Goal: Transaction & Acquisition: Purchase product/service

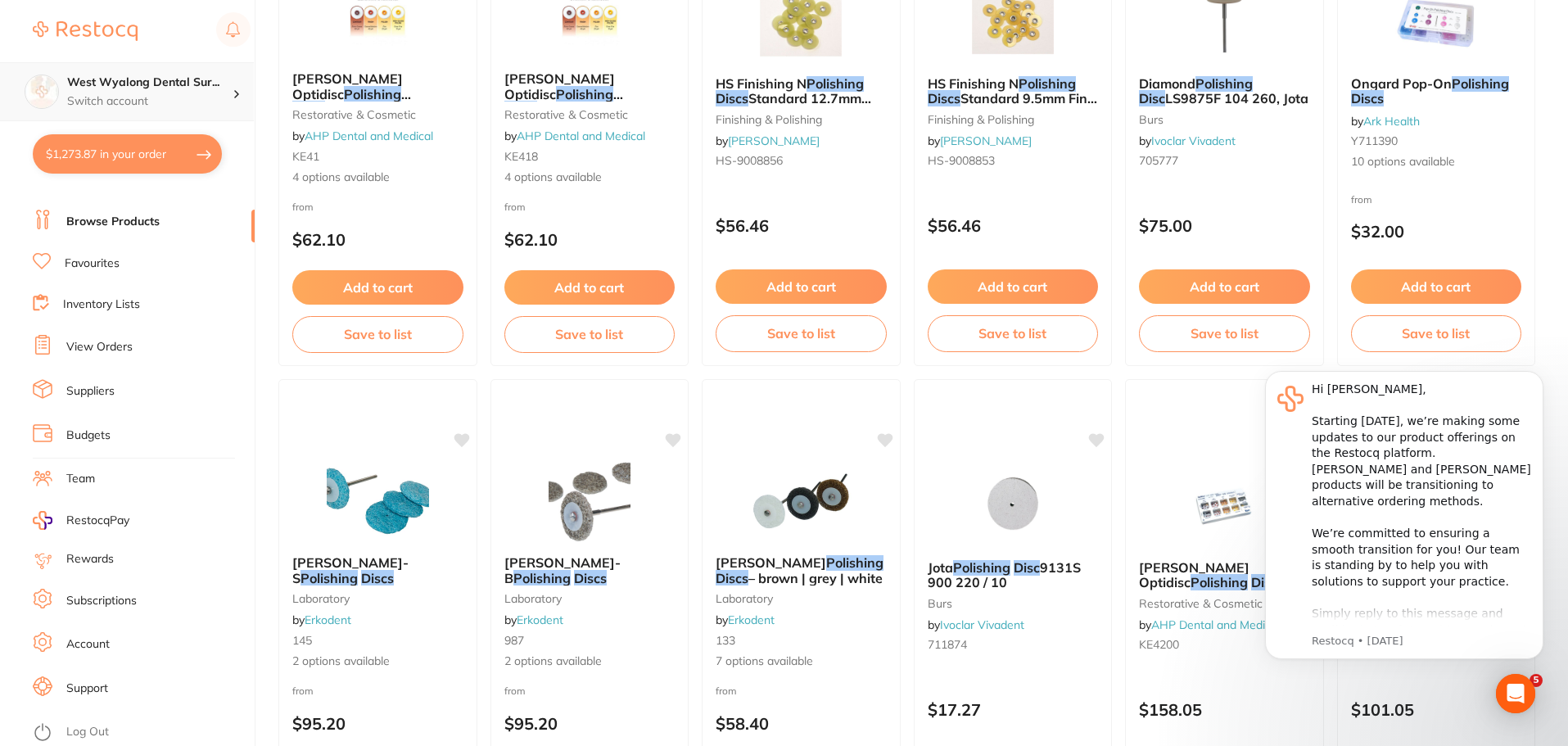
scroll to position [818, 0]
drag, startPoint x: 153, startPoint y: 149, endPoint x: 207, endPoint y: 216, distance: 86.1
click at [153, 149] on button "$1,273.87 in your order" at bounding box center [127, 154] width 189 height 39
checkbox input "true"
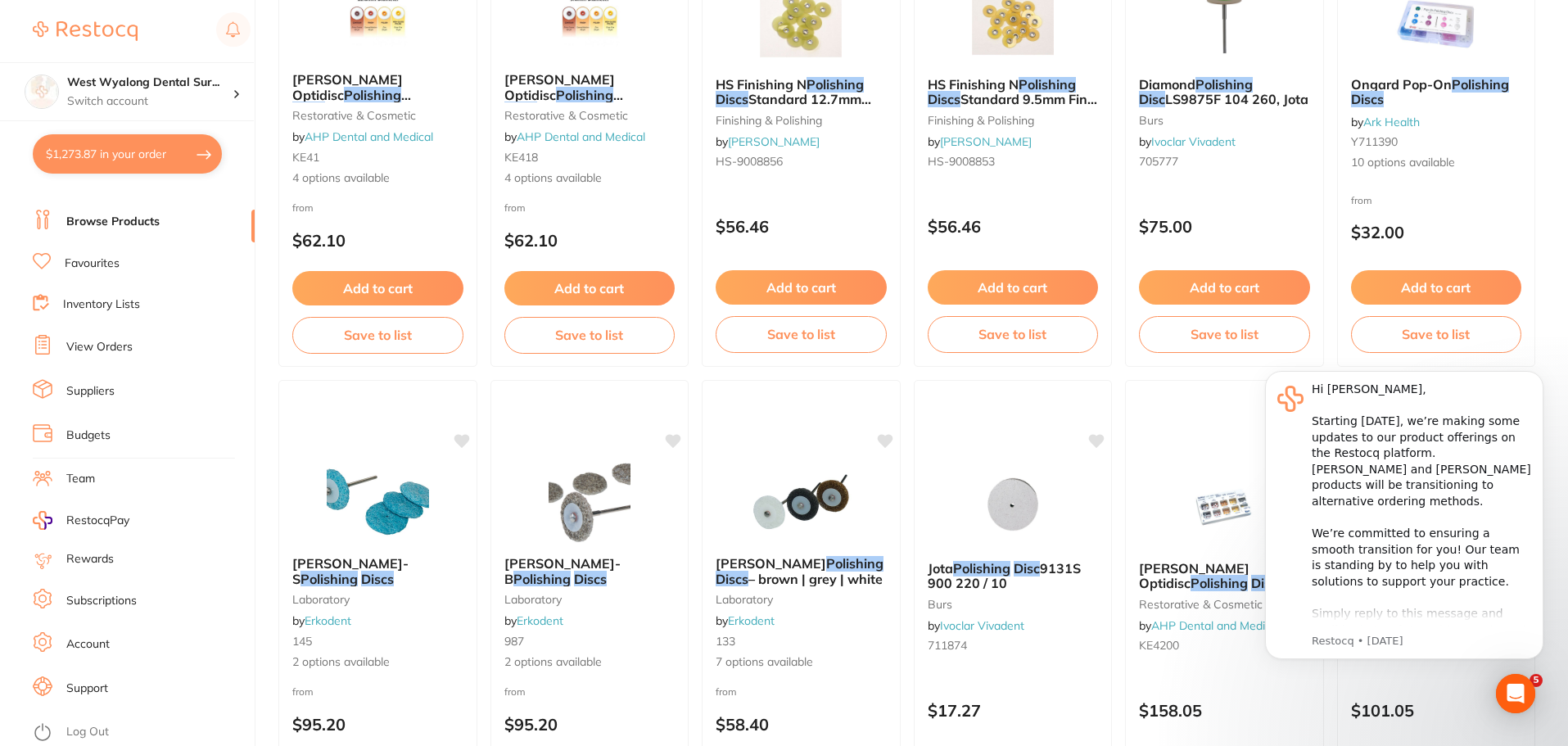
checkbox input "true"
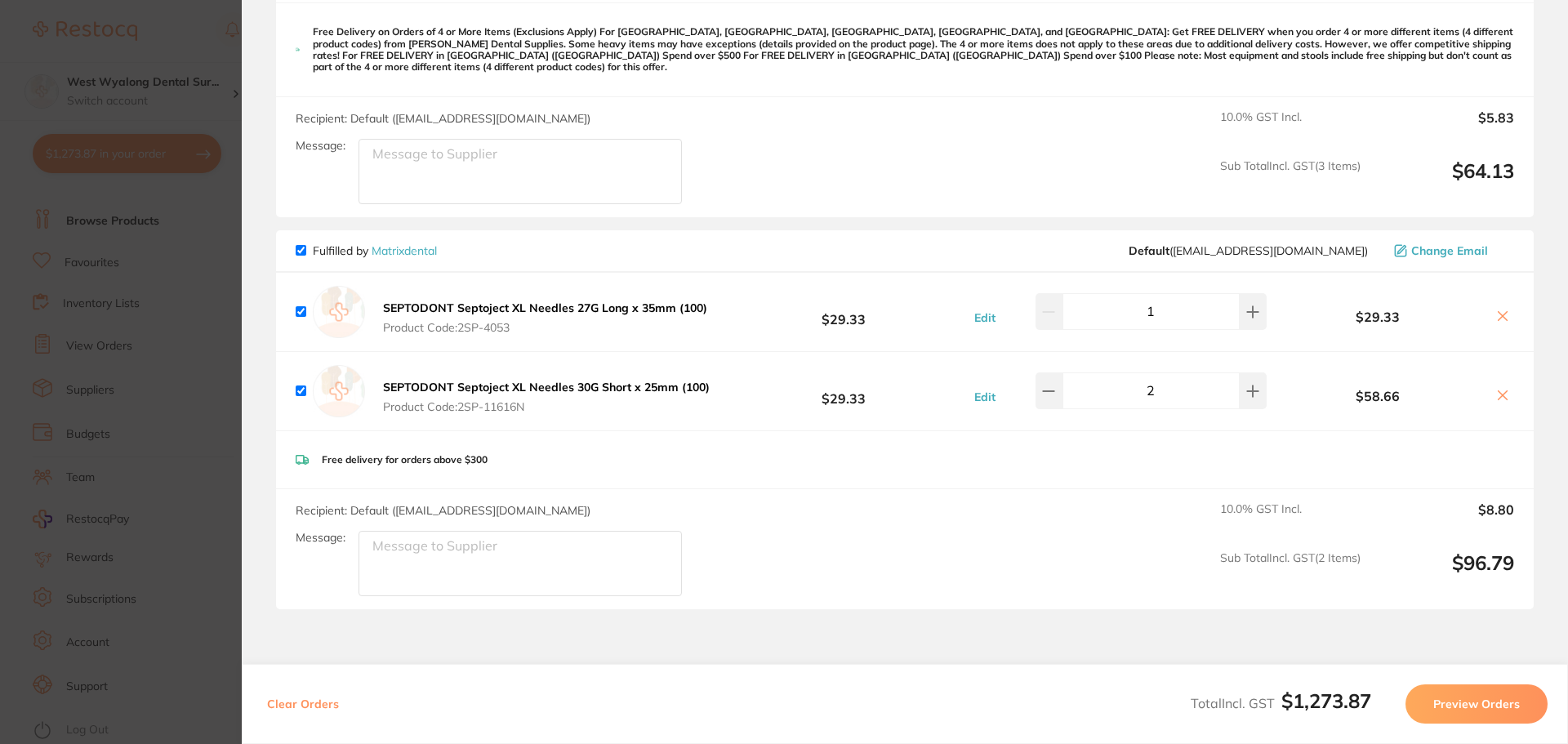
scroll to position [1306, 0]
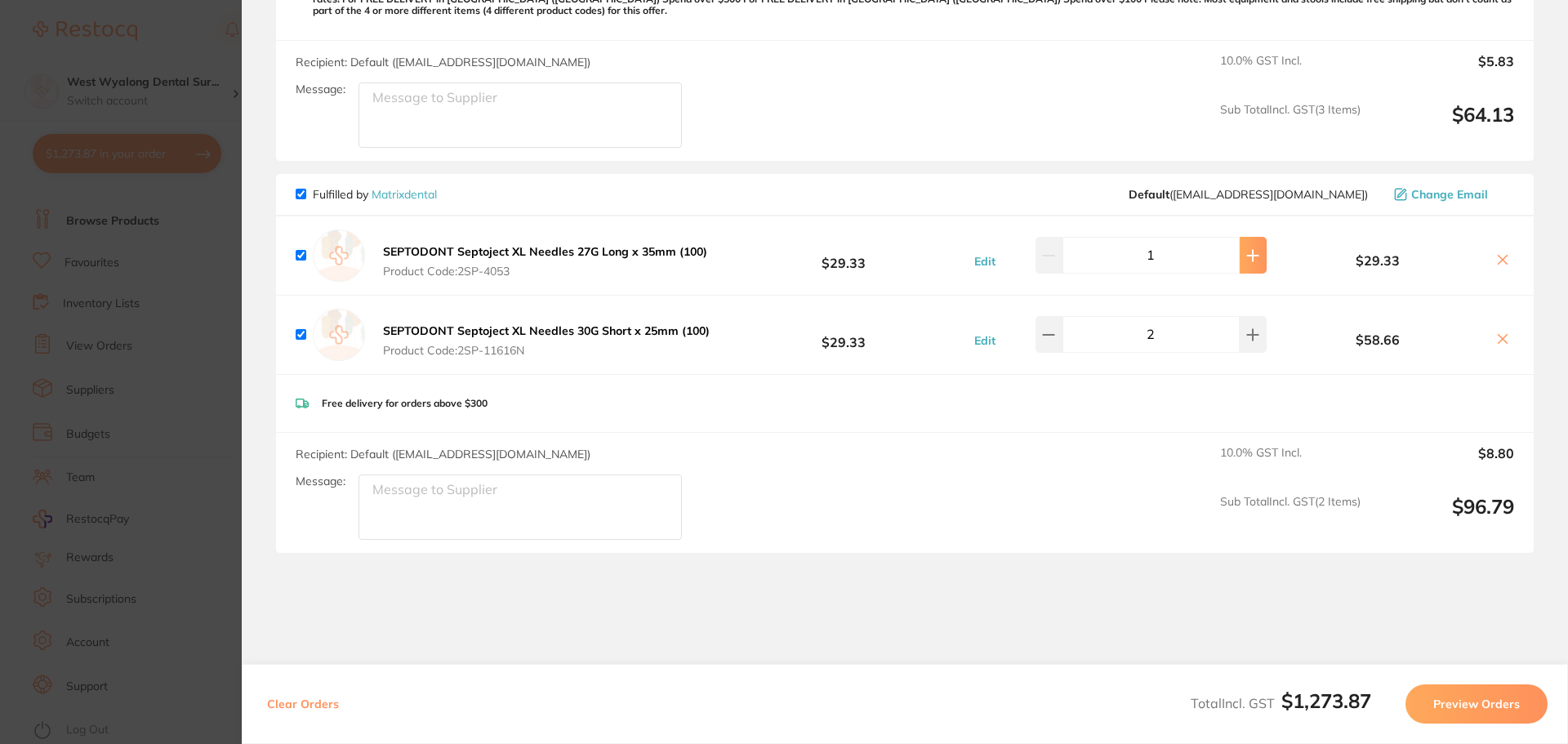
type input "2"
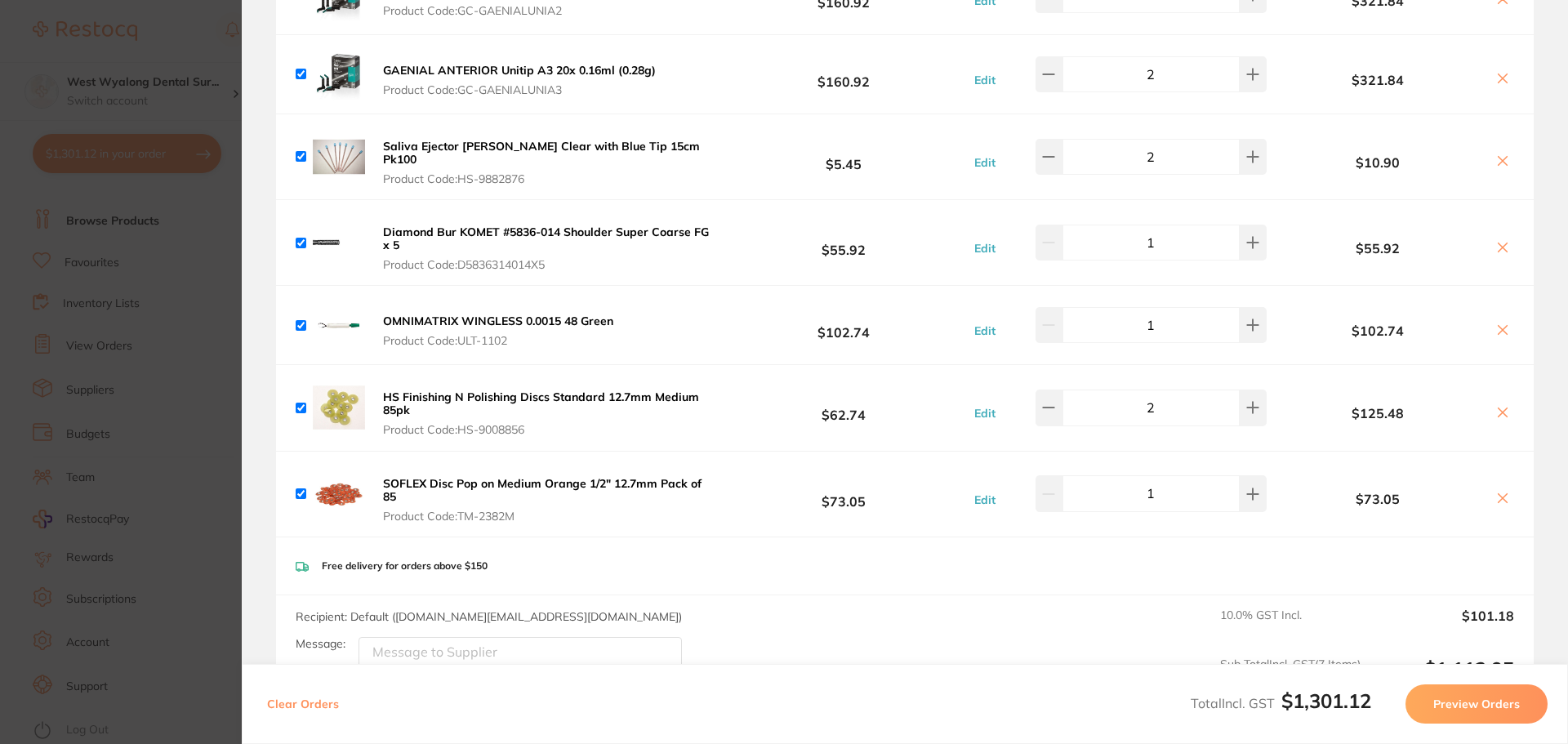
scroll to position [0, 0]
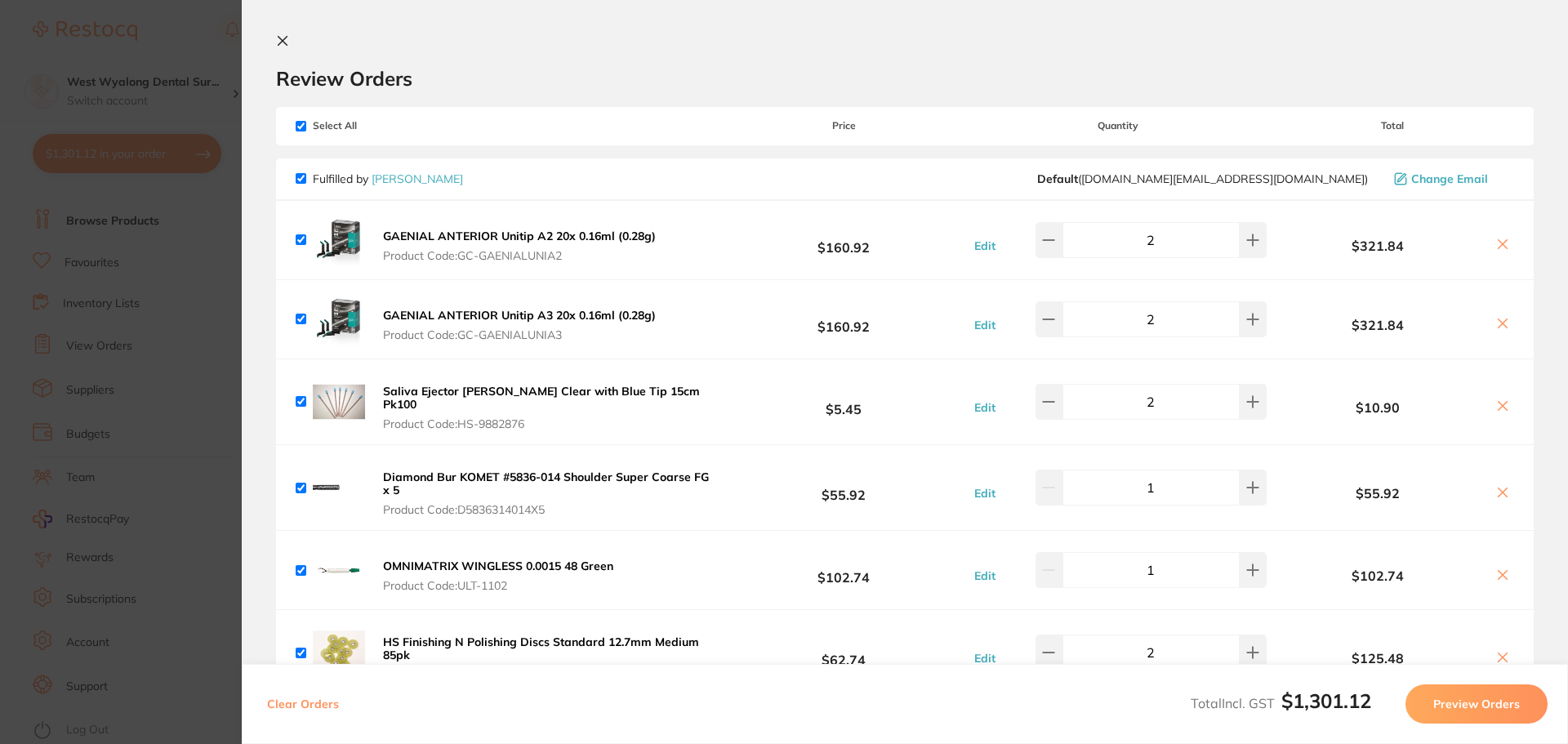
click at [285, 37] on icon at bounding box center [283, 41] width 9 height 9
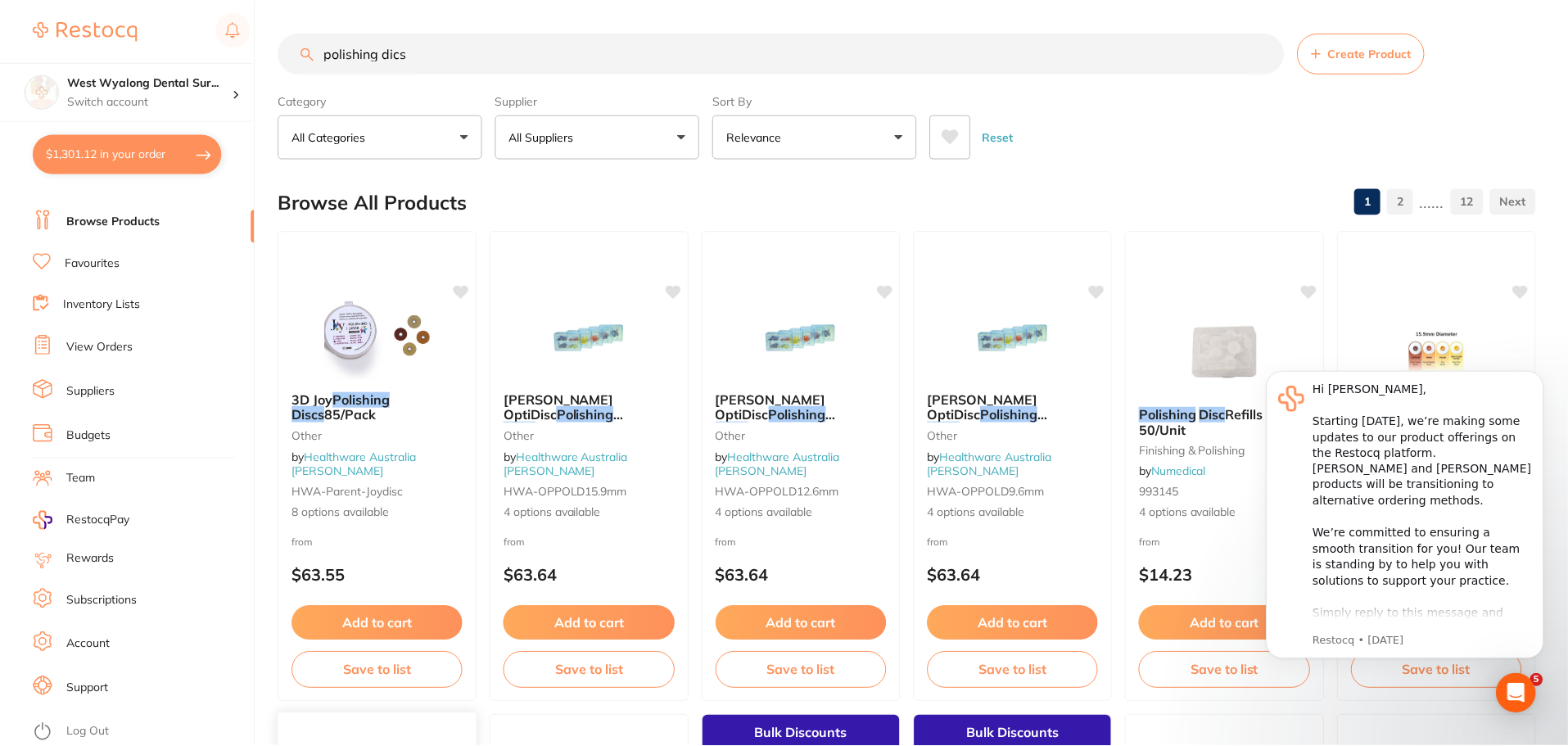
scroll to position [818, 0]
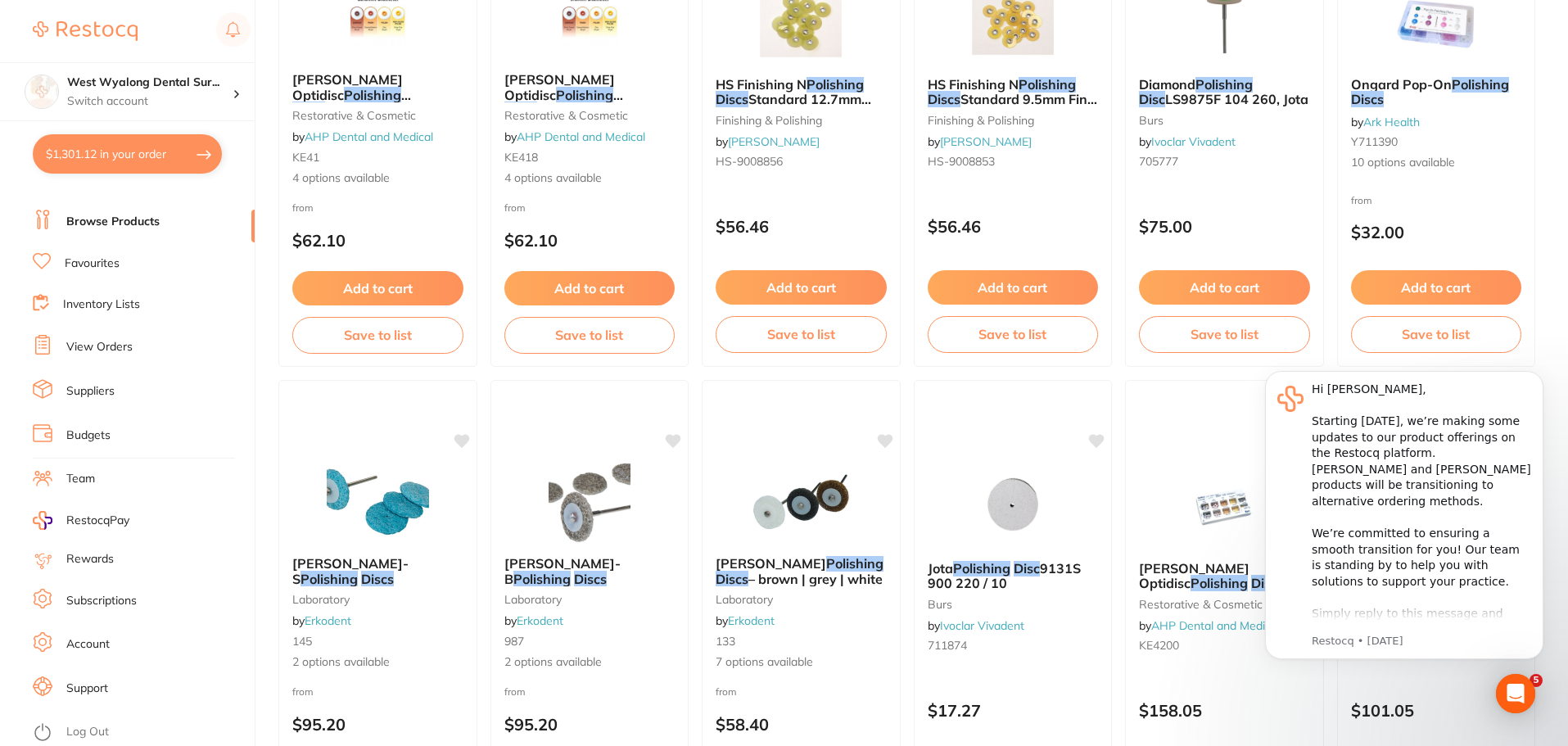
click at [83, 257] on link "Favourites" at bounding box center [92, 263] width 55 height 16
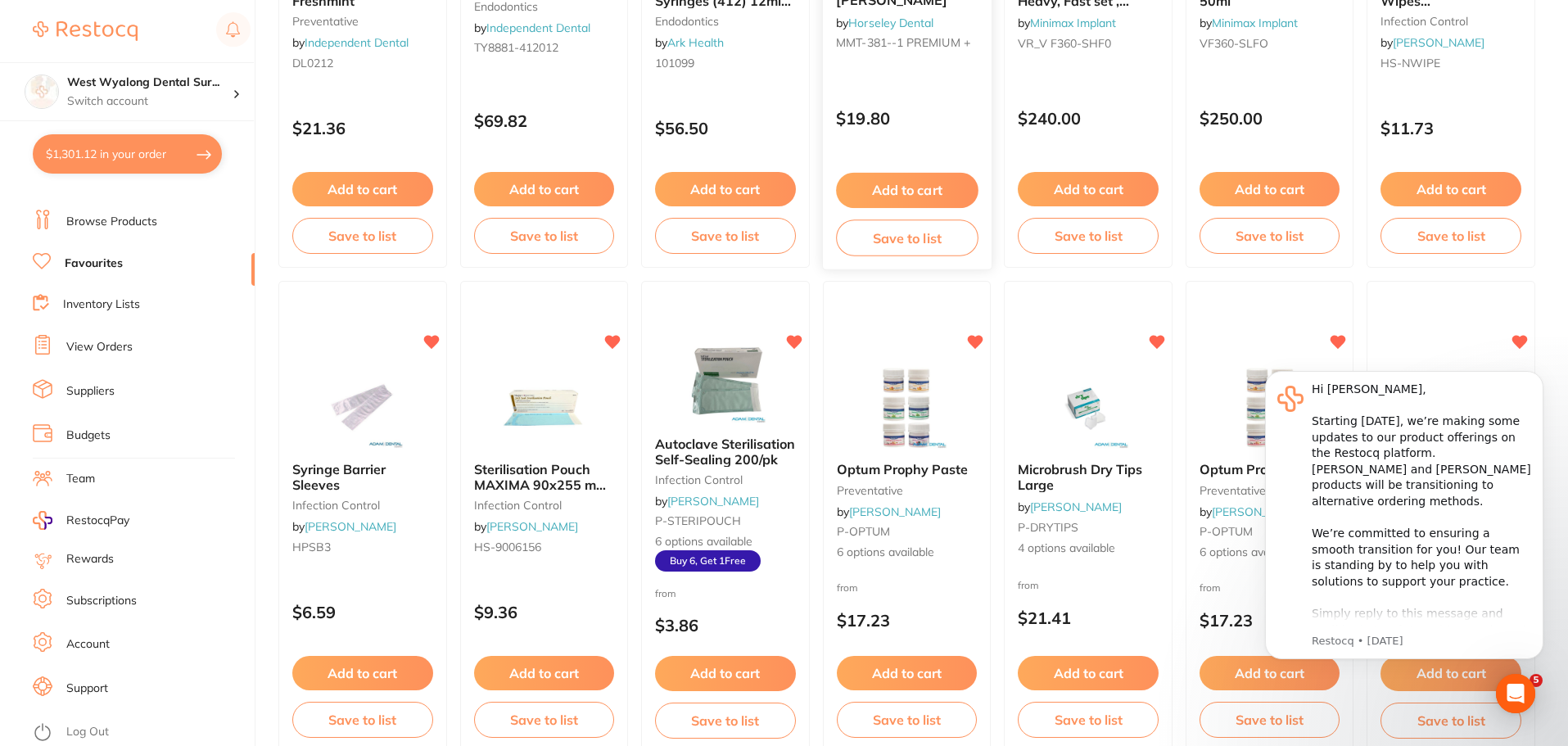
scroll to position [1391, 0]
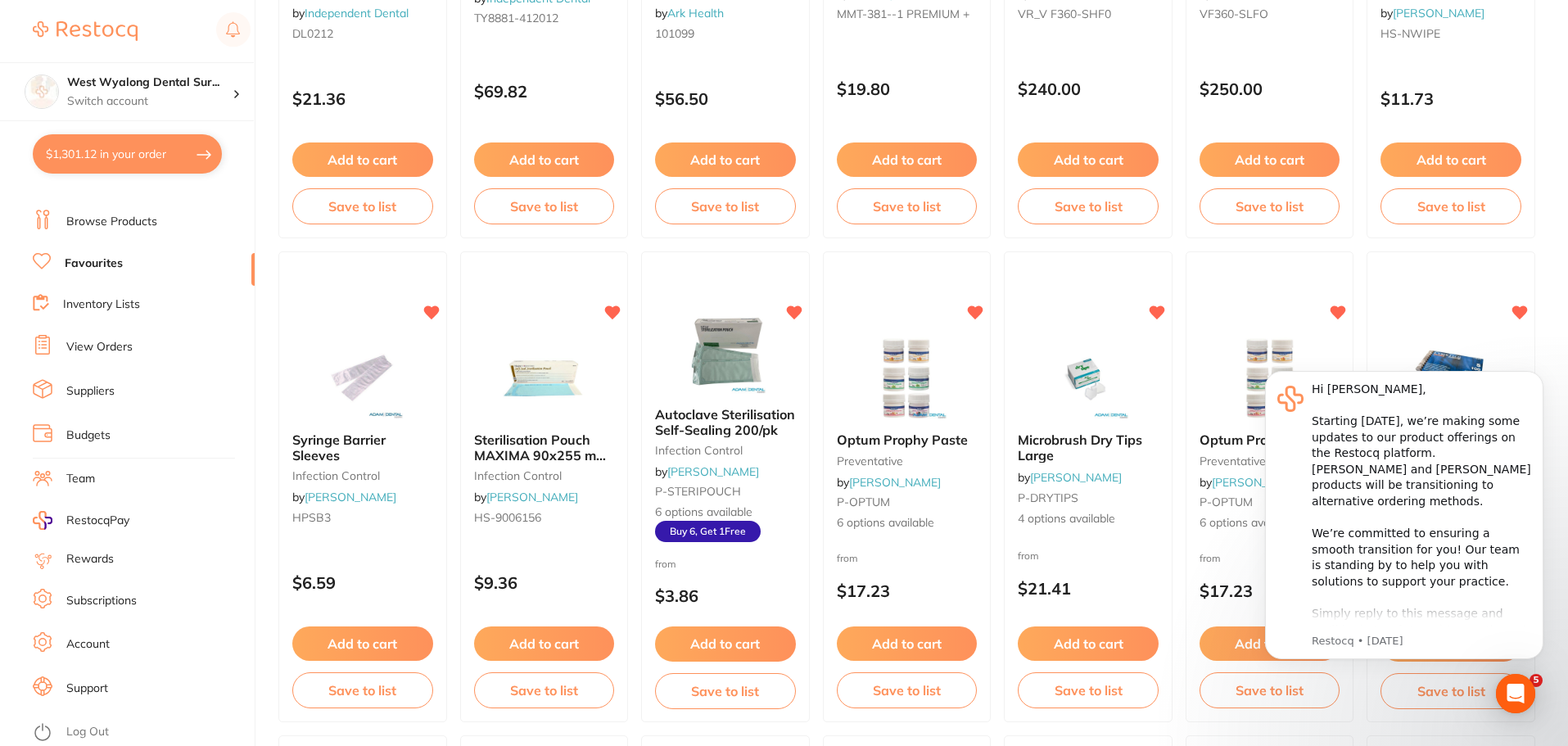
click at [527, 640] on button "Add to cart" at bounding box center [544, 643] width 141 height 35
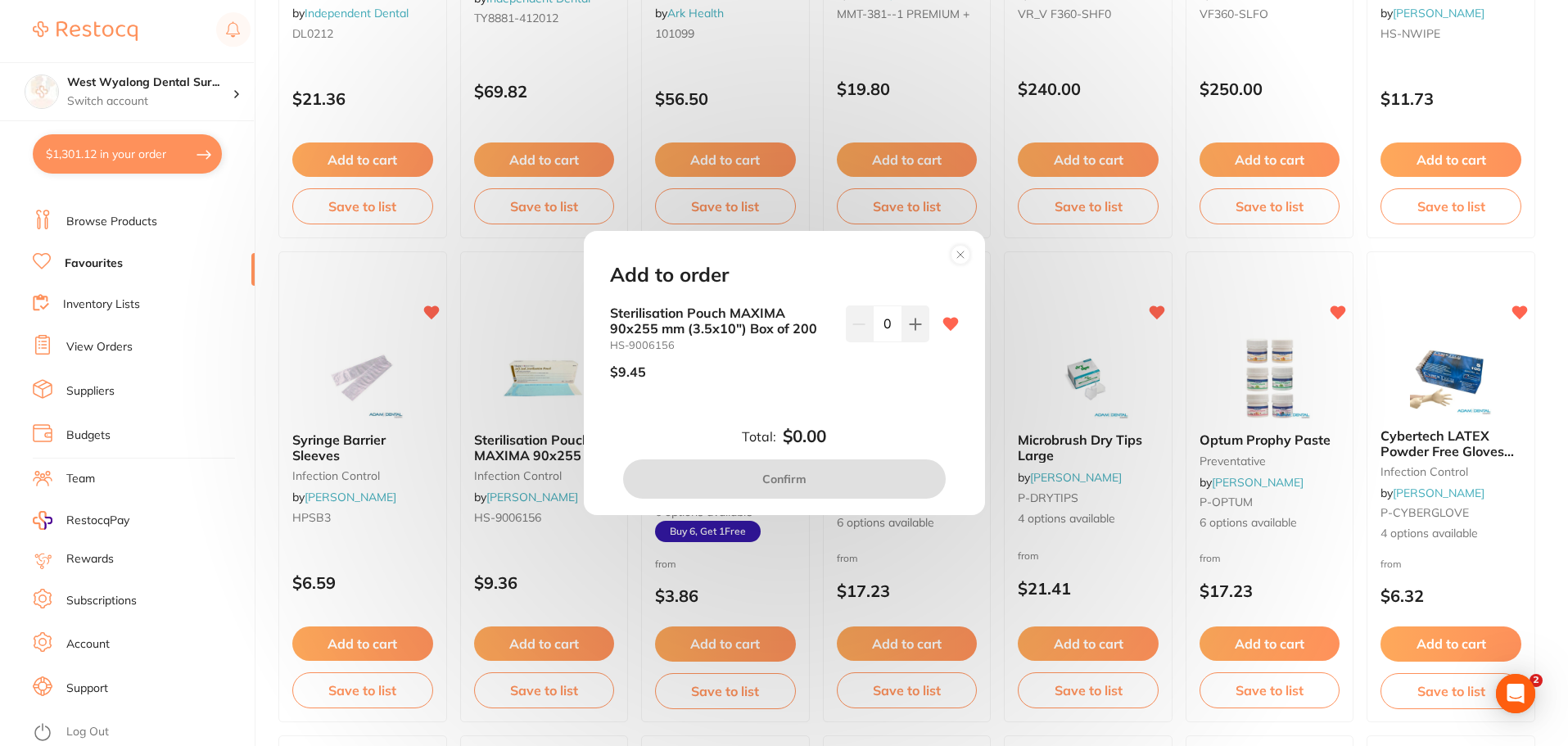
scroll to position [0, 0]
click at [909, 320] on icon at bounding box center [916, 324] width 13 height 13
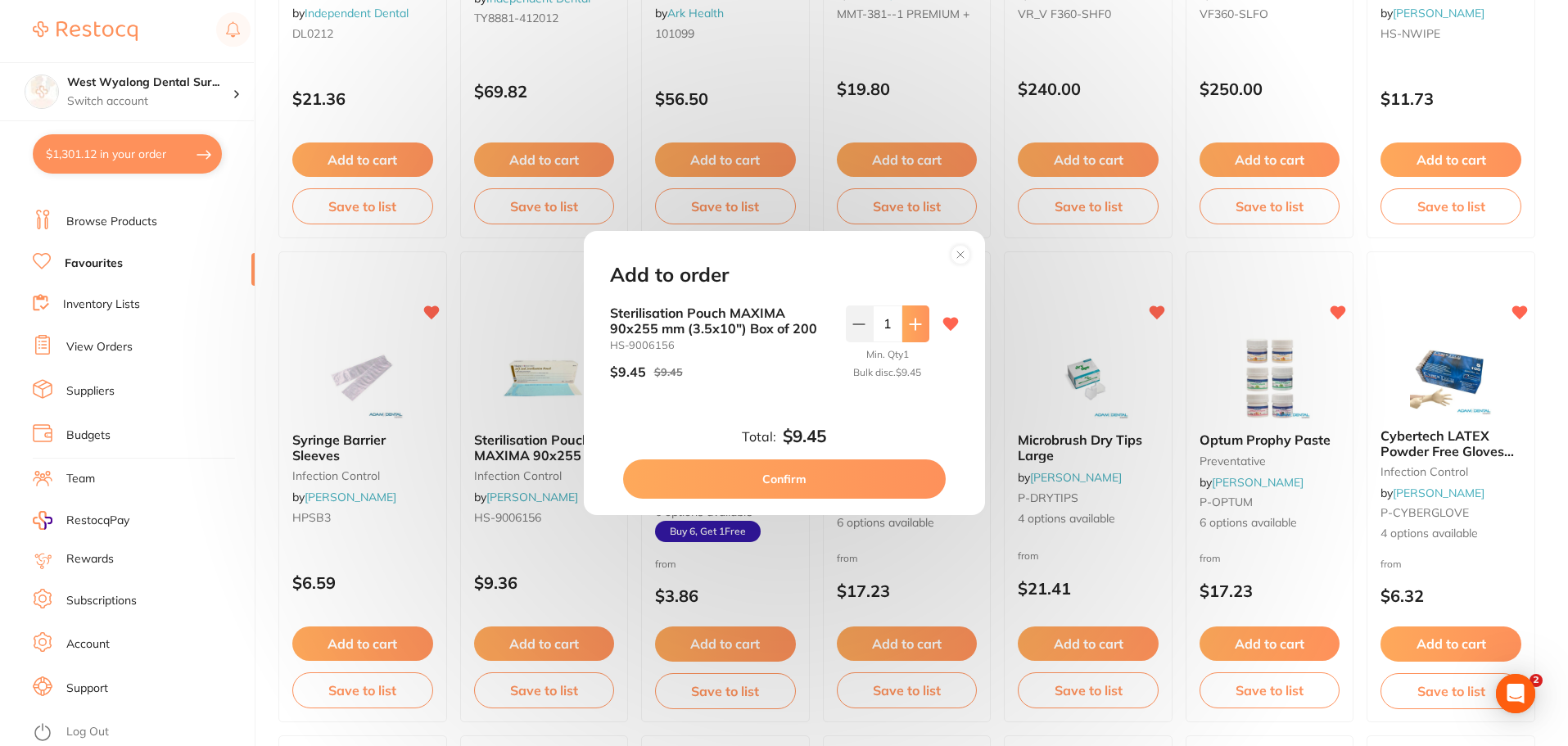
click at [909, 320] on icon at bounding box center [916, 324] width 13 height 13
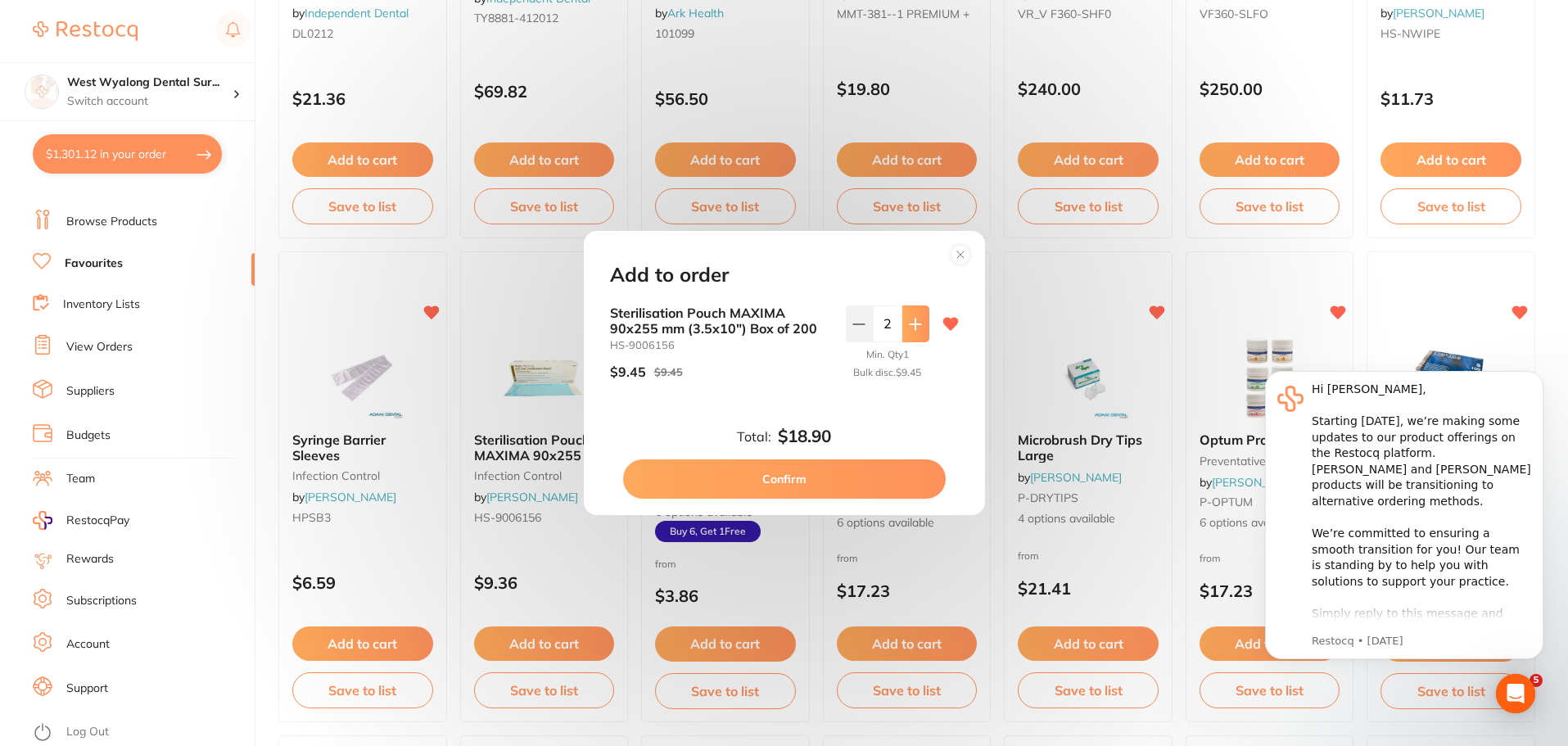
click at [906, 333] on button at bounding box center [916, 323] width 27 height 36
click at [909, 326] on icon at bounding box center [916, 324] width 13 height 13
type input "4"
click at [748, 475] on button "Confirm" at bounding box center [784, 479] width 322 height 39
checkbox input "false"
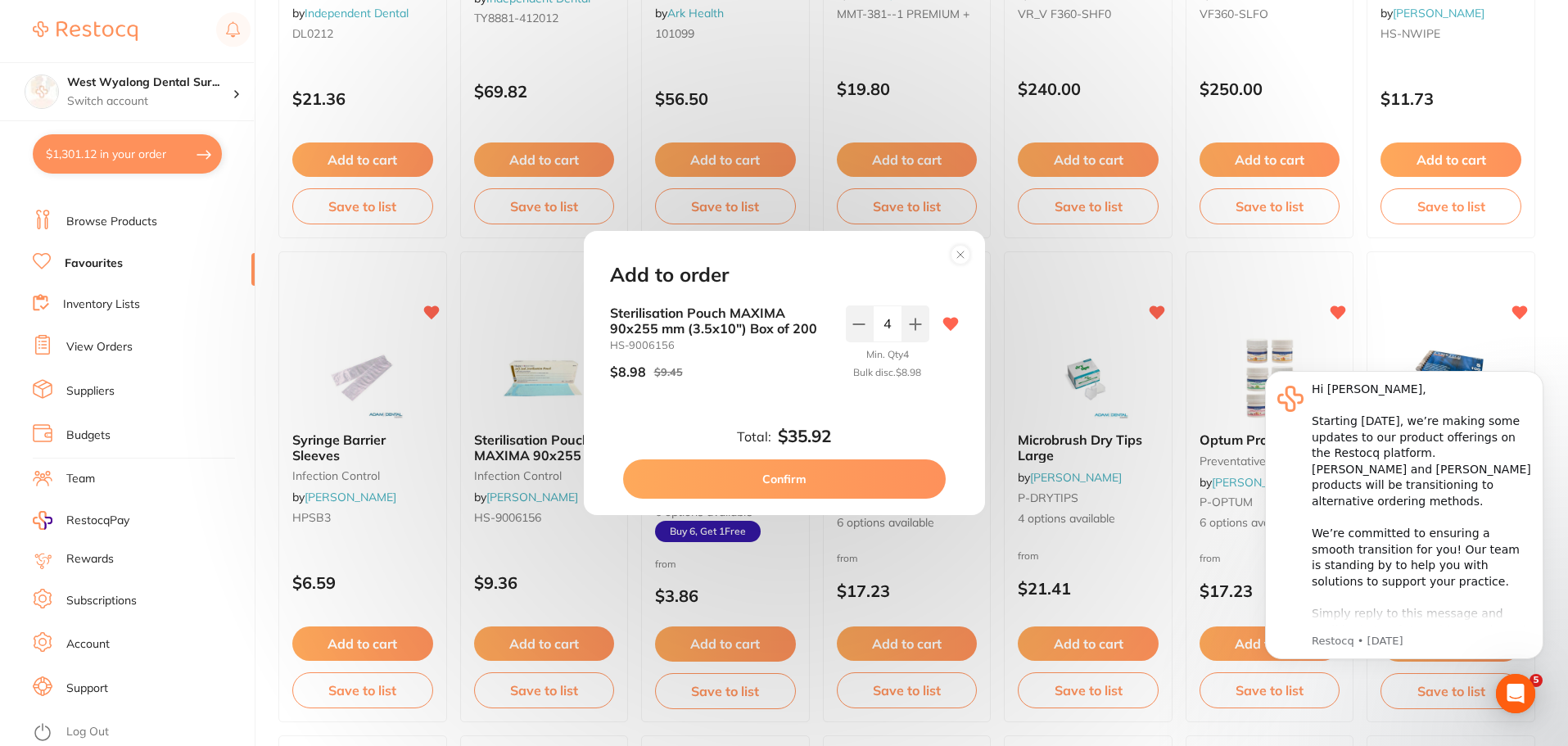
checkbox input "false"
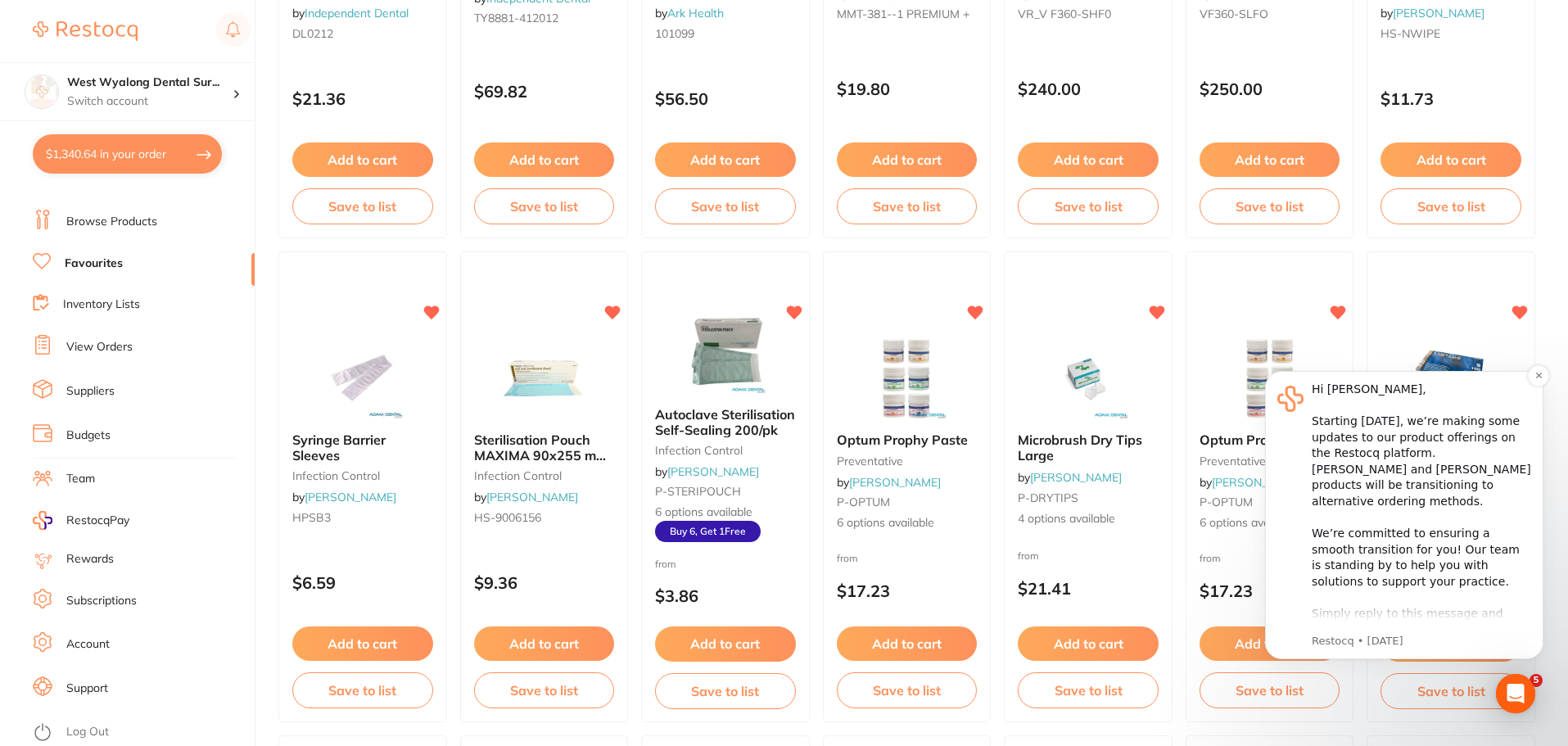
click at [1280, 556] on div "Hi [PERSON_NAME], ​ Starting [DATE], we’re making some updates to our product o…" at bounding box center [1404, 515] width 254 height 267
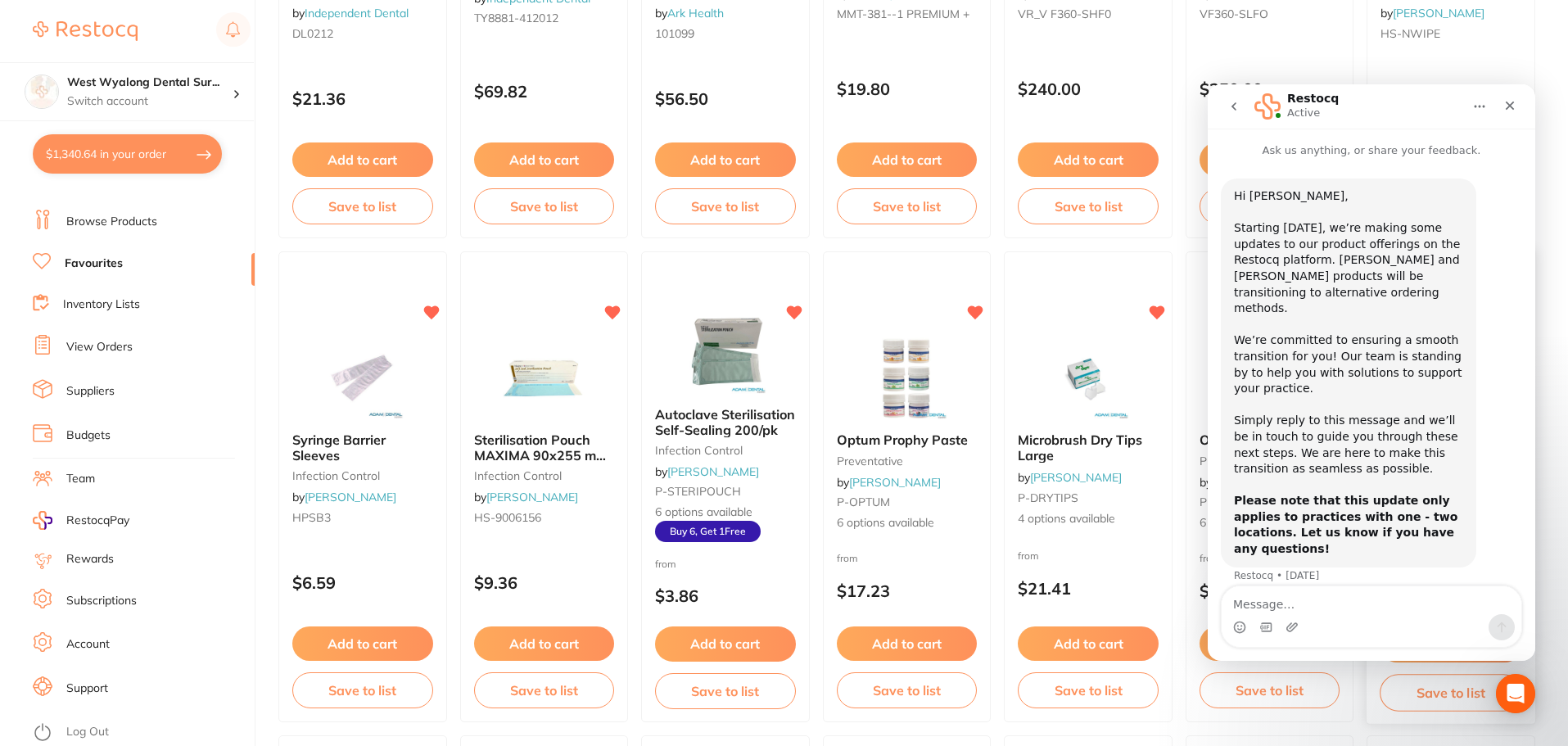
drag, startPoint x: 1513, startPoint y: 696, endPoint x: 1485, endPoint y: 702, distance: 28.6
click at [1512, 697] on icon "Open Intercom Messenger" at bounding box center [1516, 692] width 17 height 20
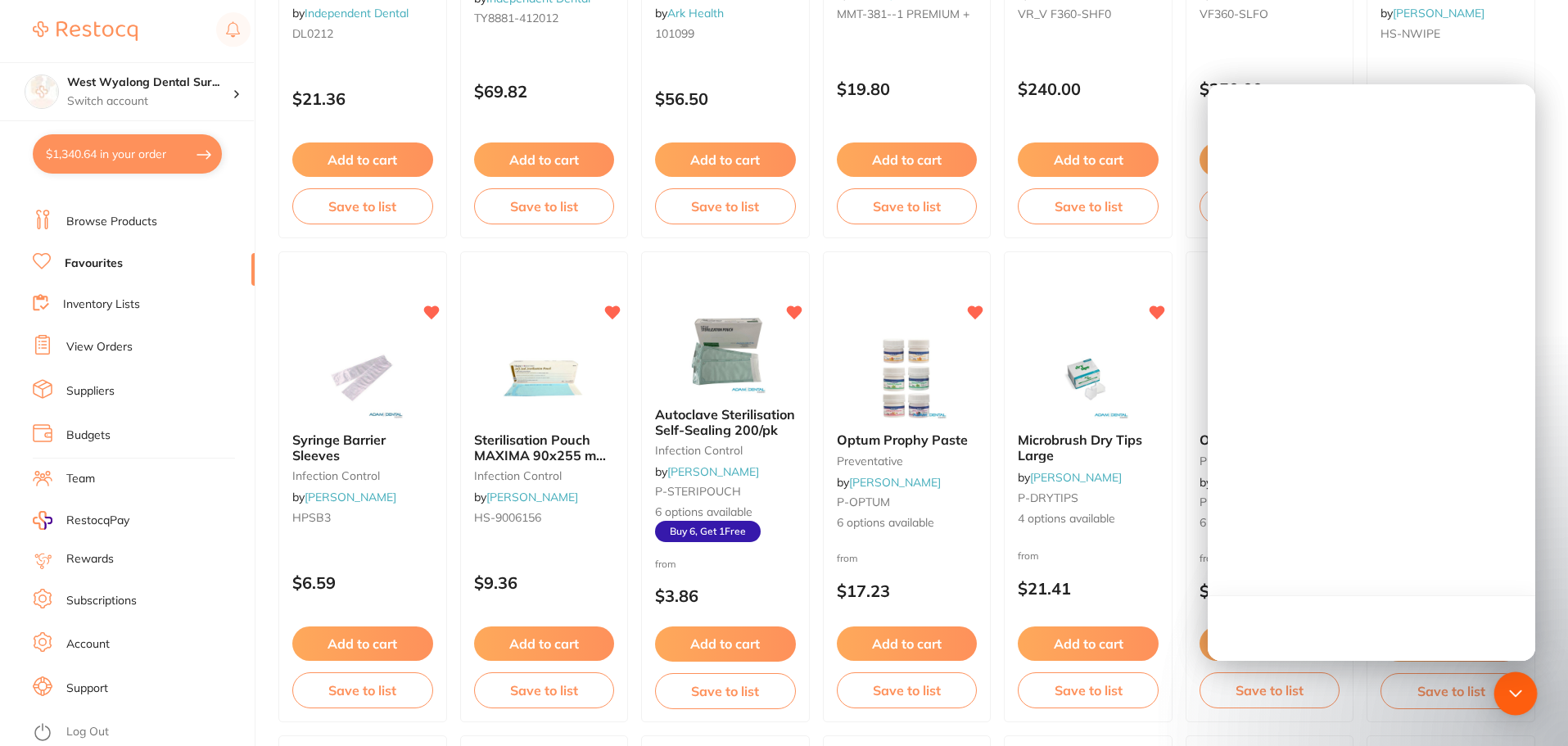
click at [1521, 699] on icon "Open Intercom Messenger" at bounding box center [1515, 693] width 22 height 22
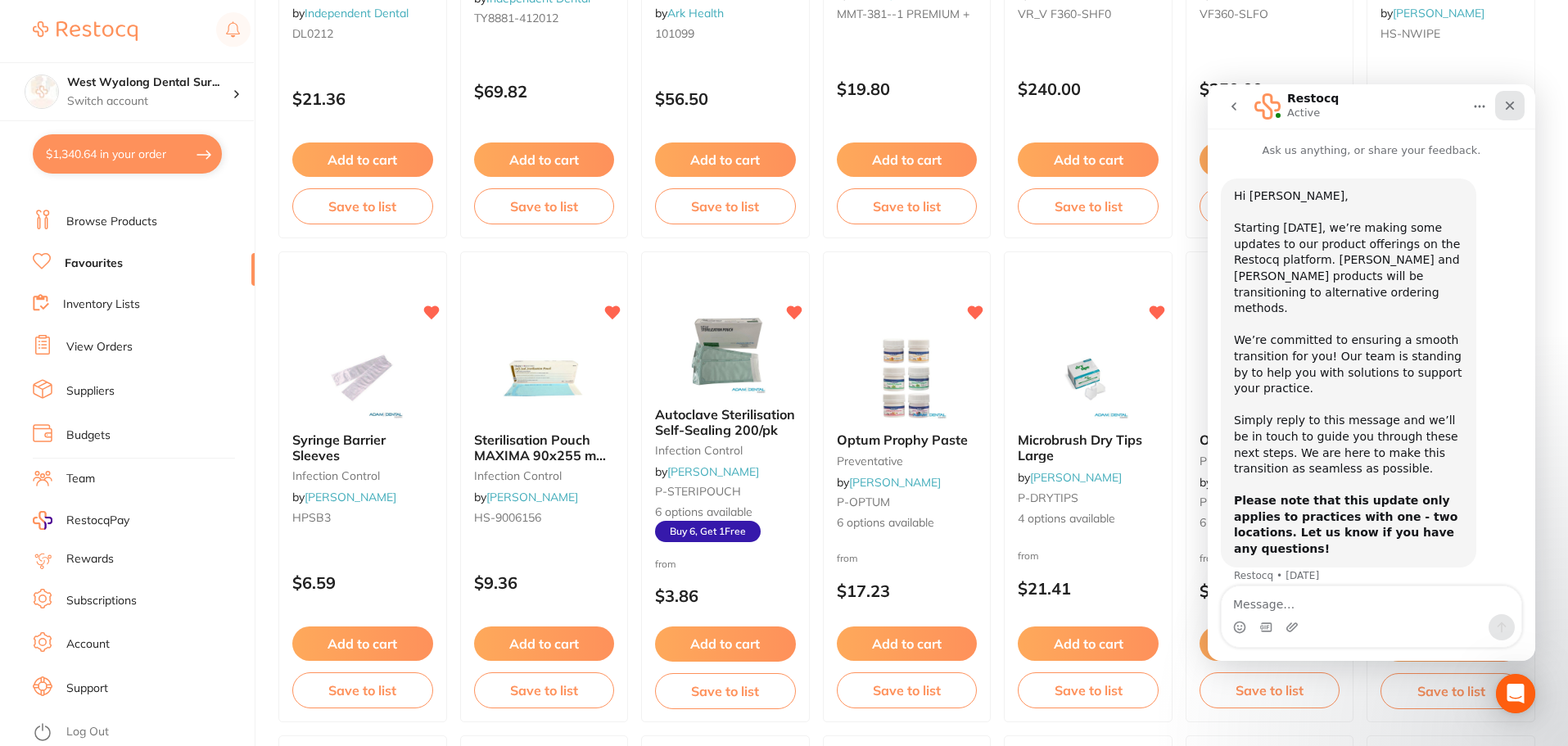
click at [1515, 106] on icon "Close" at bounding box center [1511, 105] width 13 height 13
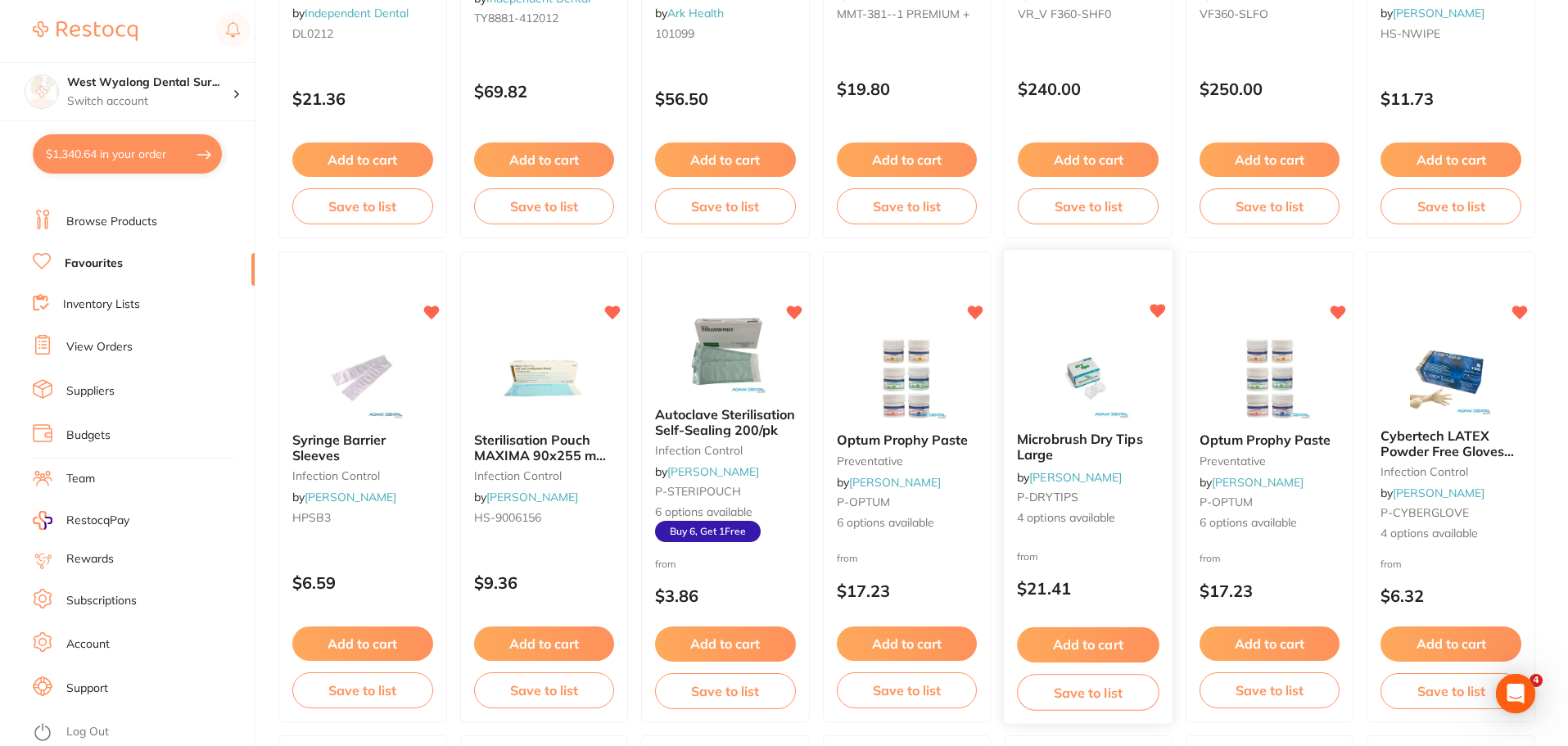
click at [1090, 639] on button "Add to cart" at bounding box center [1088, 644] width 142 height 35
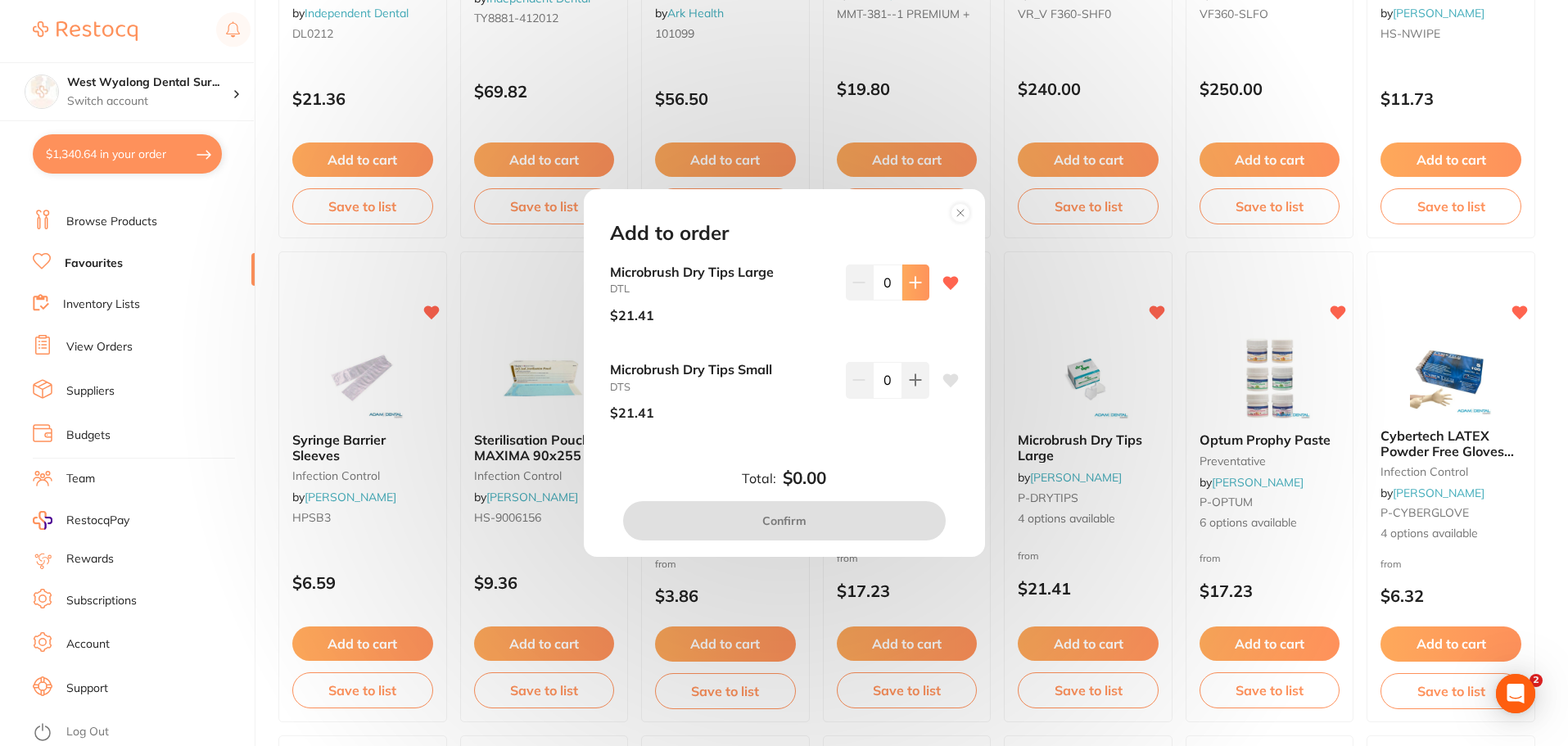
click at [909, 281] on icon at bounding box center [916, 283] width 13 height 13
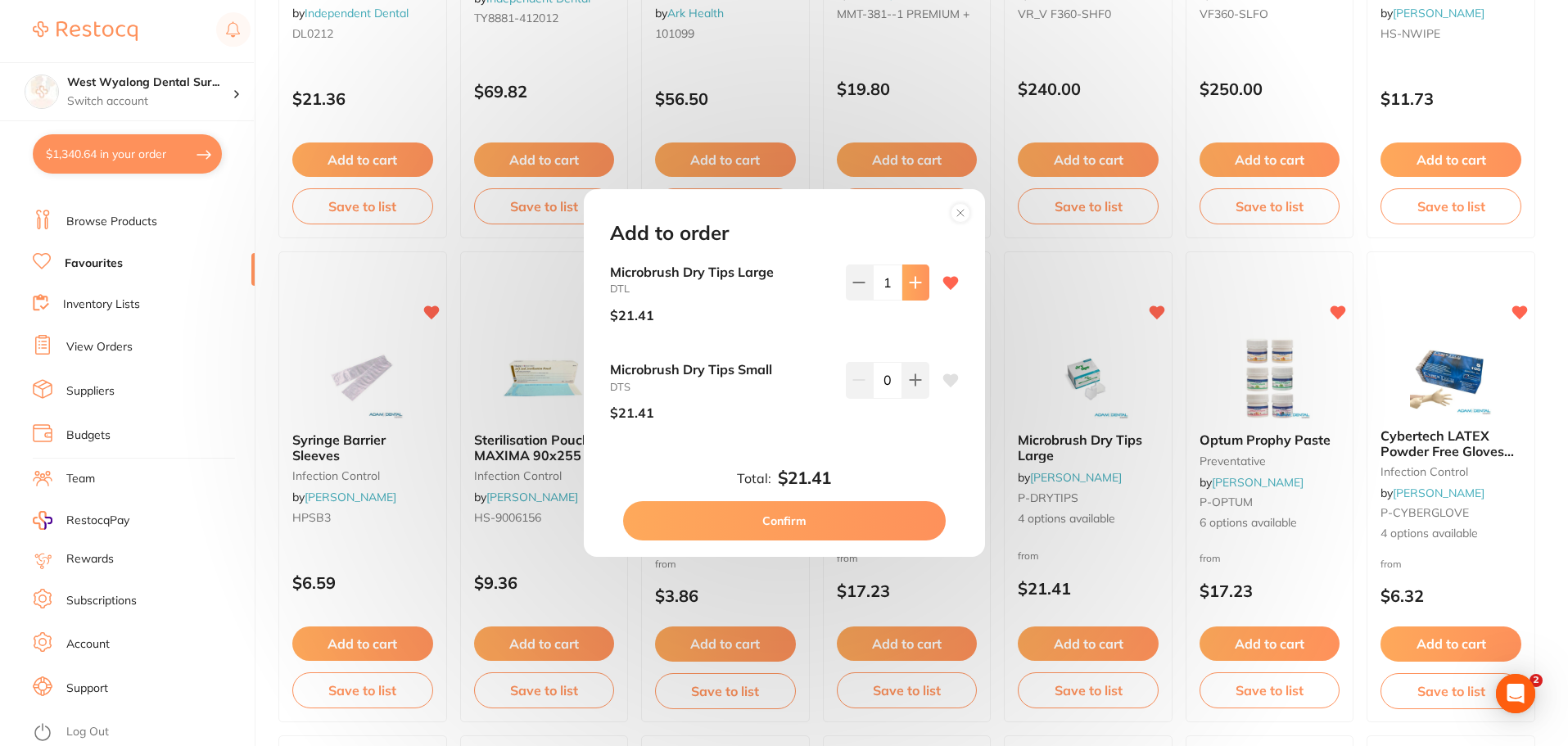
click at [909, 281] on icon at bounding box center [916, 283] width 13 height 13
type input "2"
click at [916, 301] on button at bounding box center [916, 282] width 27 height 36
type input "2"
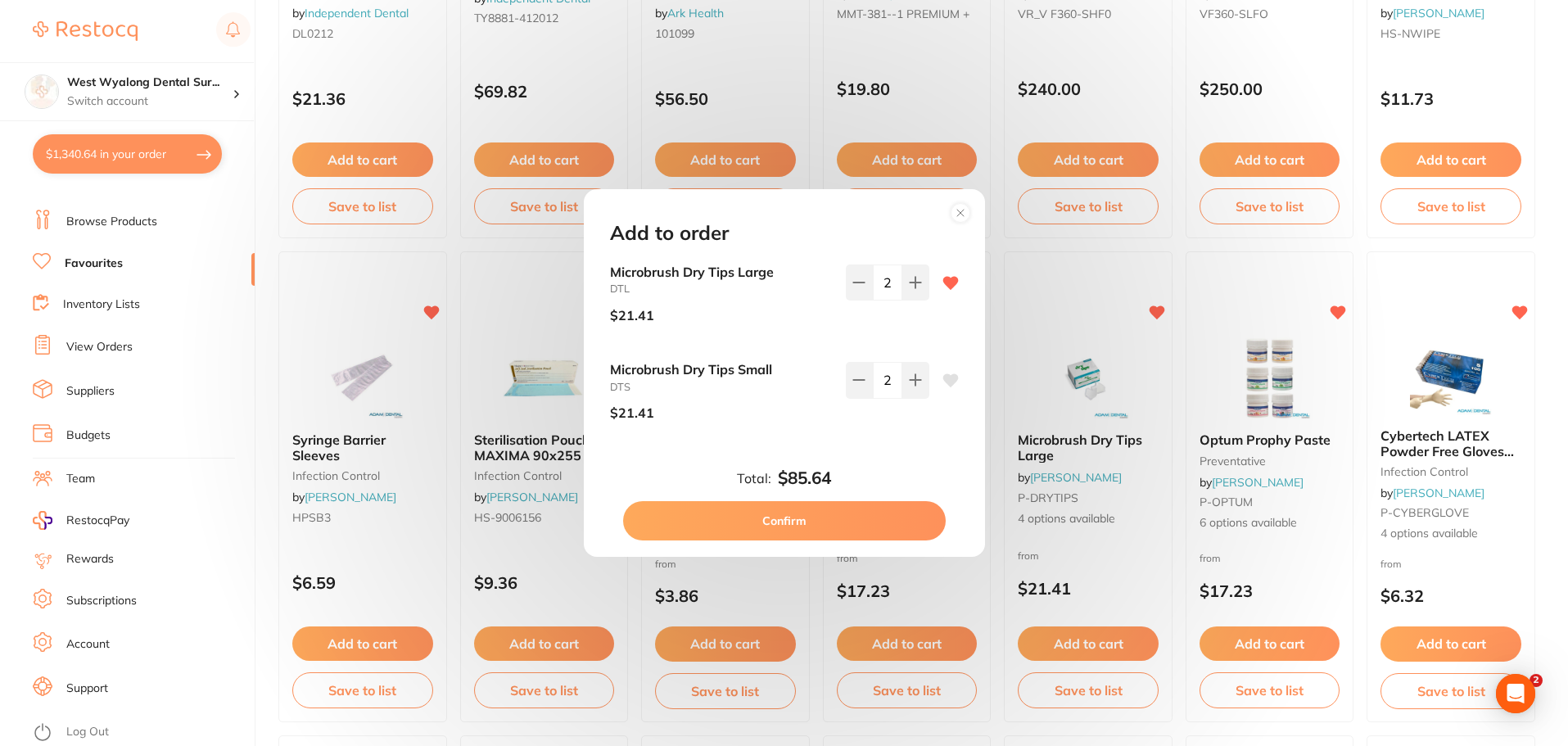
click at [947, 383] on icon at bounding box center [950, 381] width 16 height 13
click at [772, 521] on button "Confirm" at bounding box center [784, 521] width 322 height 39
checkbox input "false"
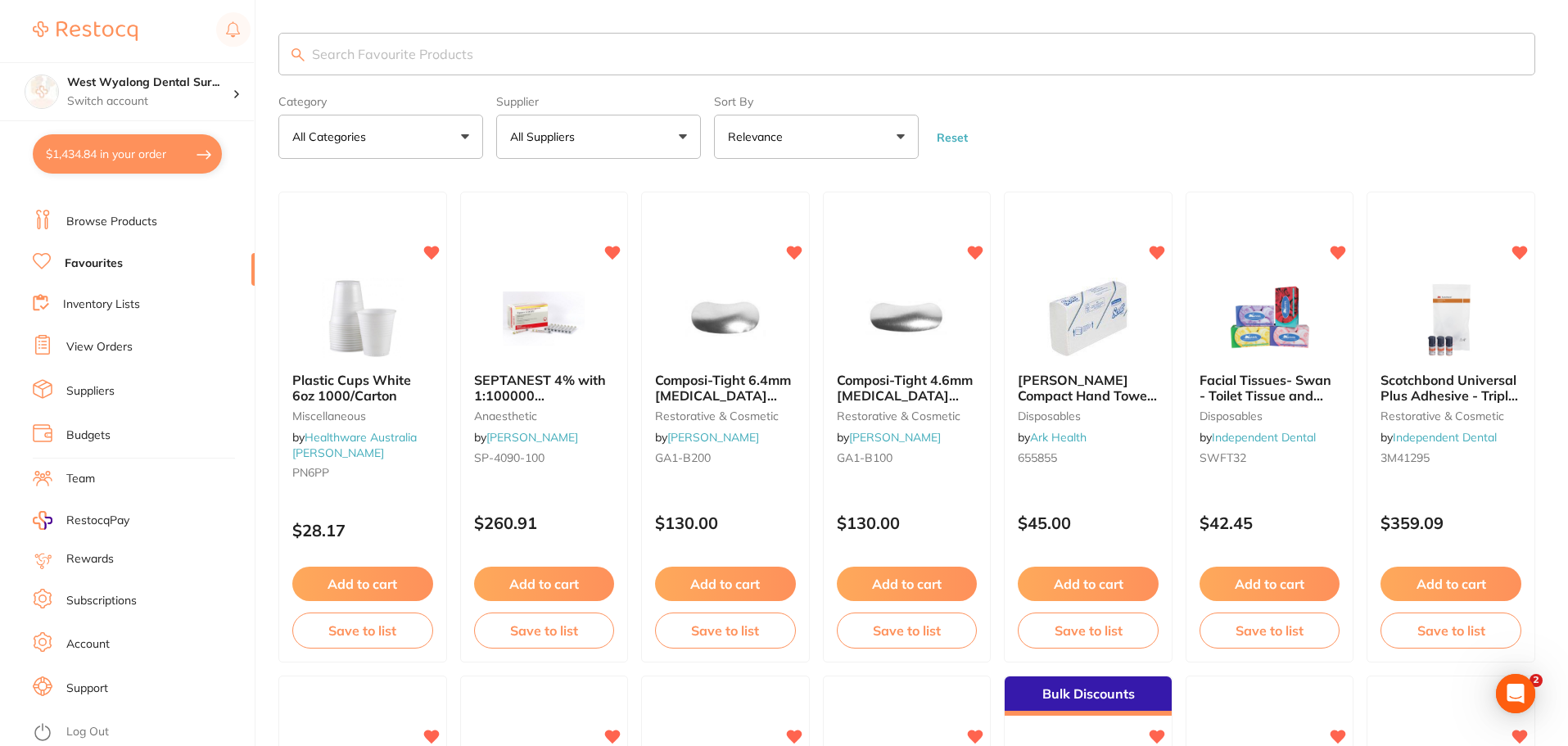
click at [109, 263] on link "Favourites" at bounding box center [94, 263] width 58 height 16
click at [335, 58] on input "search" at bounding box center [906, 54] width 1257 height 42
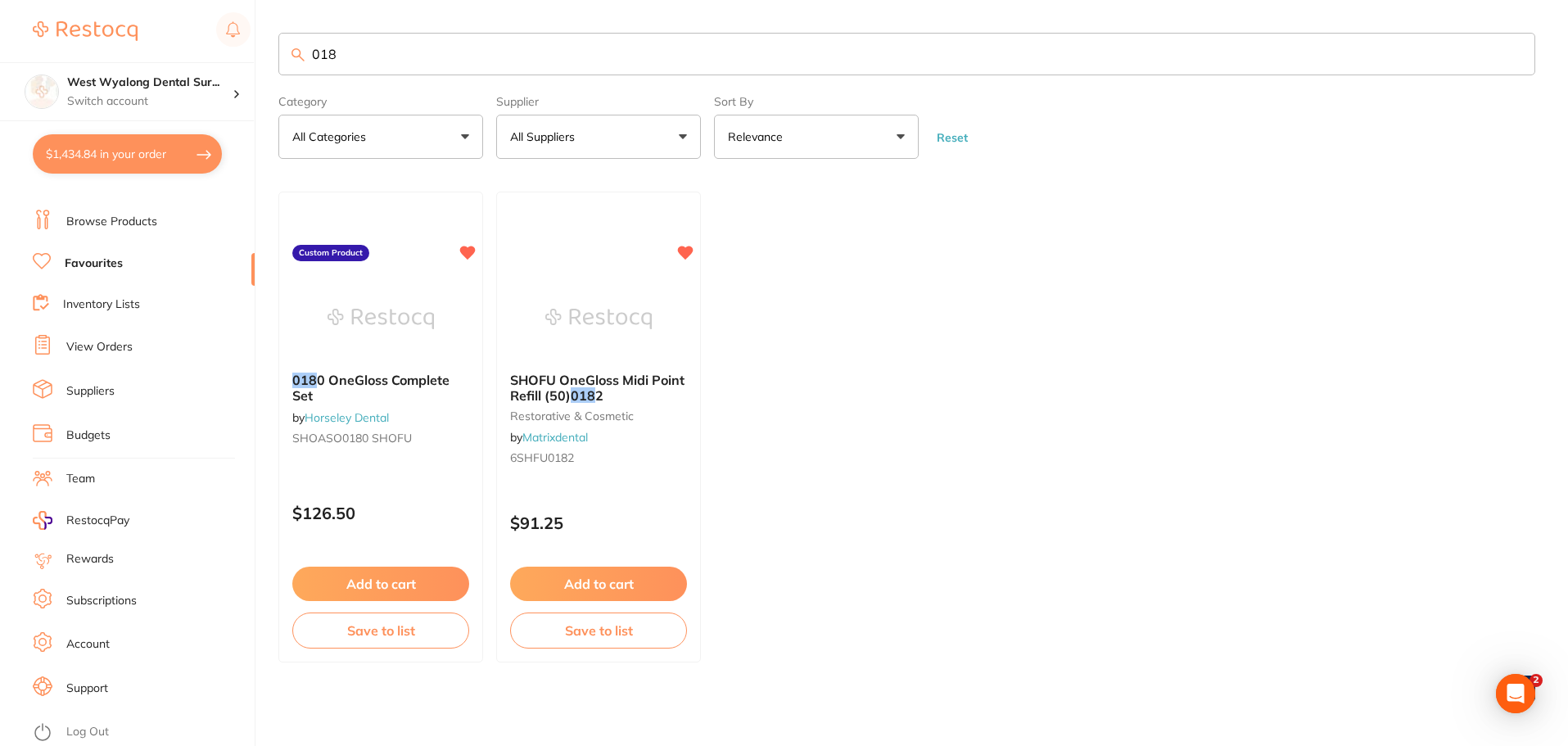
drag, startPoint x: 379, startPoint y: 385, endPoint x: 442, endPoint y: 480, distance: 114.0
click at [379, 385] on span "0 OneGloss Complete Set" at bounding box center [370, 387] width 157 height 31
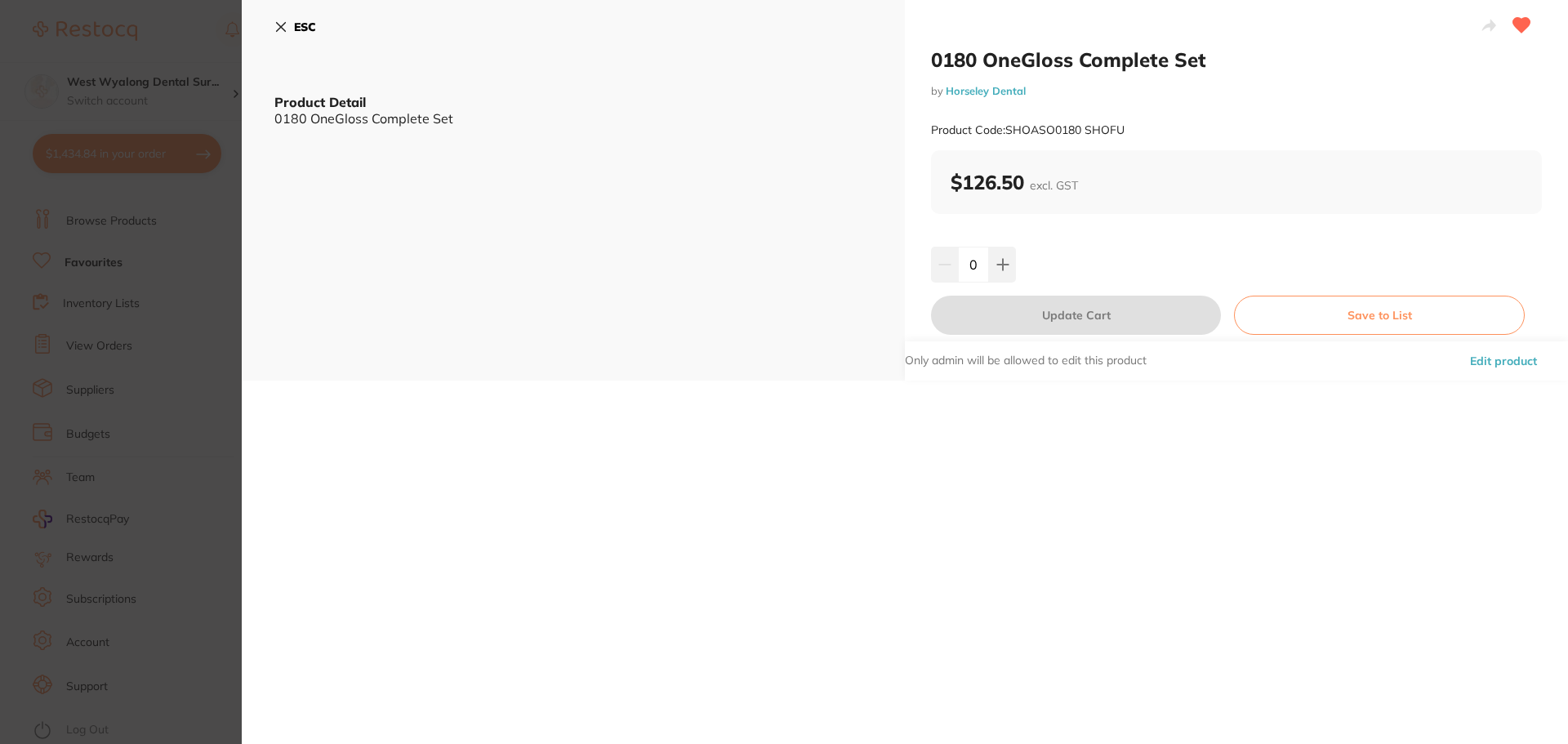
click at [281, 35] on button "ESC" at bounding box center [295, 27] width 41 height 28
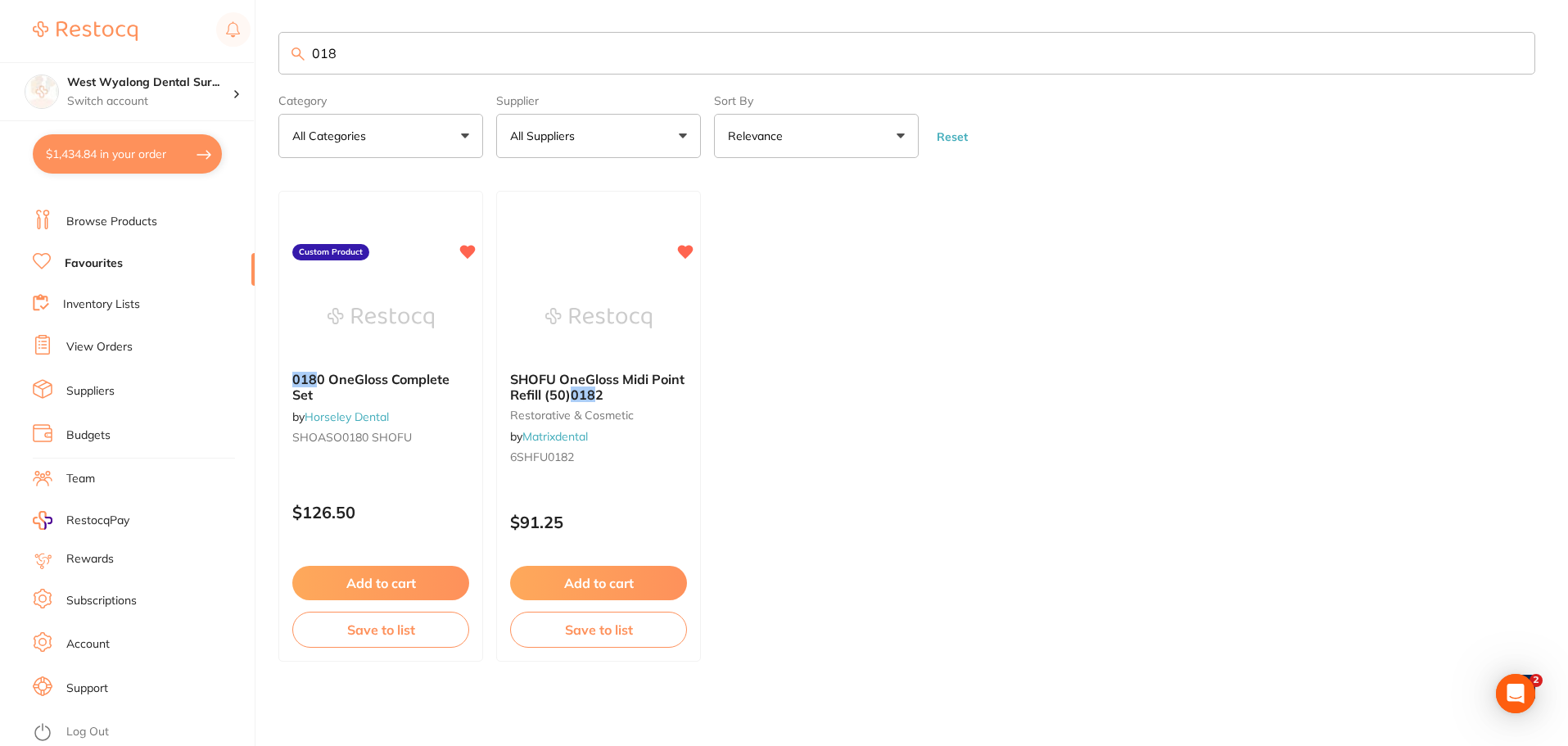
click at [372, 59] on input "018" at bounding box center [906, 53] width 1257 height 42
type input "018 disp burs"
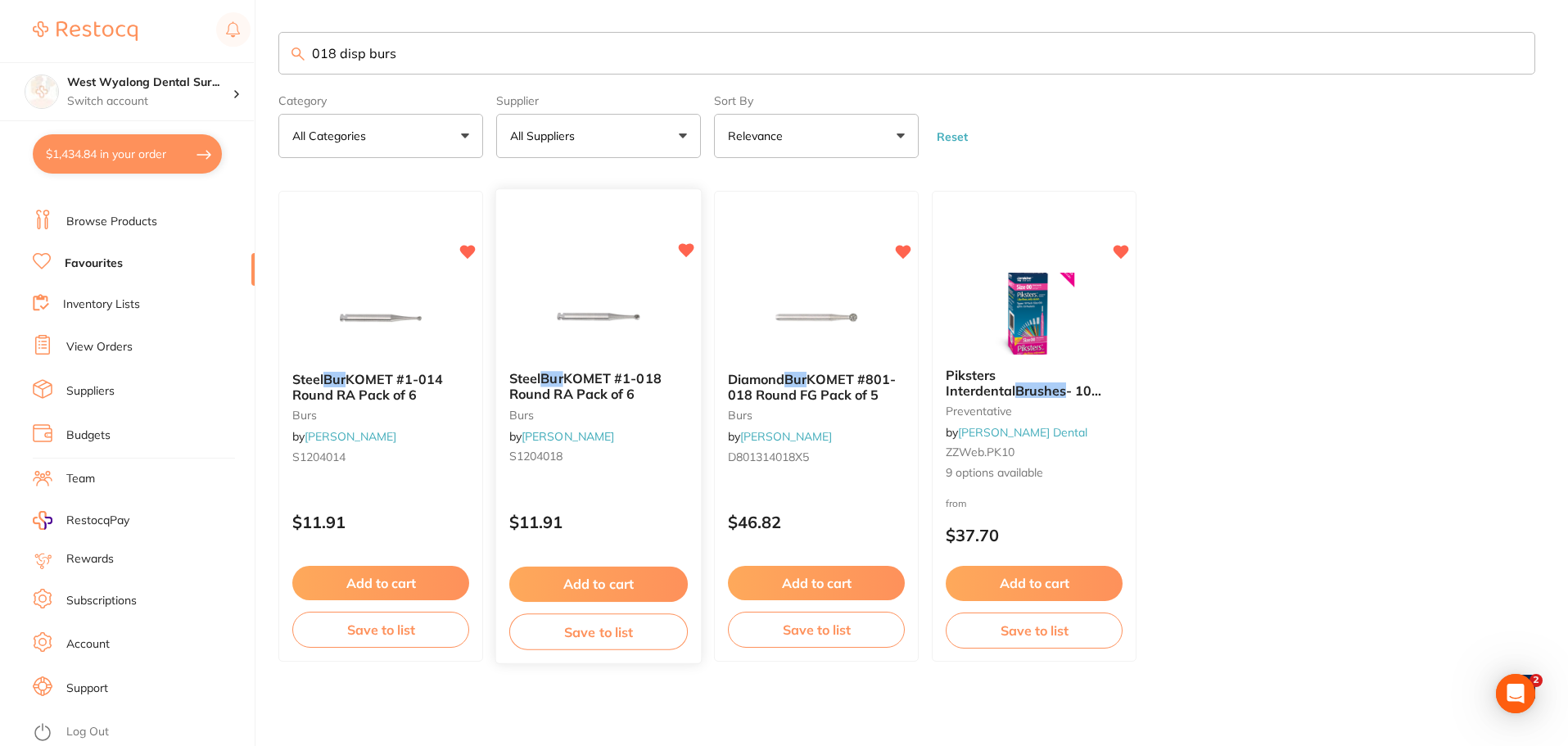
click at [582, 589] on button "Add to cart" at bounding box center [599, 583] width 179 height 35
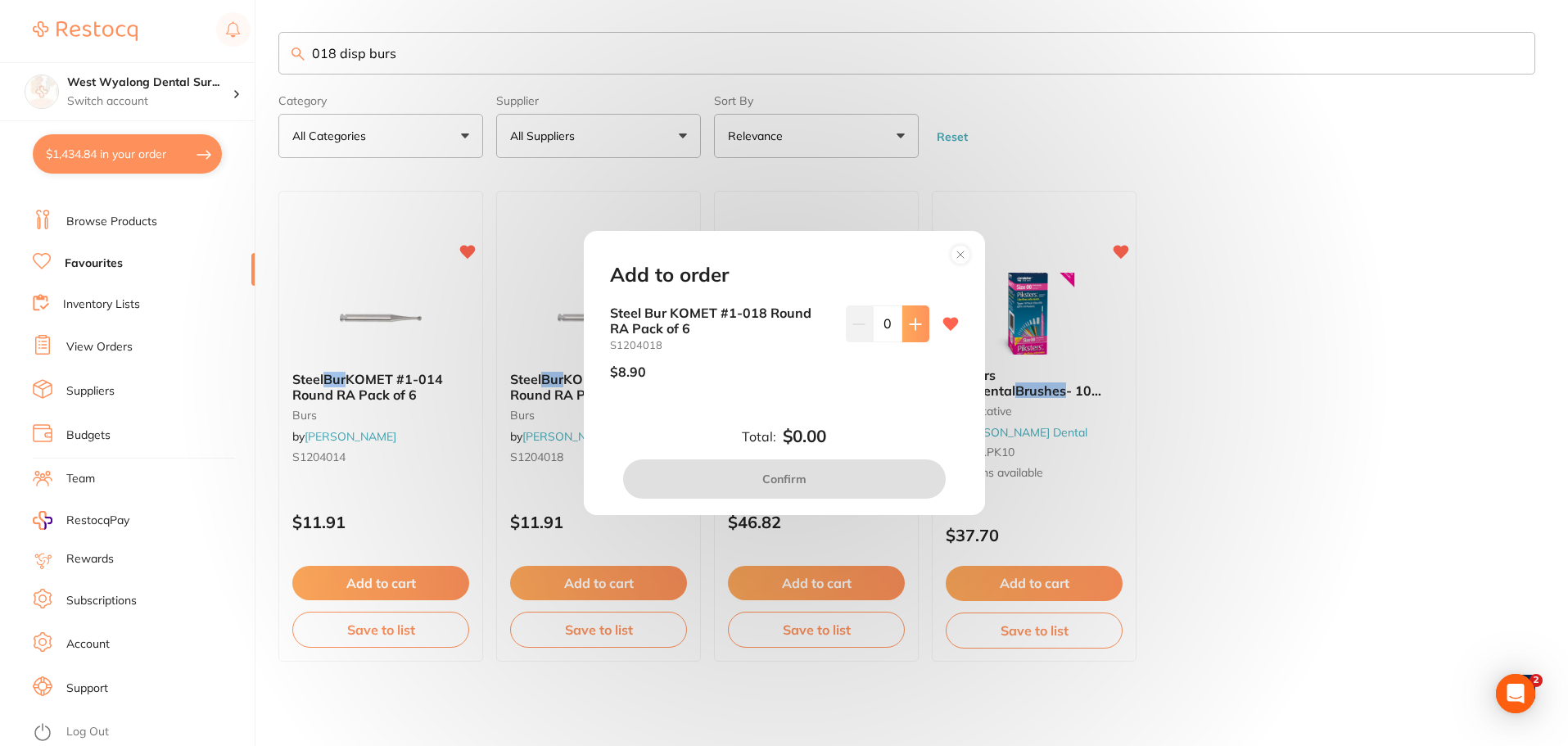
click at [909, 325] on icon at bounding box center [916, 324] width 13 height 13
type input "1"
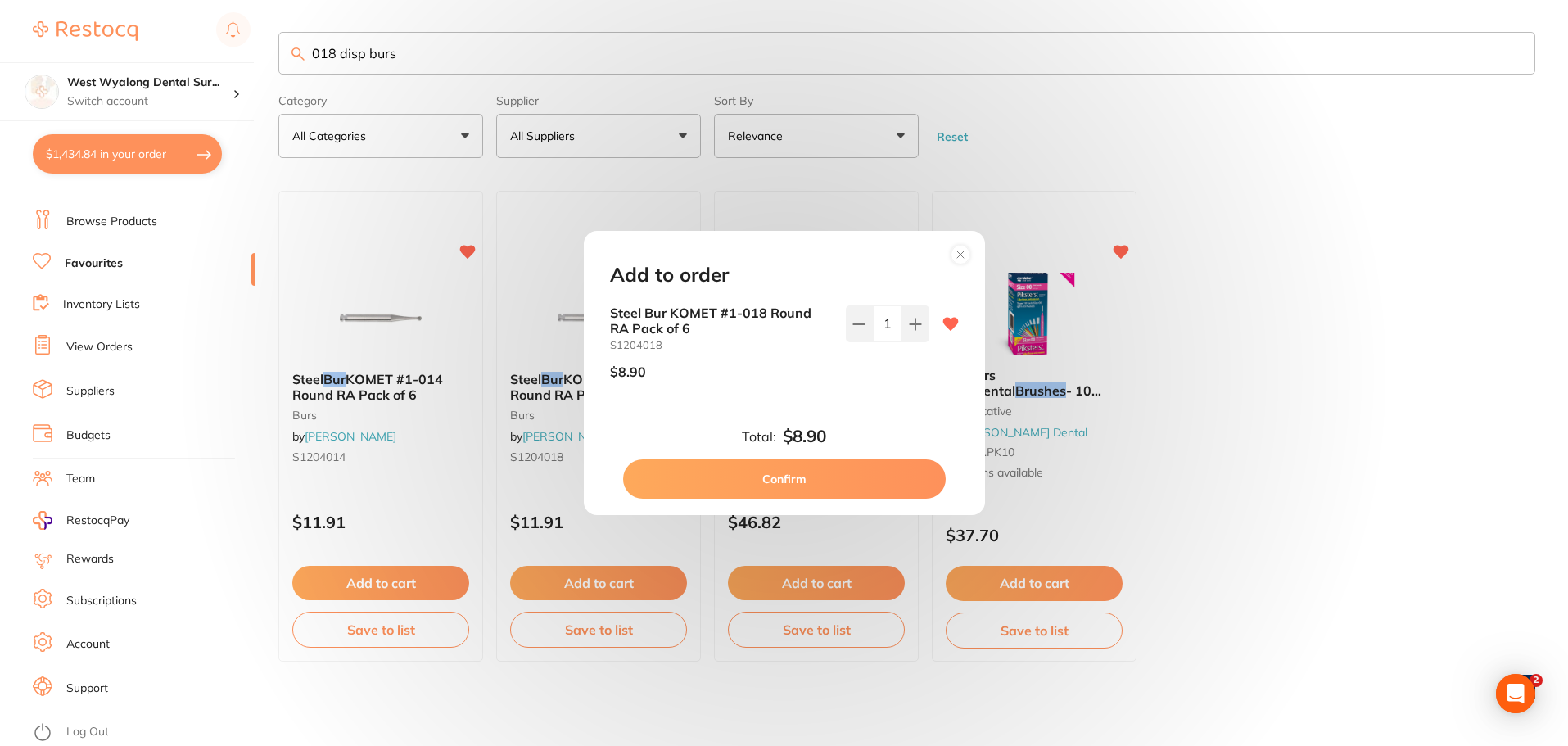
click at [738, 468] on button "Confirm" at bounding box center [784, 479] width 322 height 39
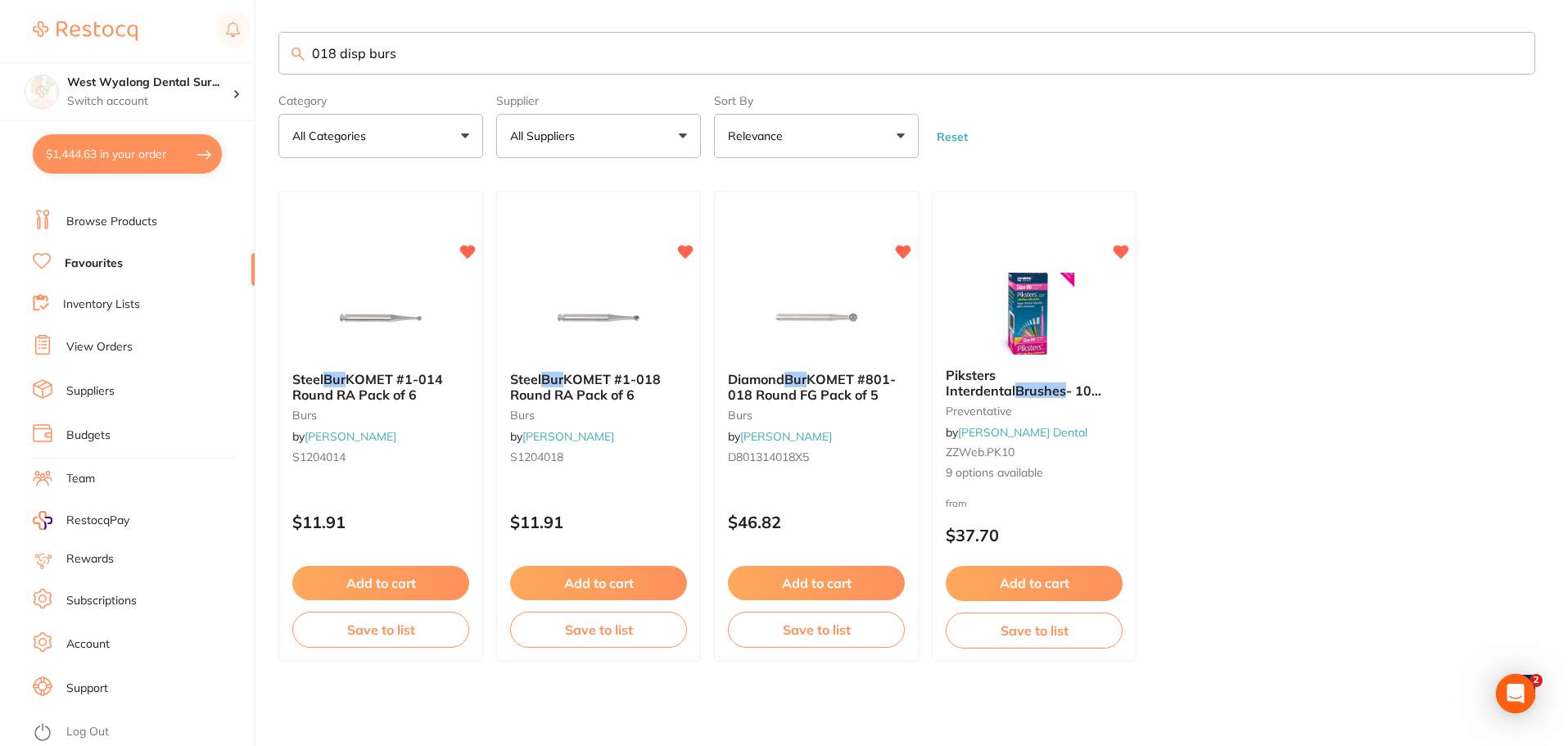
scroll to position [1, 0]
drag, startPoint x: 406, startPoint y: 53, endPoint x: 260, endPoint y: 65, distance: 146.5
click at [260, 65] on div "$1,444.63 West Wyalong Dental Sur... Switch account West Wyalong [MEDICAL_DATA]…" at bounding box center [784, 372] width 1568 height 746
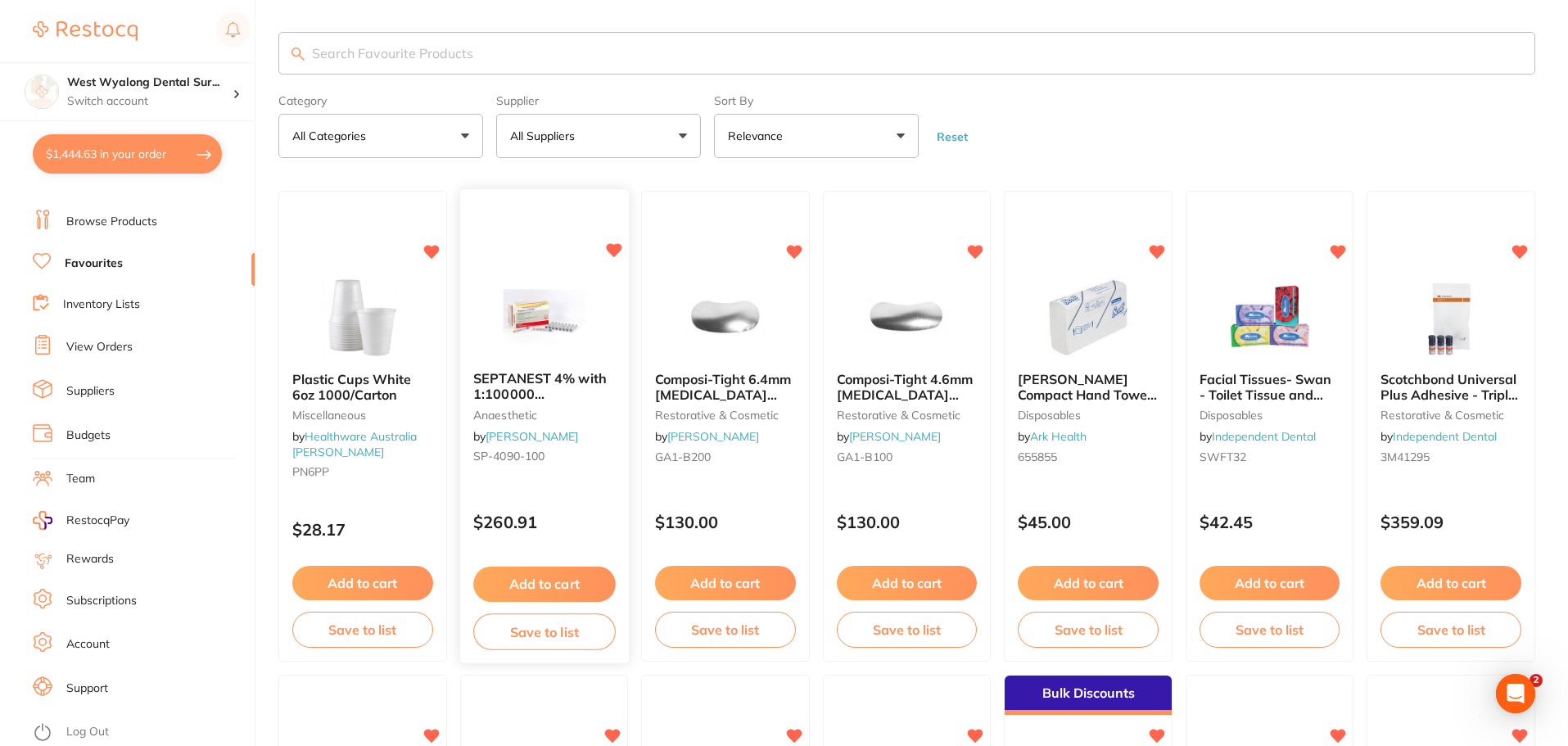
scroll to position [0, 0]
click at [882, 590] on button "Add to cart" at bounding box center [907, 583] width 142 height 35
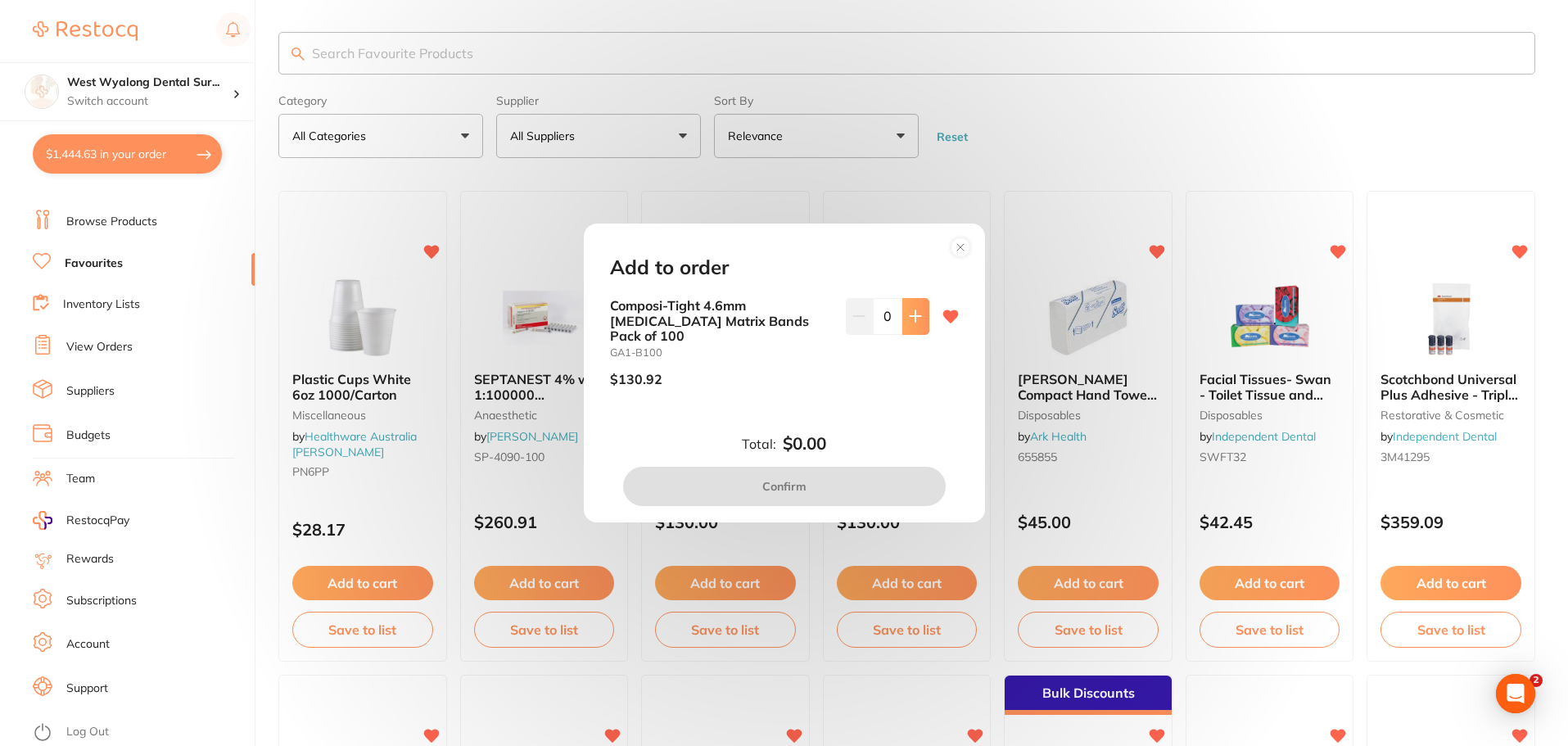
click at [913, 321] on icon at bounding box center [915, 316] width 10 height 10
type input "1"
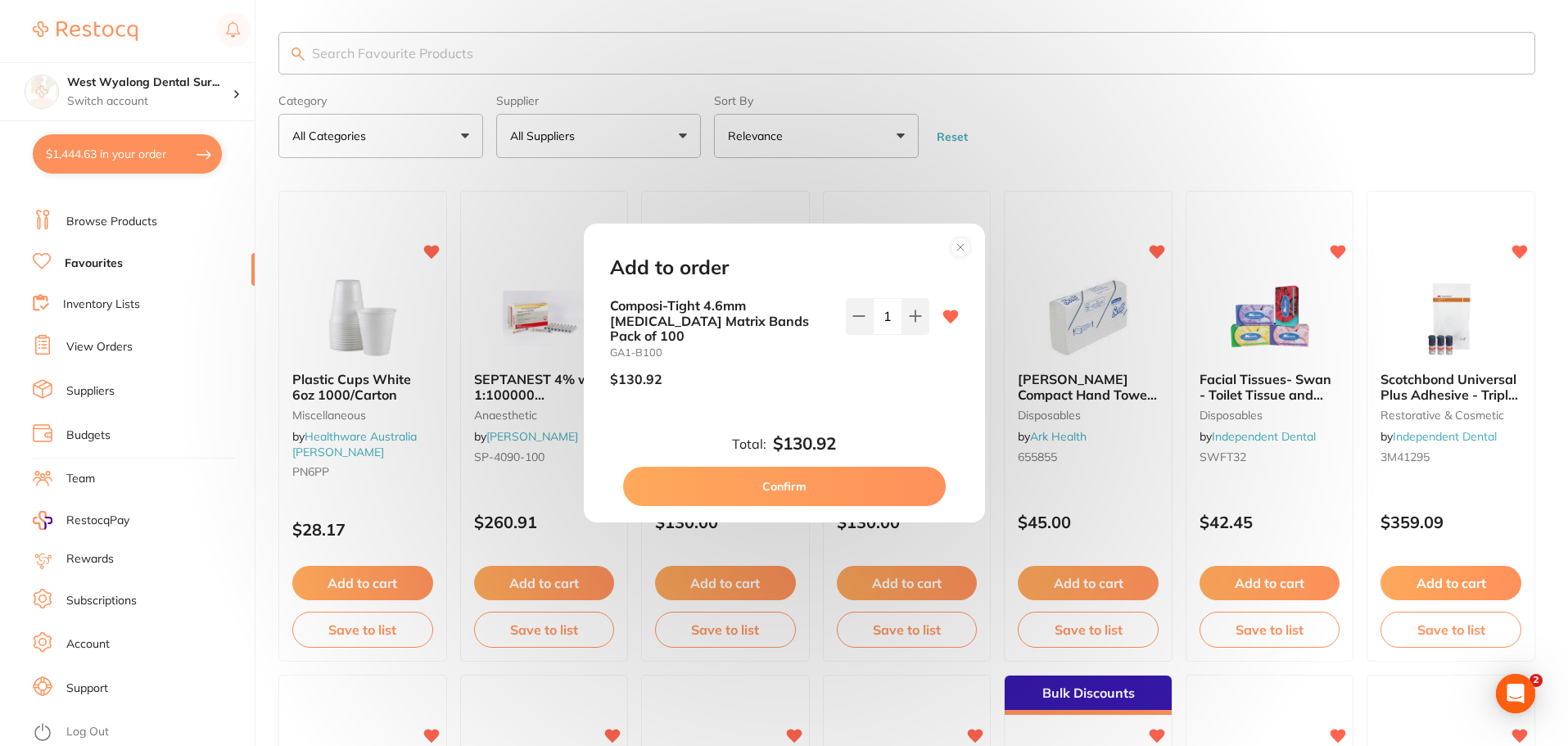
click at [781, 490] on button "Confirm" at bounding box center [784, 487] width 322 height 39
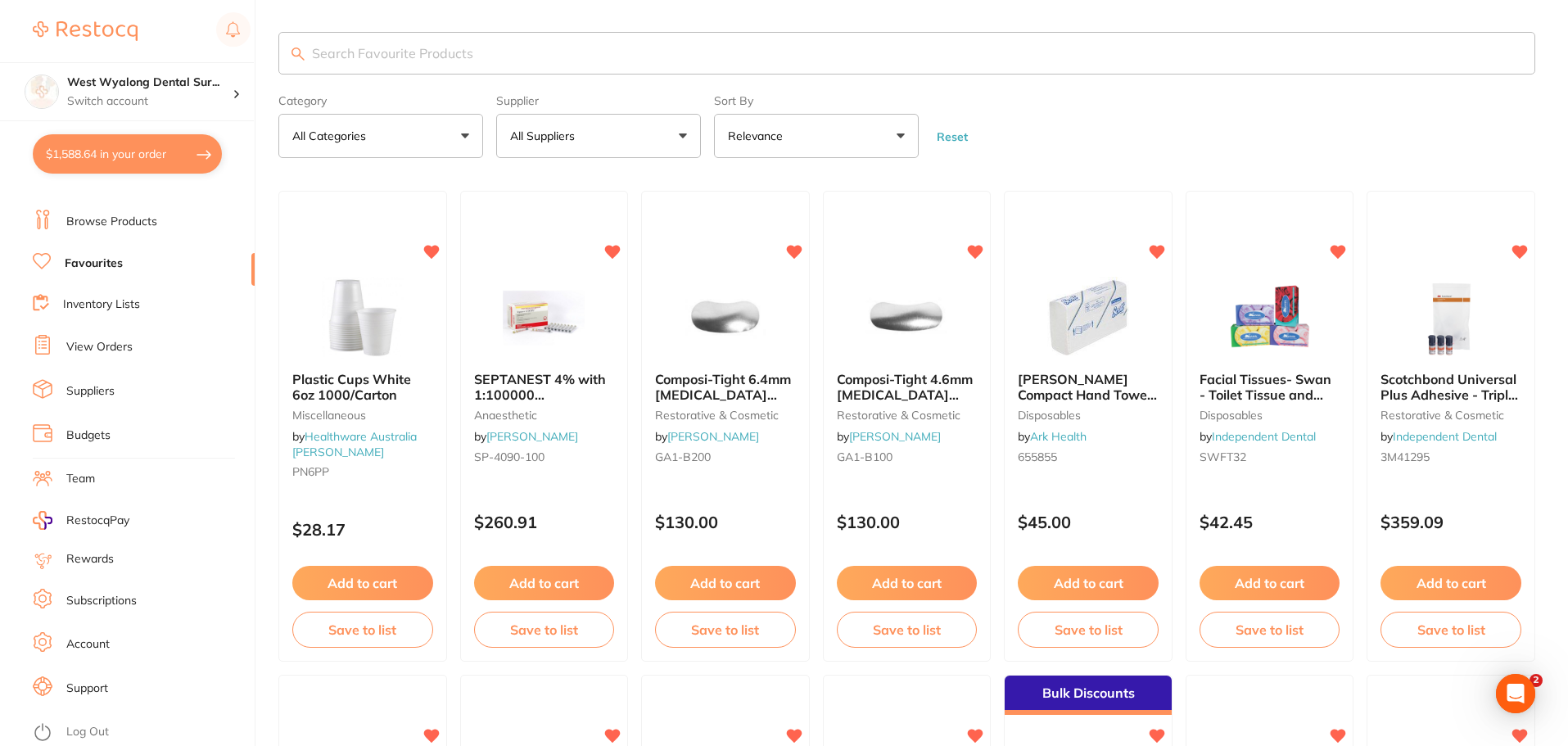
click at [170, 160] on button "$1,588.64 in your order" at bounding box center [127, 154] width 189 height 39
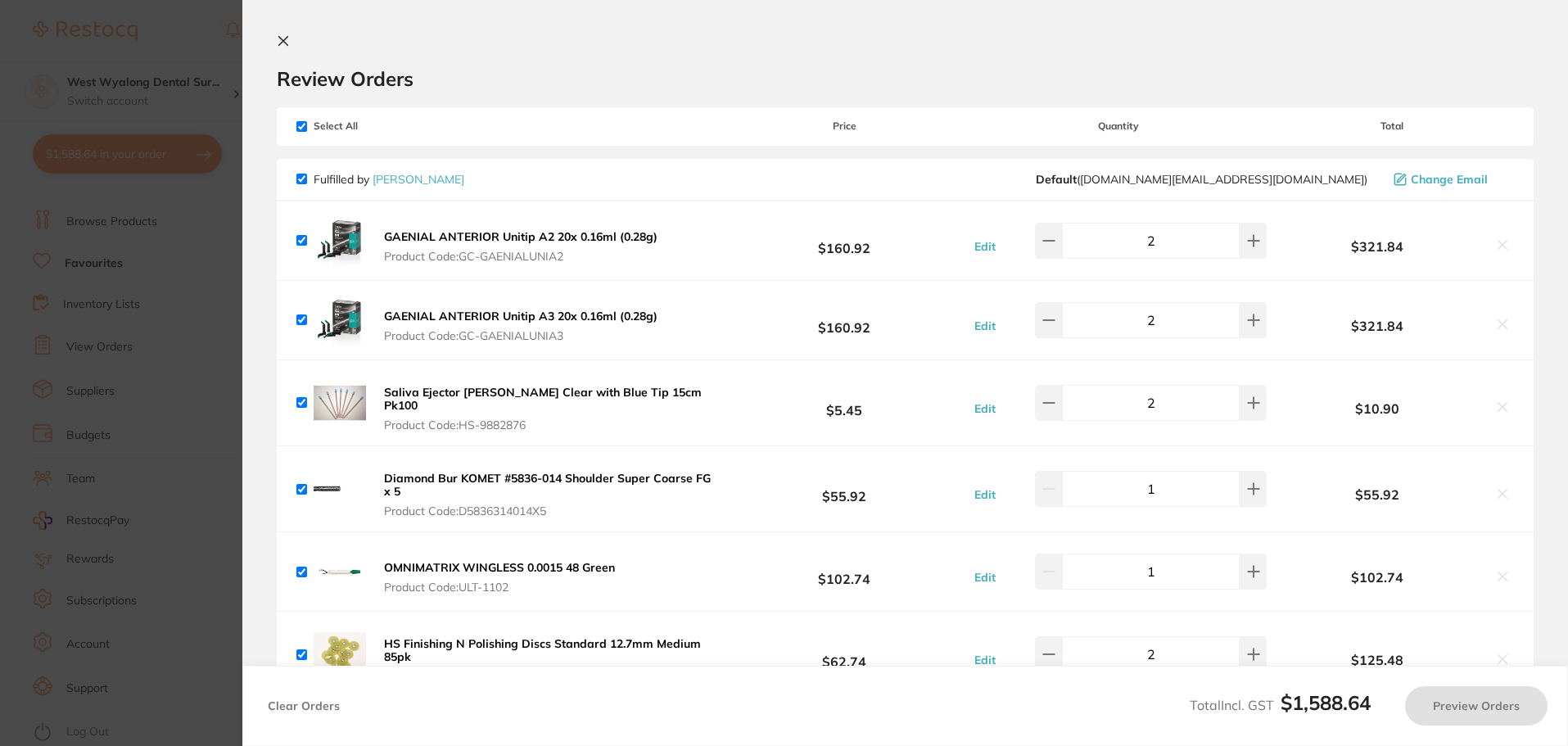
checkbox input "true"
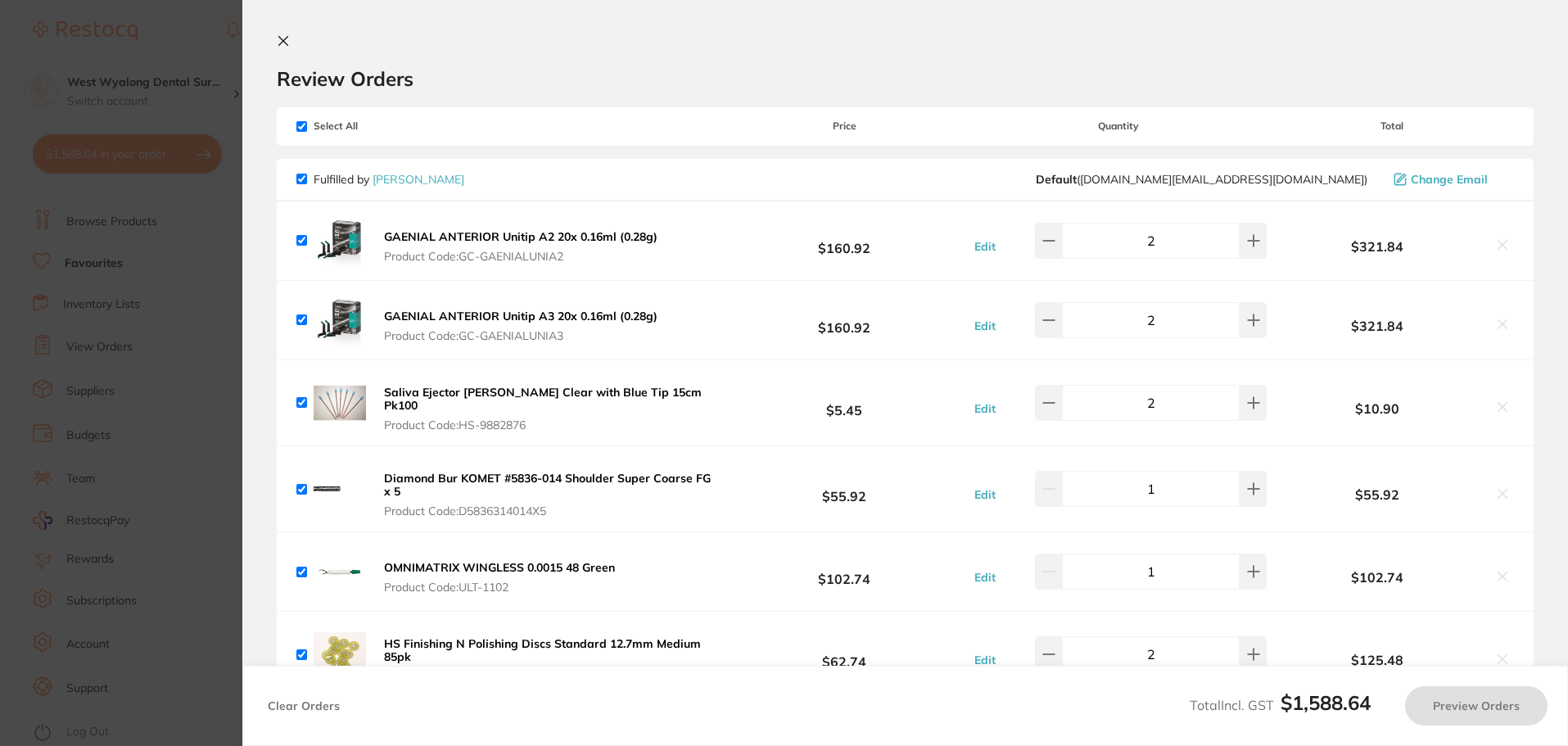
checkbox input "true"
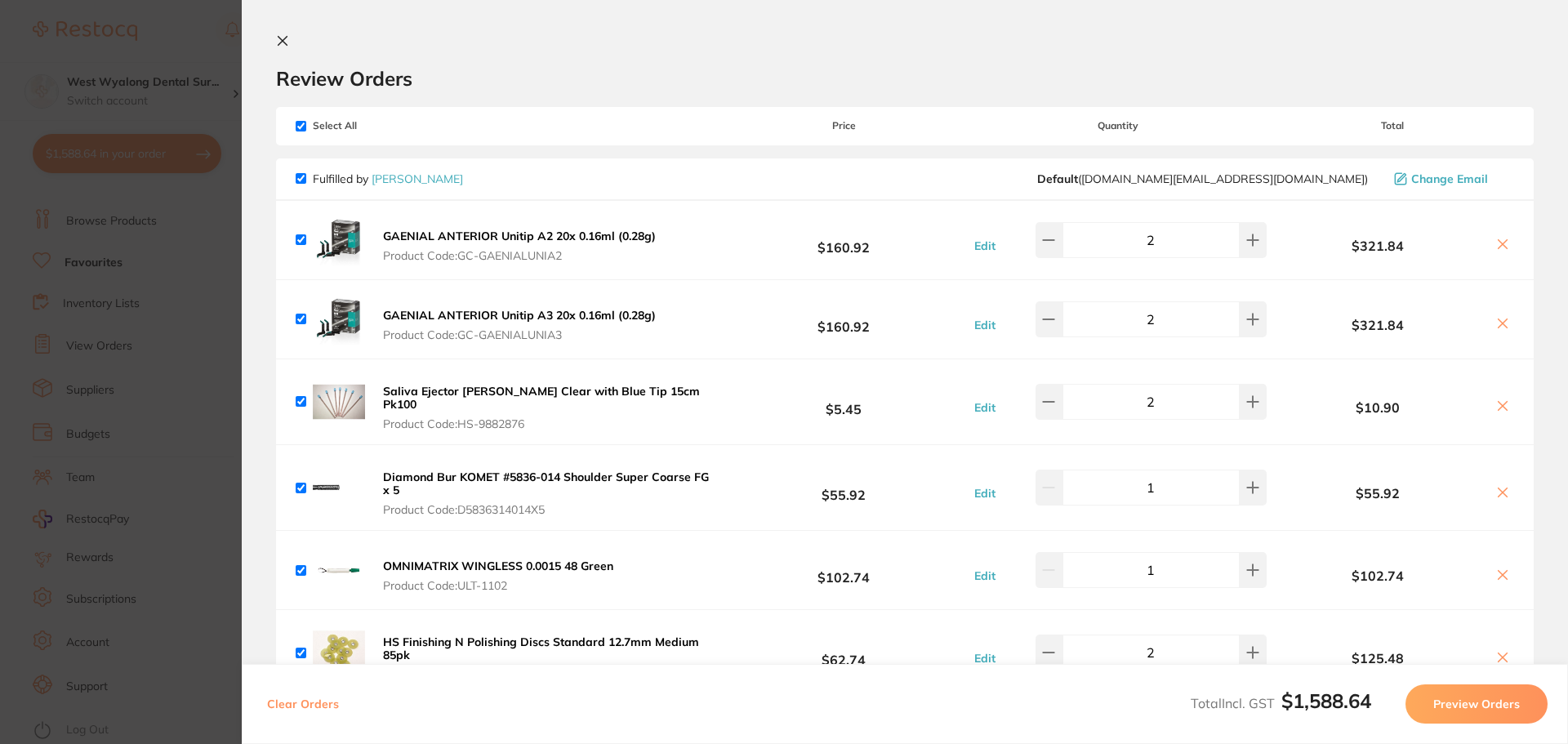
click at [282, 41] on icon at bounding box center [283, 41] width 9 height 9
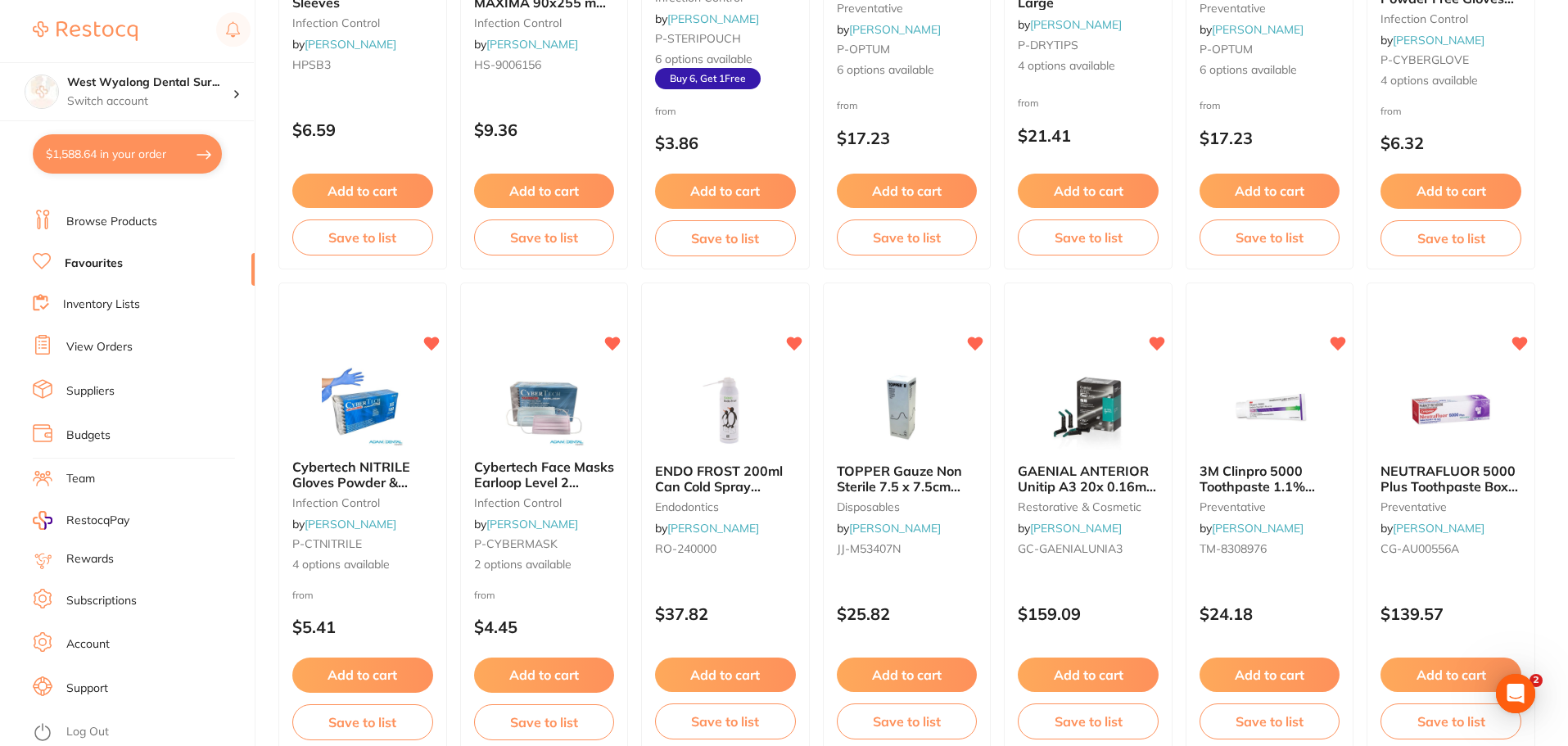
scroll to position [1884, 0]
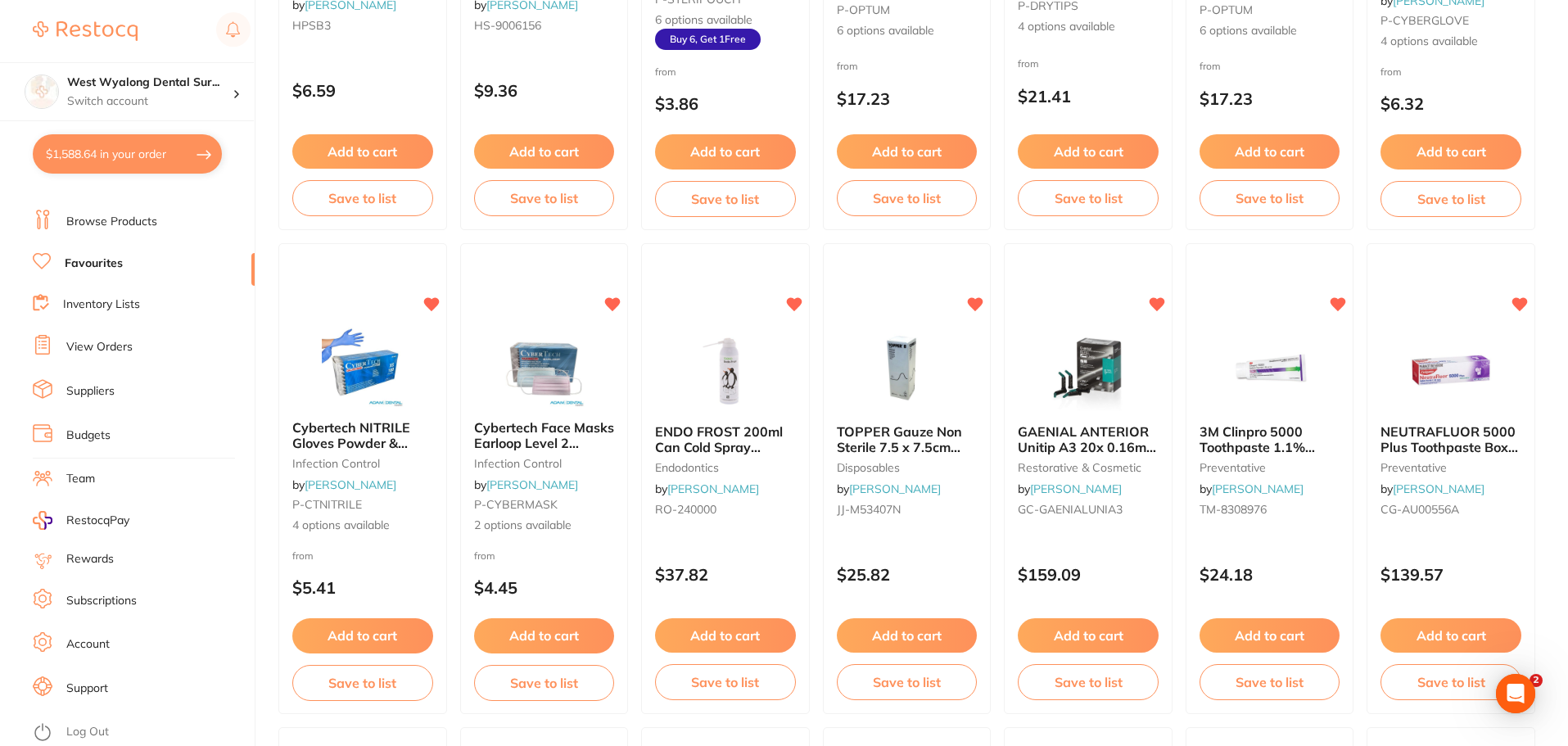
click at [164, 153] on button "$1,588.64 in your order" at bounding box center [127, 154] width 189 height 39
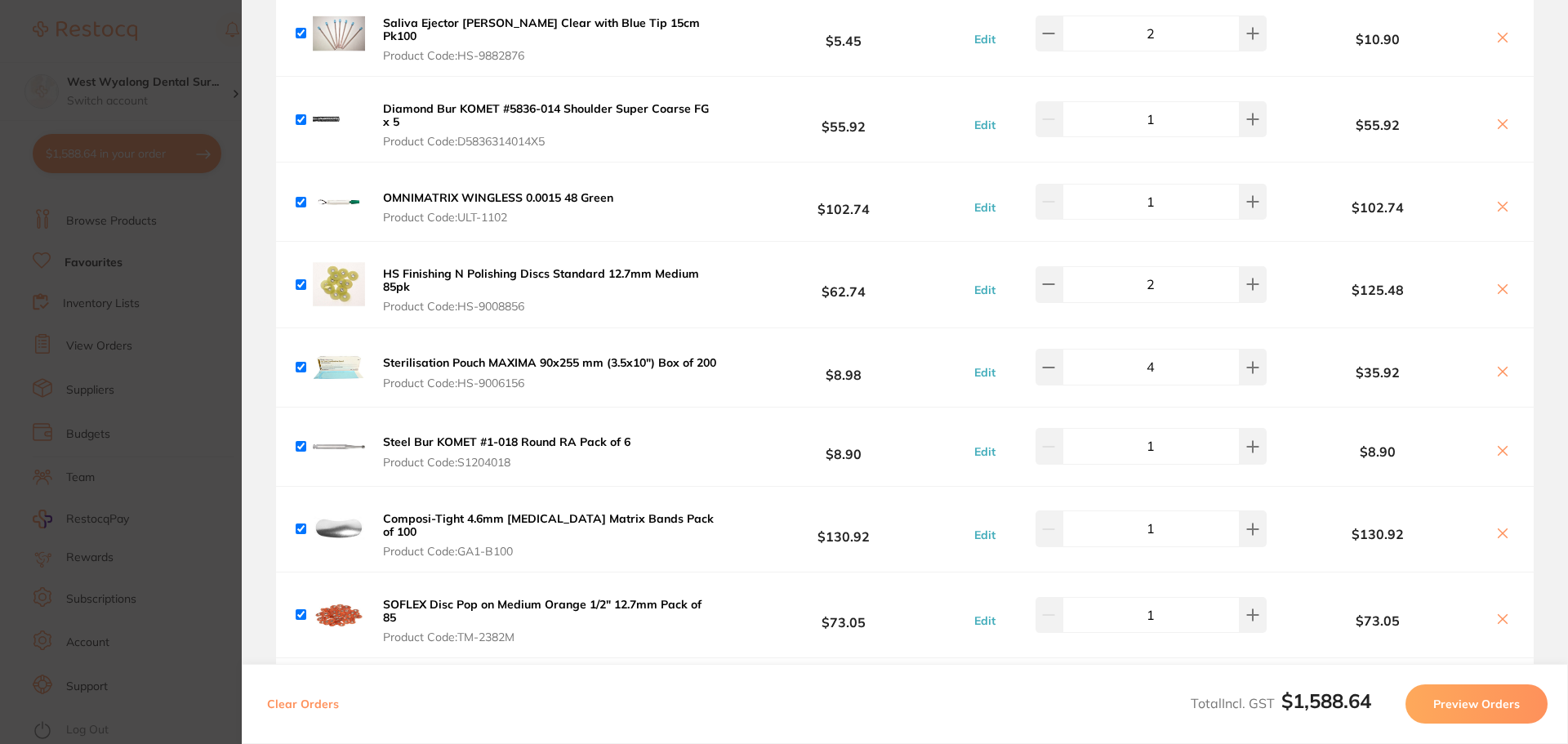
scroll to position [326, 0]
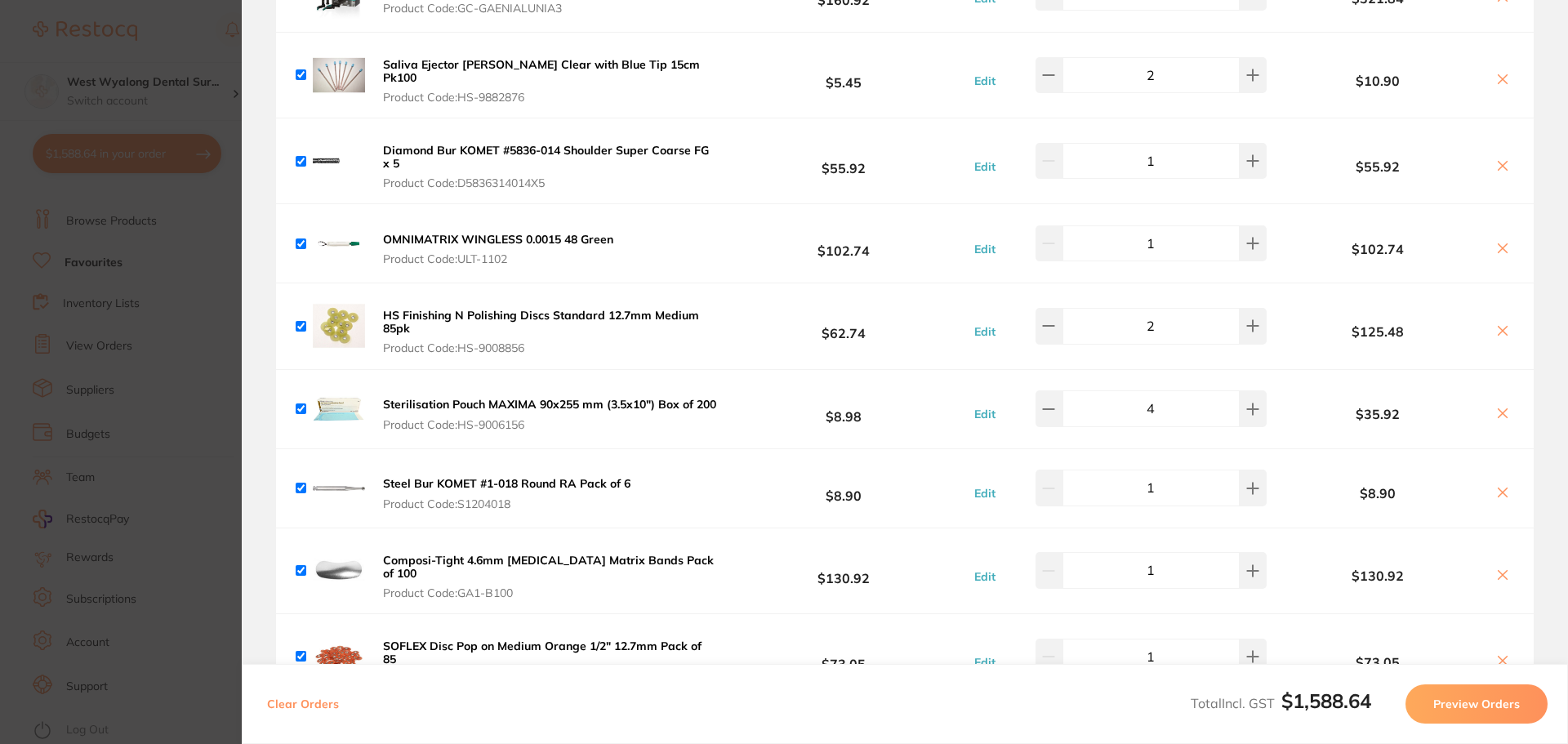
drag, startPoint x: 1500, startPoint y: 162, endPoint x: 1533, endPoint y: 168, distance: 33.5
click at [1500, 162] on icon at bounding box center [1502, 166] width 13 height 13
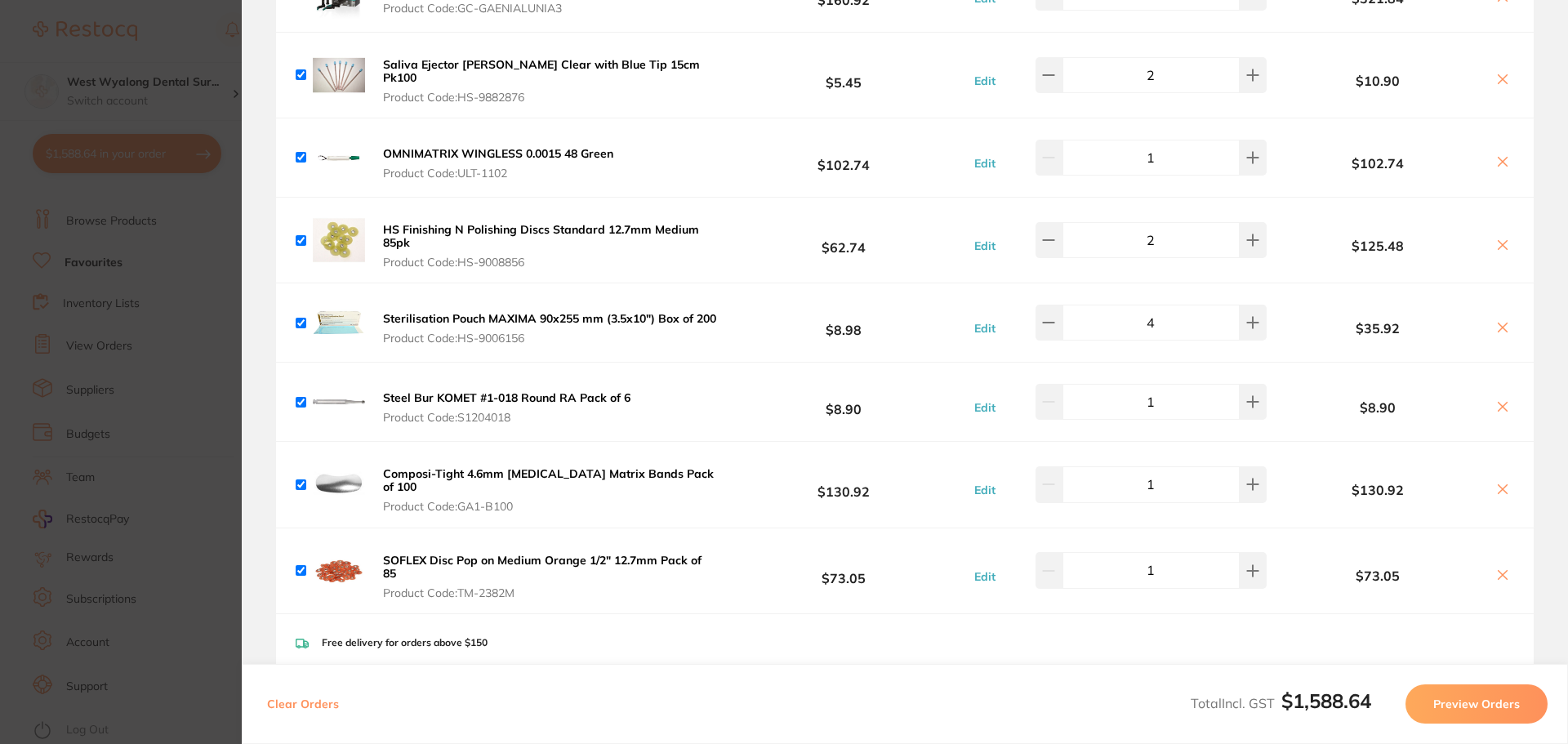
checkbox input "false"
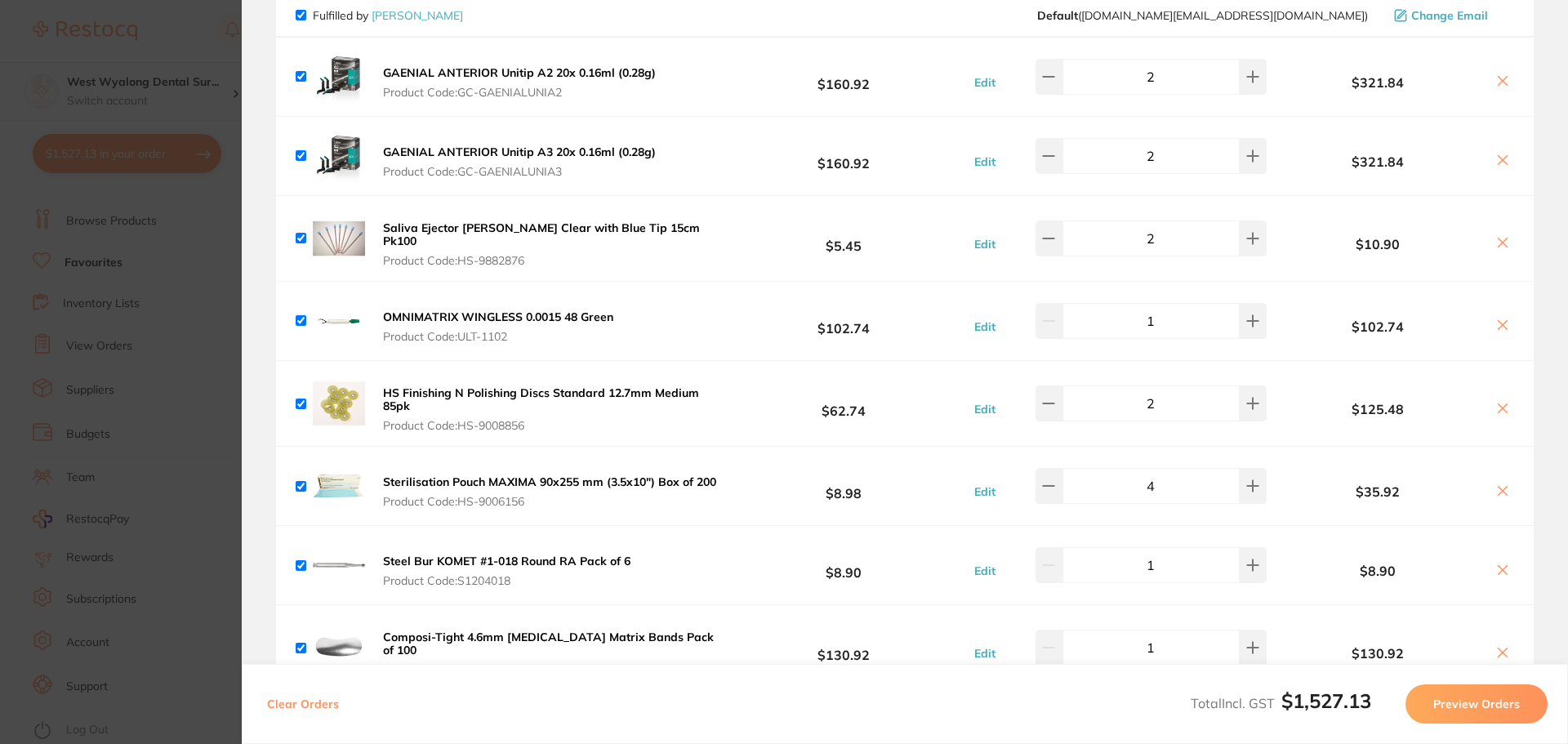
scroll to position [82, 0]
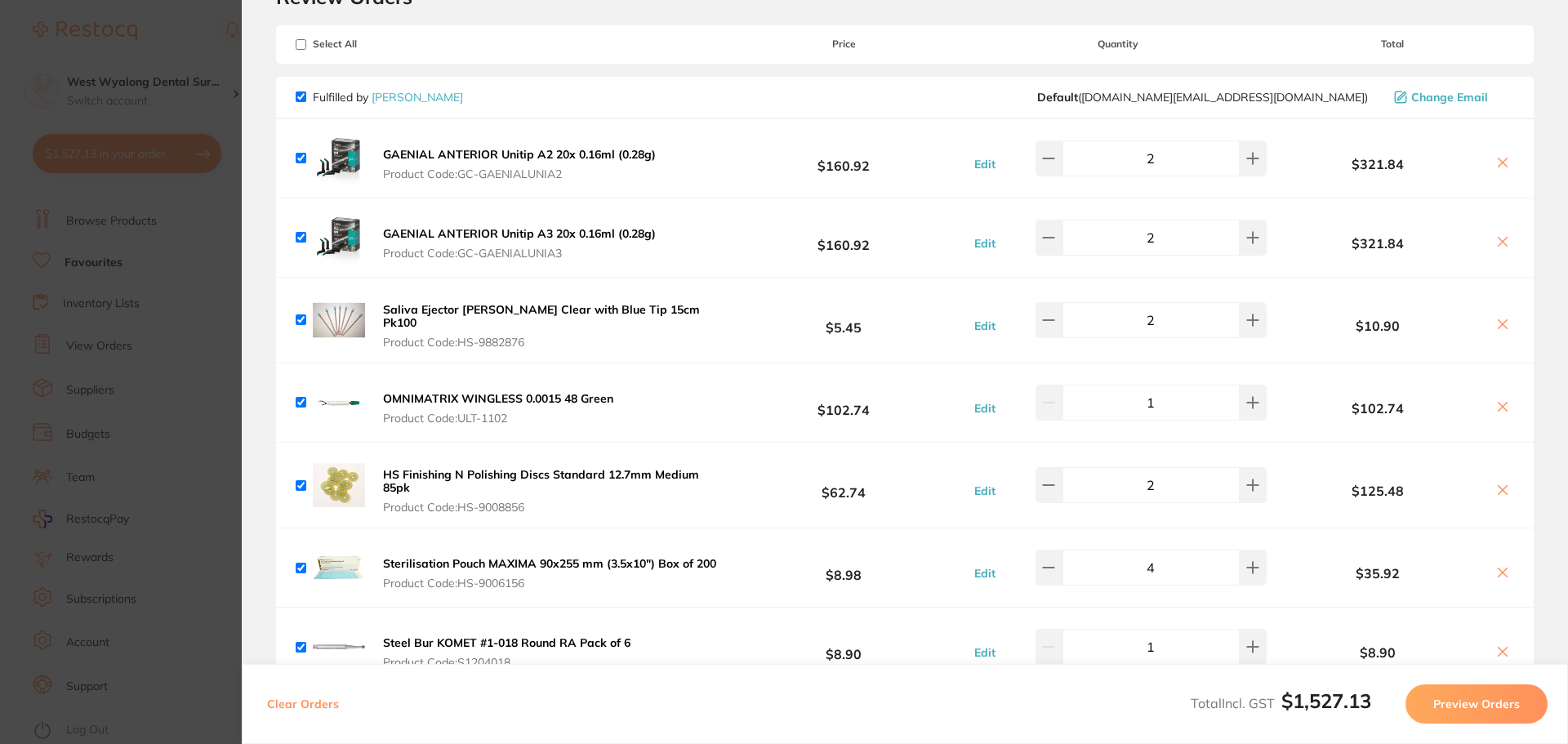
click at [253, 81] on section "Review Orders Your orders are being processed and we will notify you once we ha…" at bounding box center [904, 372] width 1326 height 744
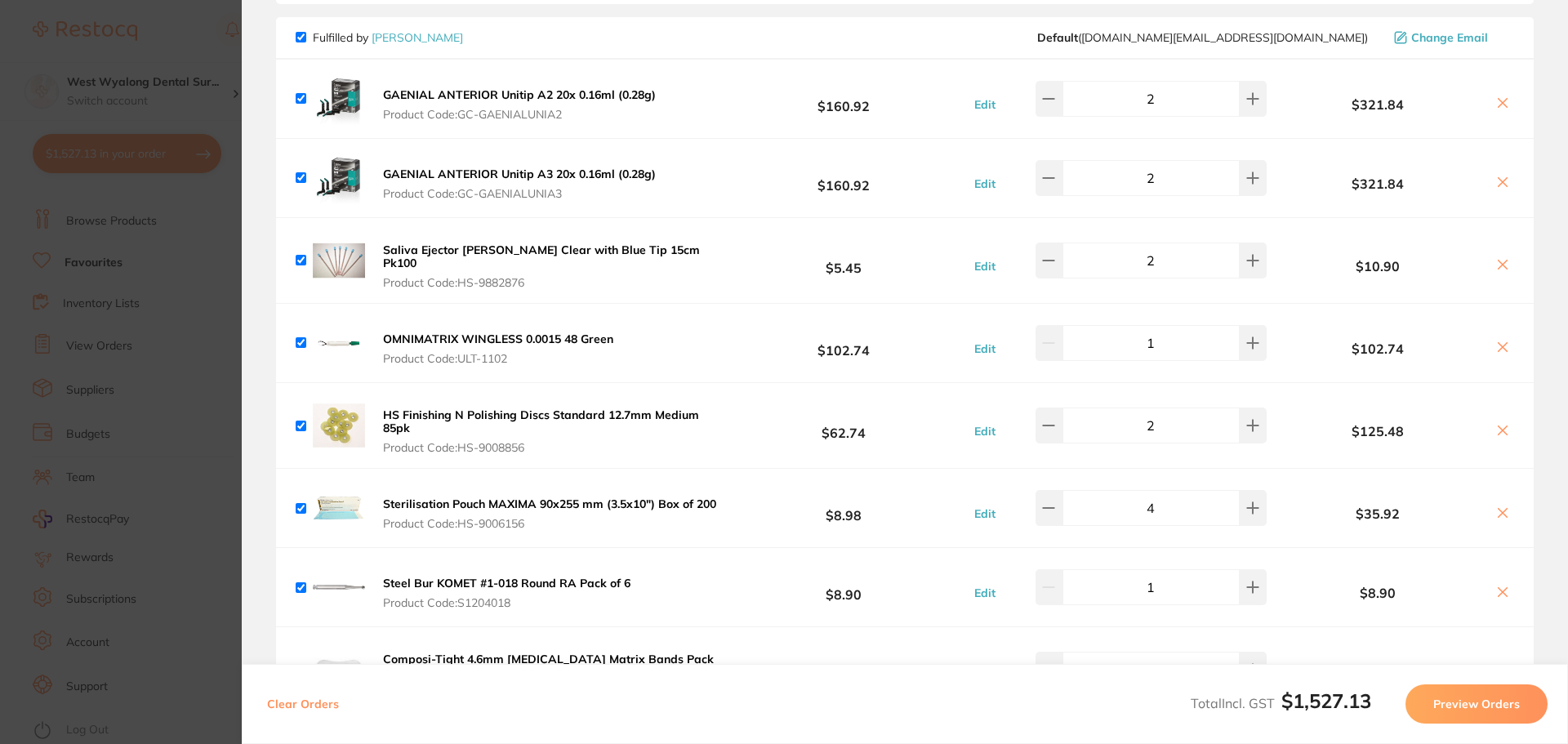
scroll to position [0, 0]
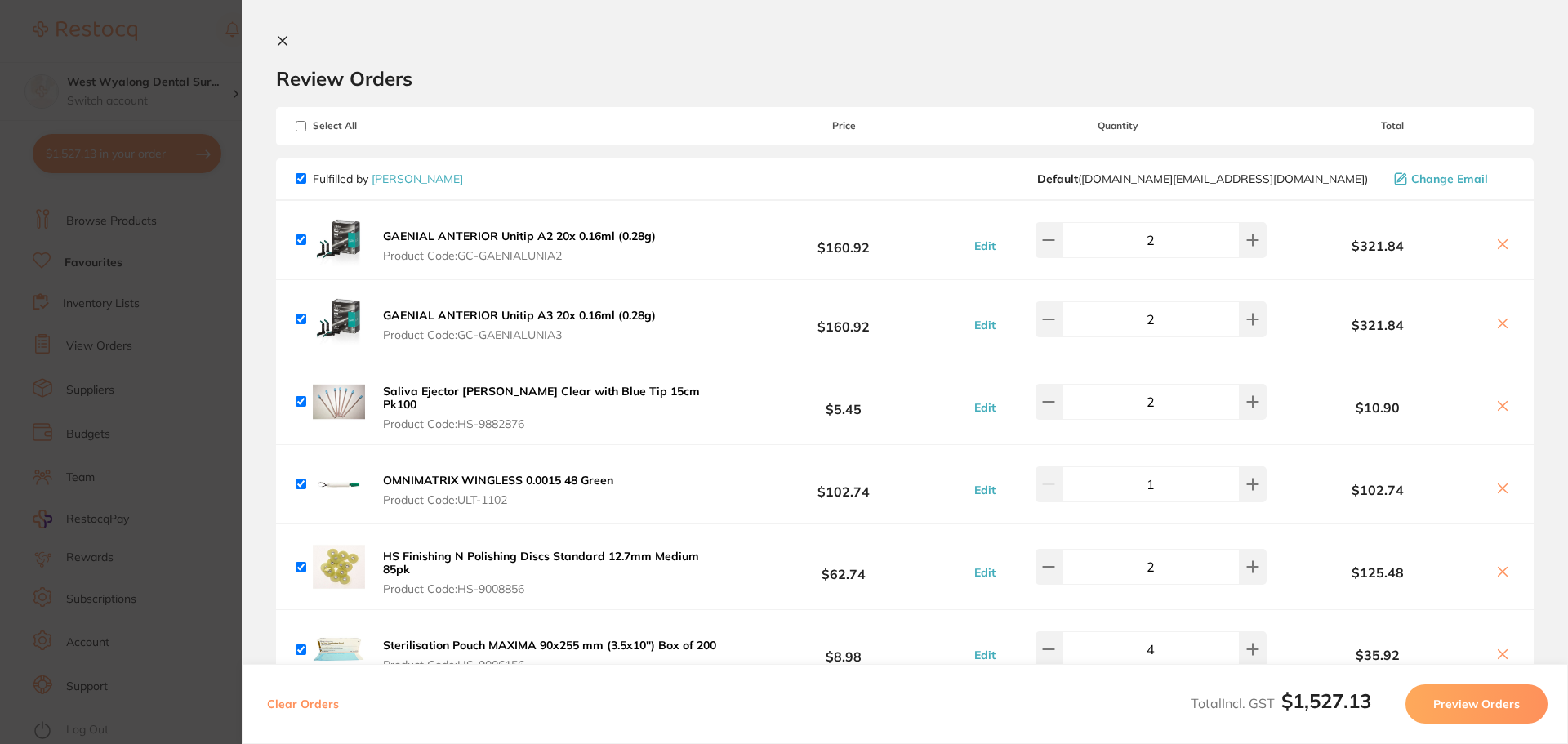
drag, startPoint x: 284, startPoint y: 40, endPoint x: 460, endPoint y: 723, distance: 705.3
click at [286, 37] on icon at bounding box center [283, 41] width 9 height 9
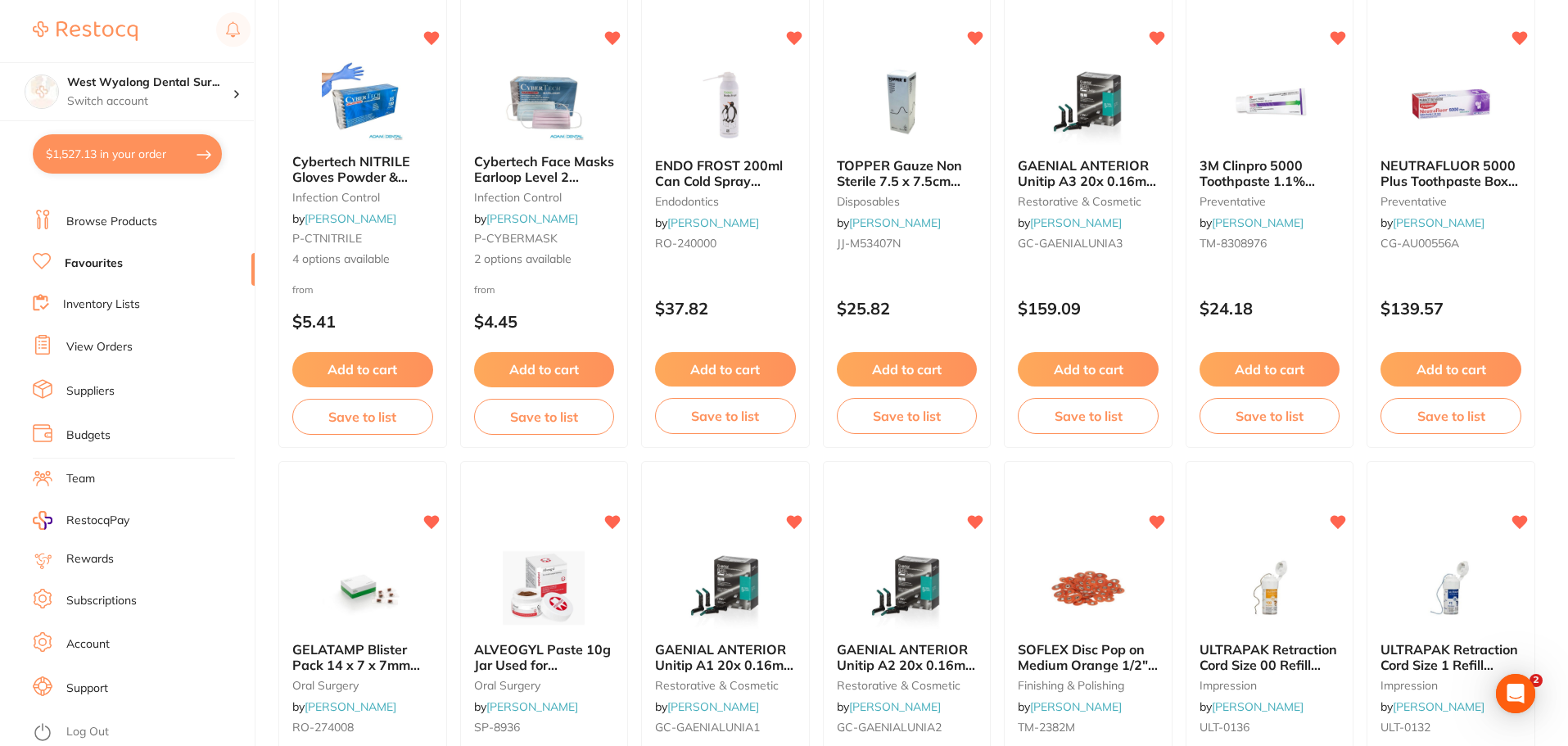
scroll to position [2323, 0]
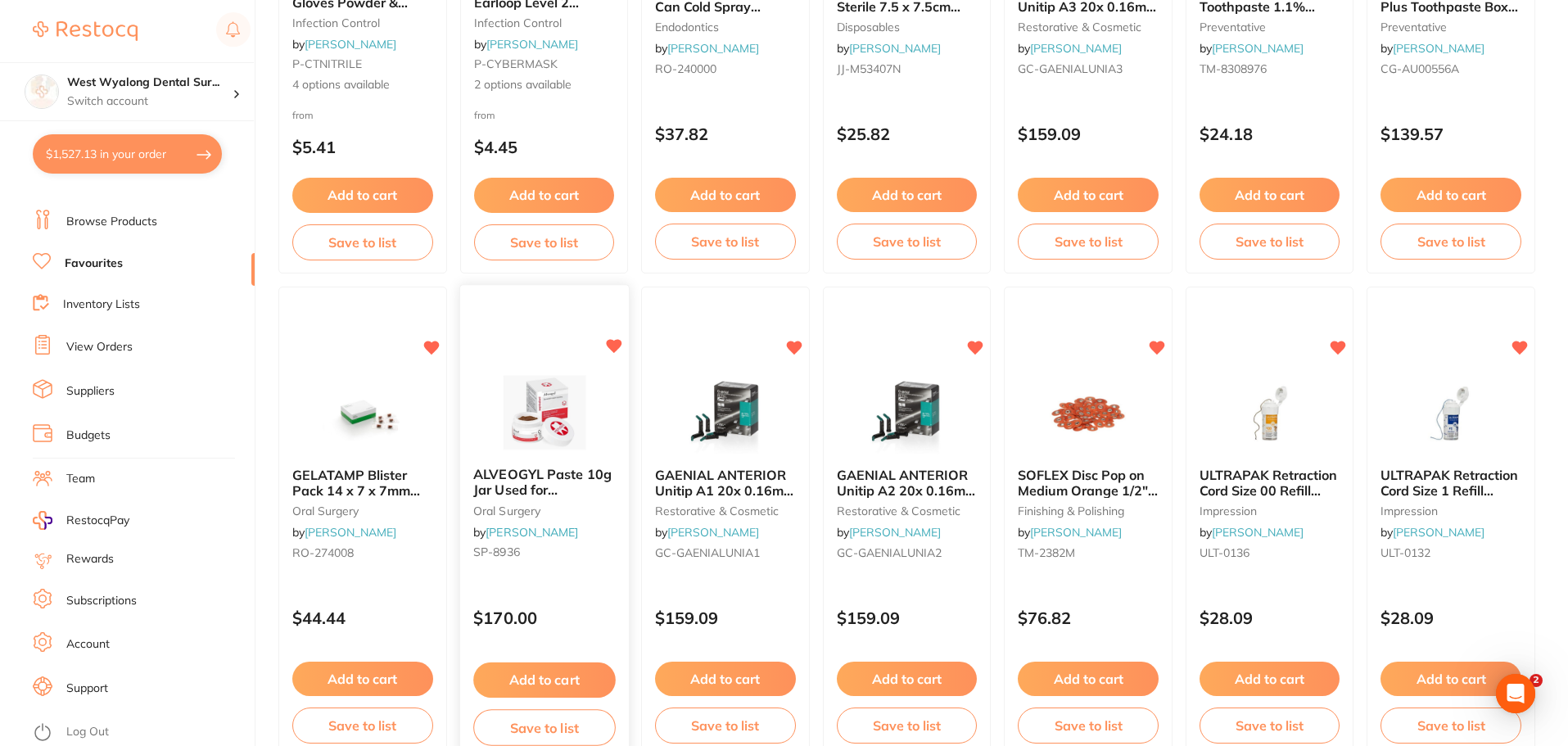
click at [539, 671] on button "Add to cart" at bounding box center [544, 679] width 142 height 35
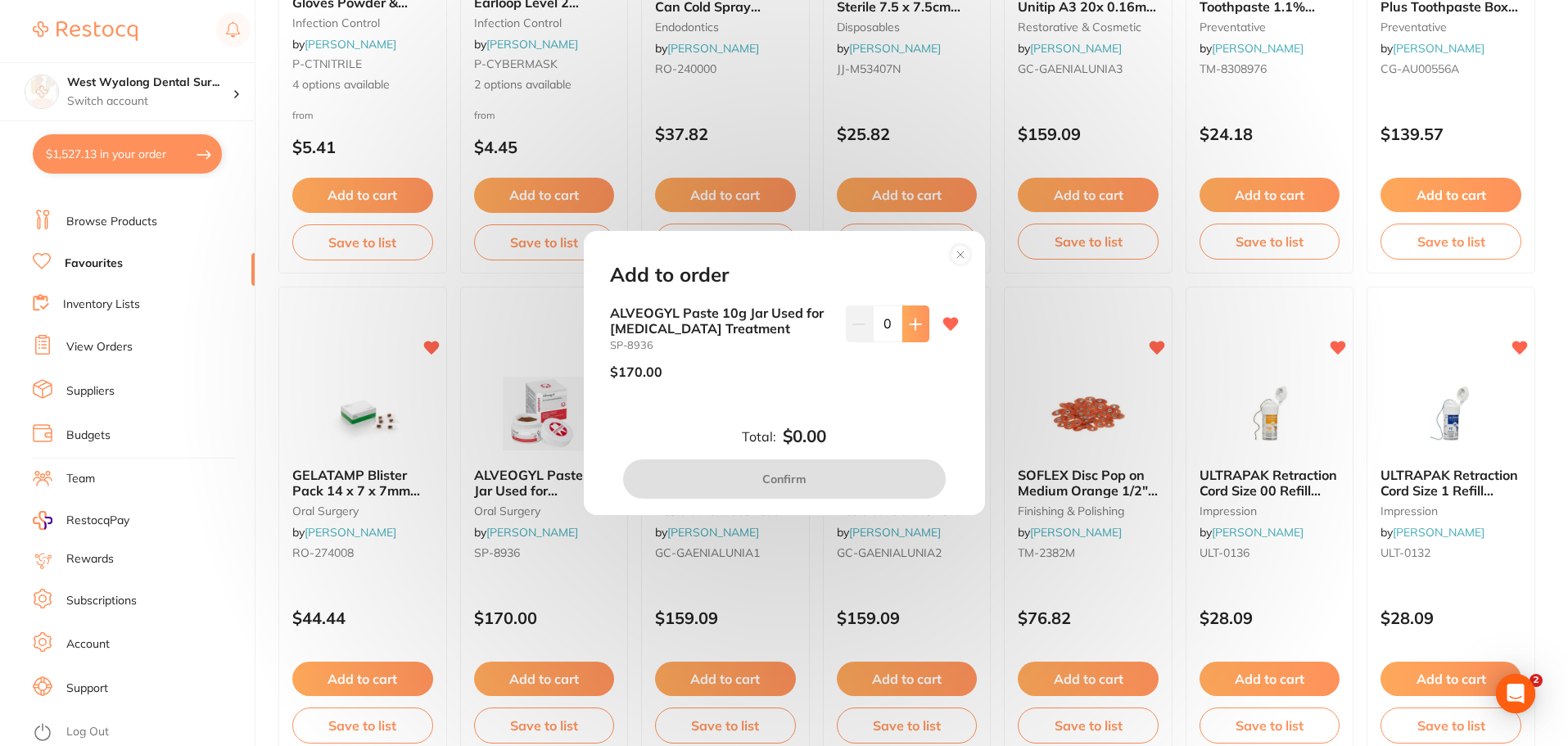
scroll to position [0, 0]
click at [909, 327] on icon at bounding box center [916, 324] width 13 height 13
type input "1"
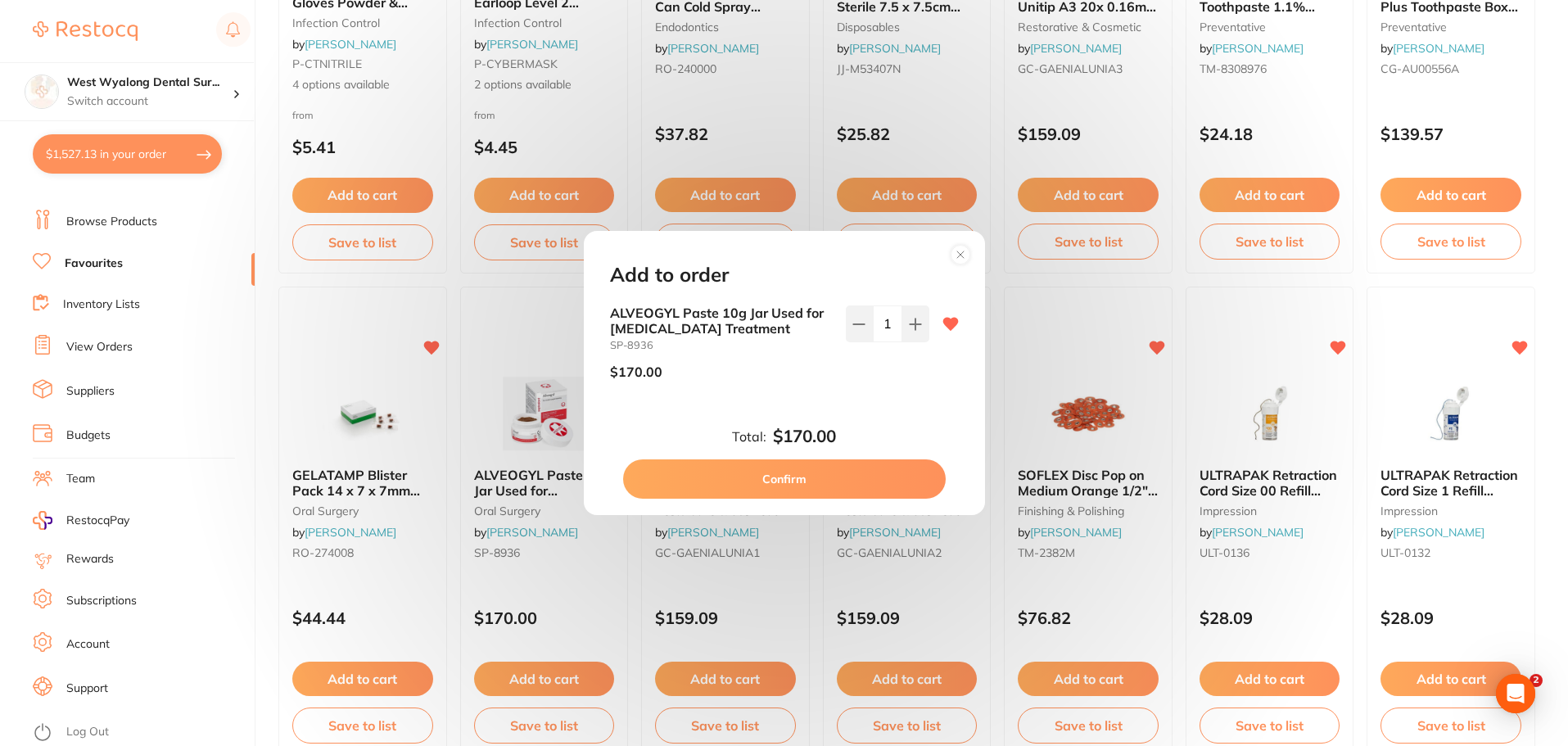
click at [803, 473] on button "Confirm" at bounding box center [784, 479] width 322 height 39
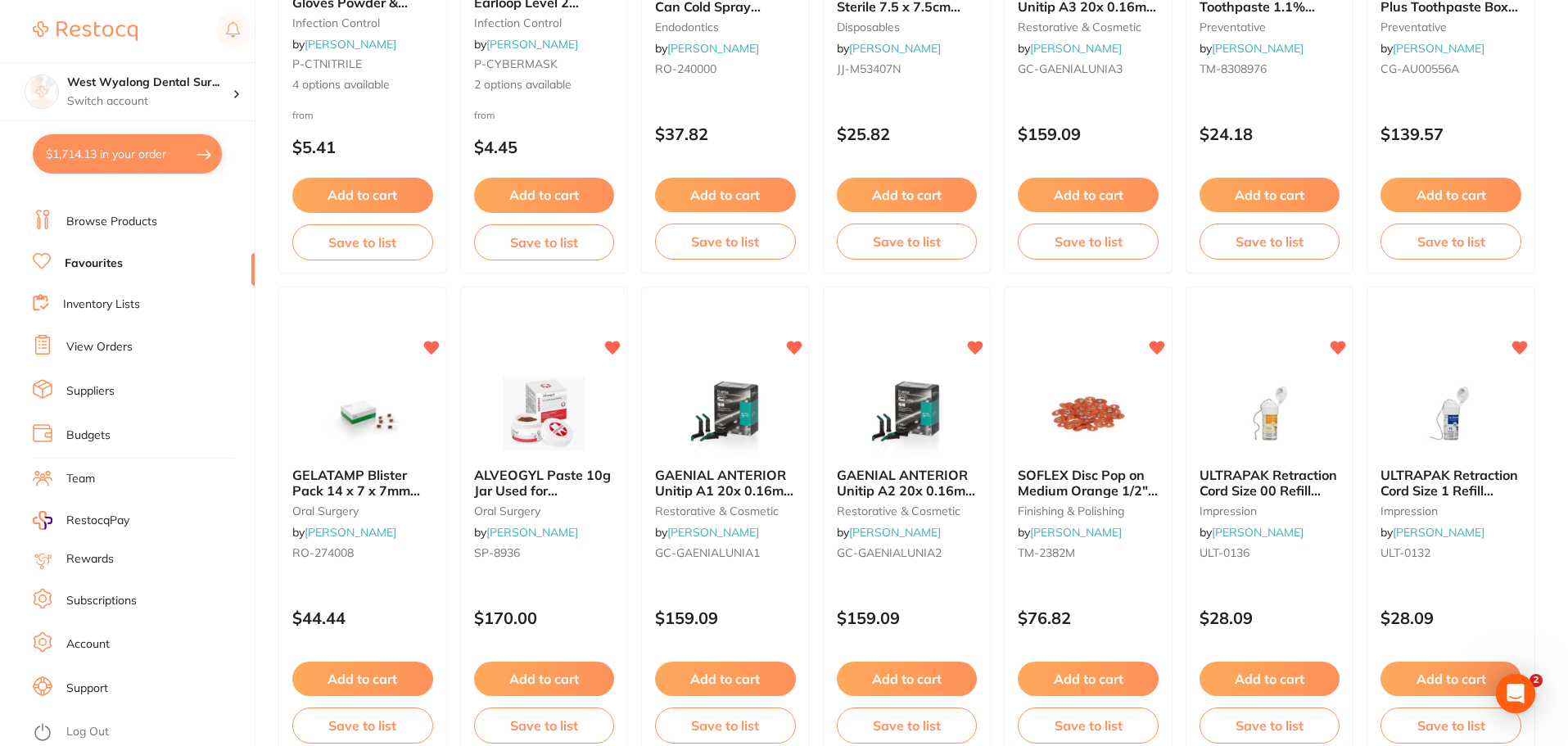
checkbox input "true"
click at [141, 167] on button "$1,714.13 in your order" at bounding box center [127, 154] width 189 height 39
checkbox input "true"
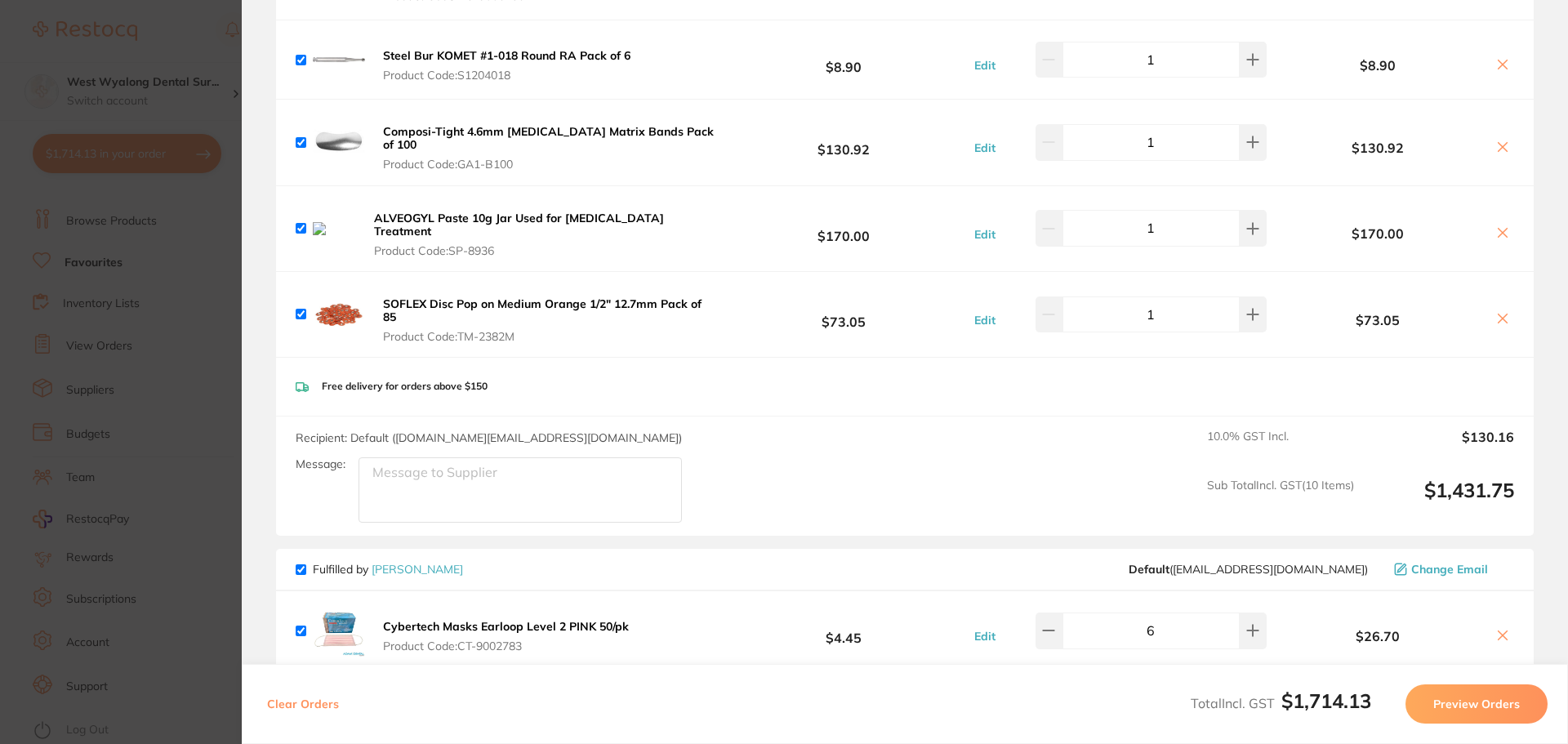
scroll to position [653, 0]
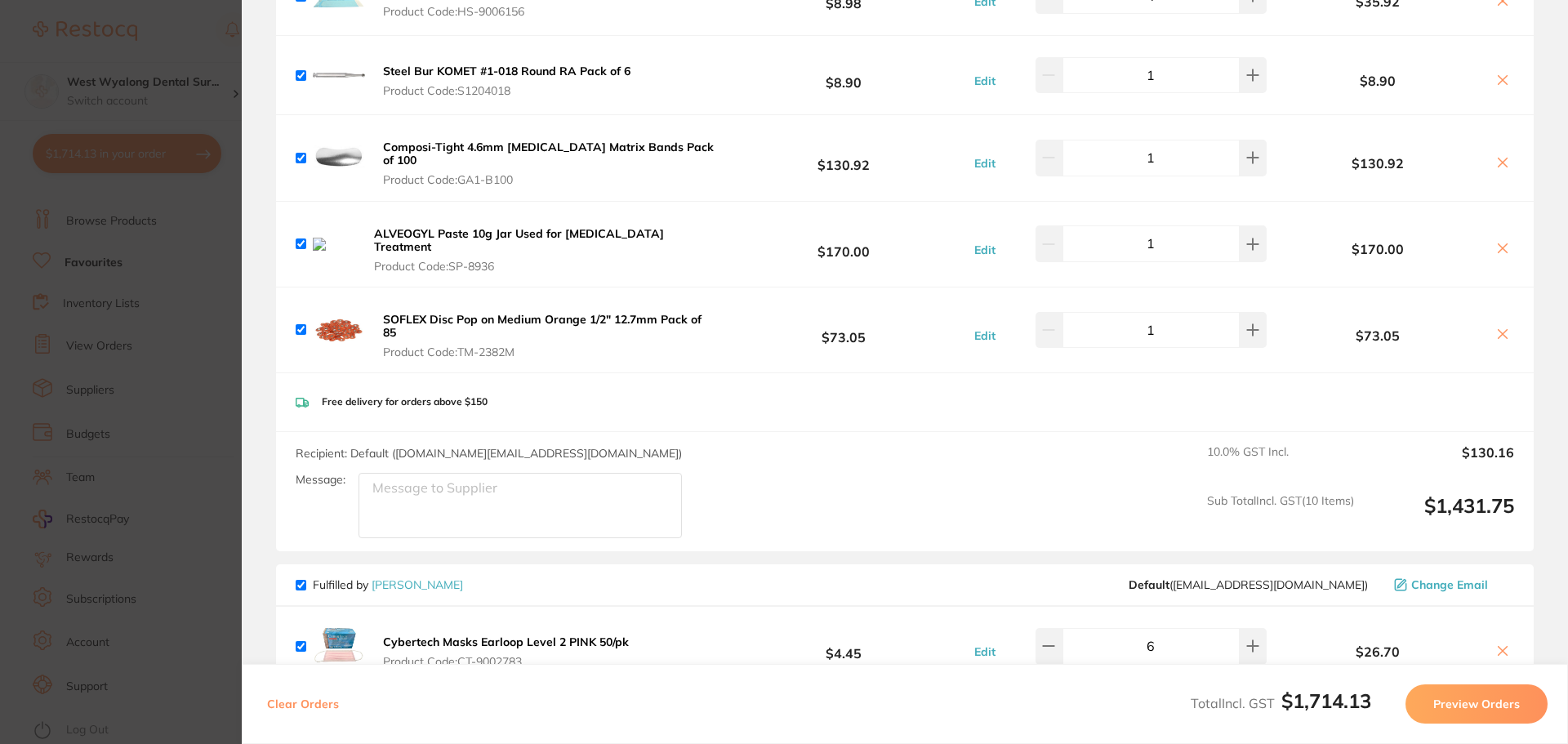
click at [1499, 243] on icon at bounding box center [1502, 248] width 13 height 13
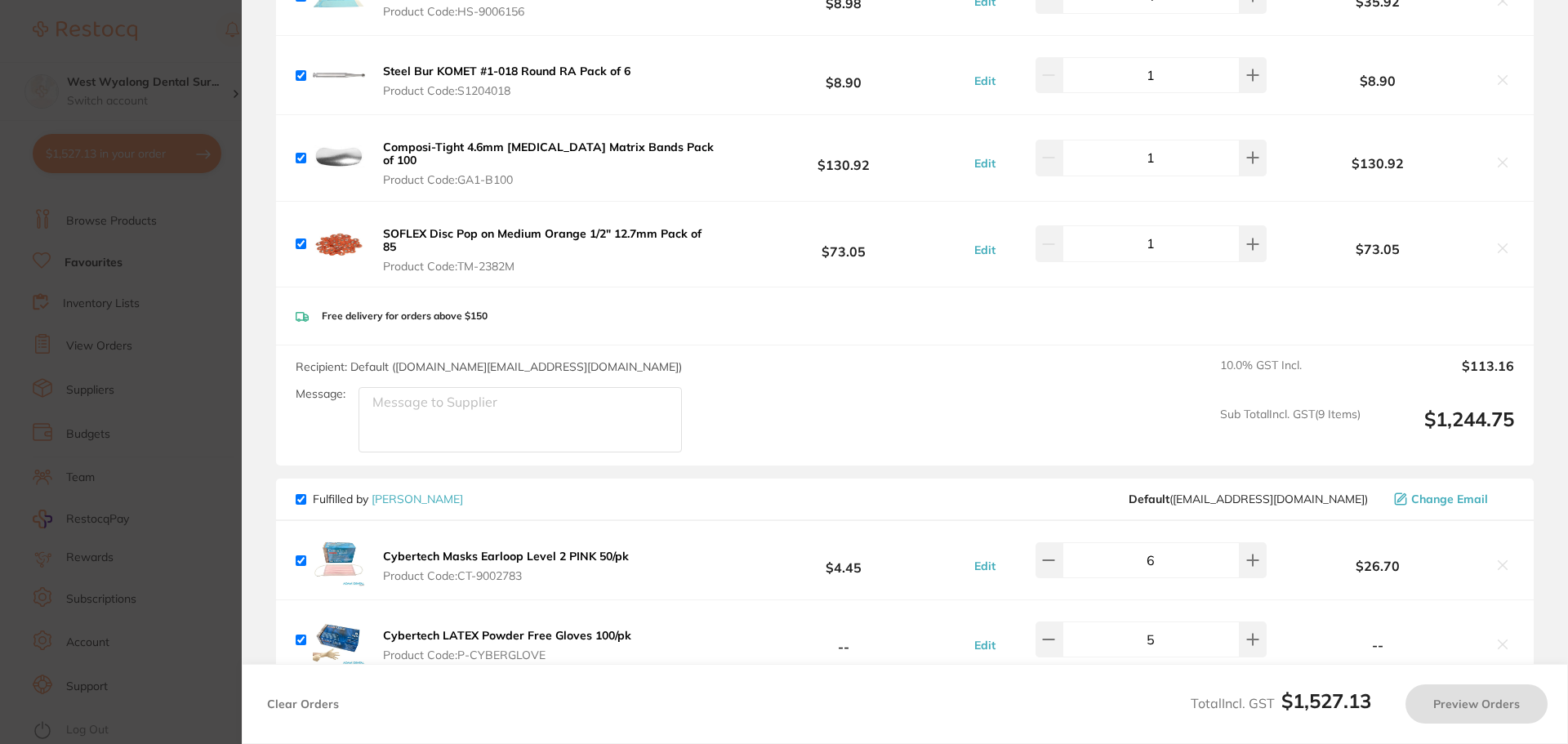
checkbox input "true"
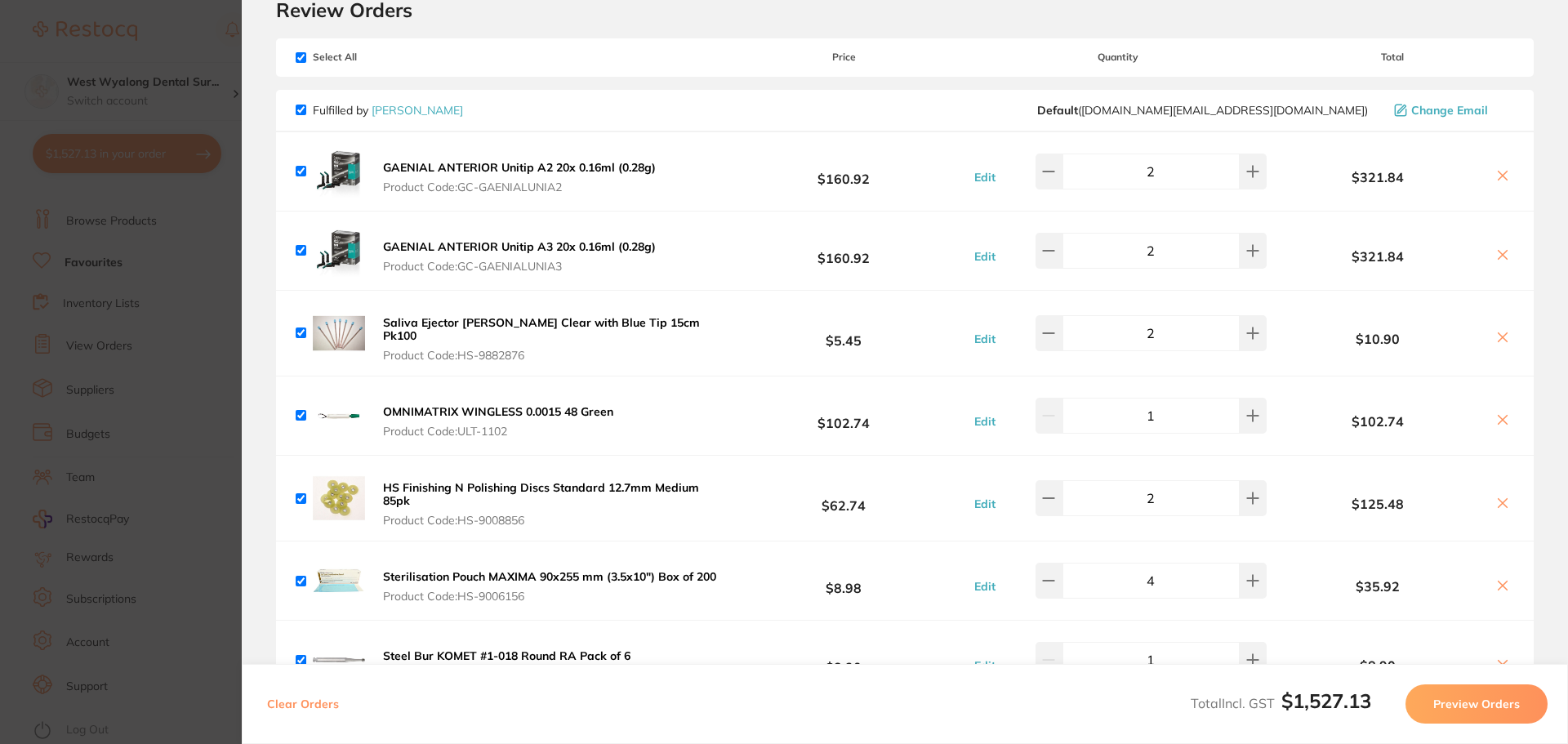
scroll to position [0, 0]
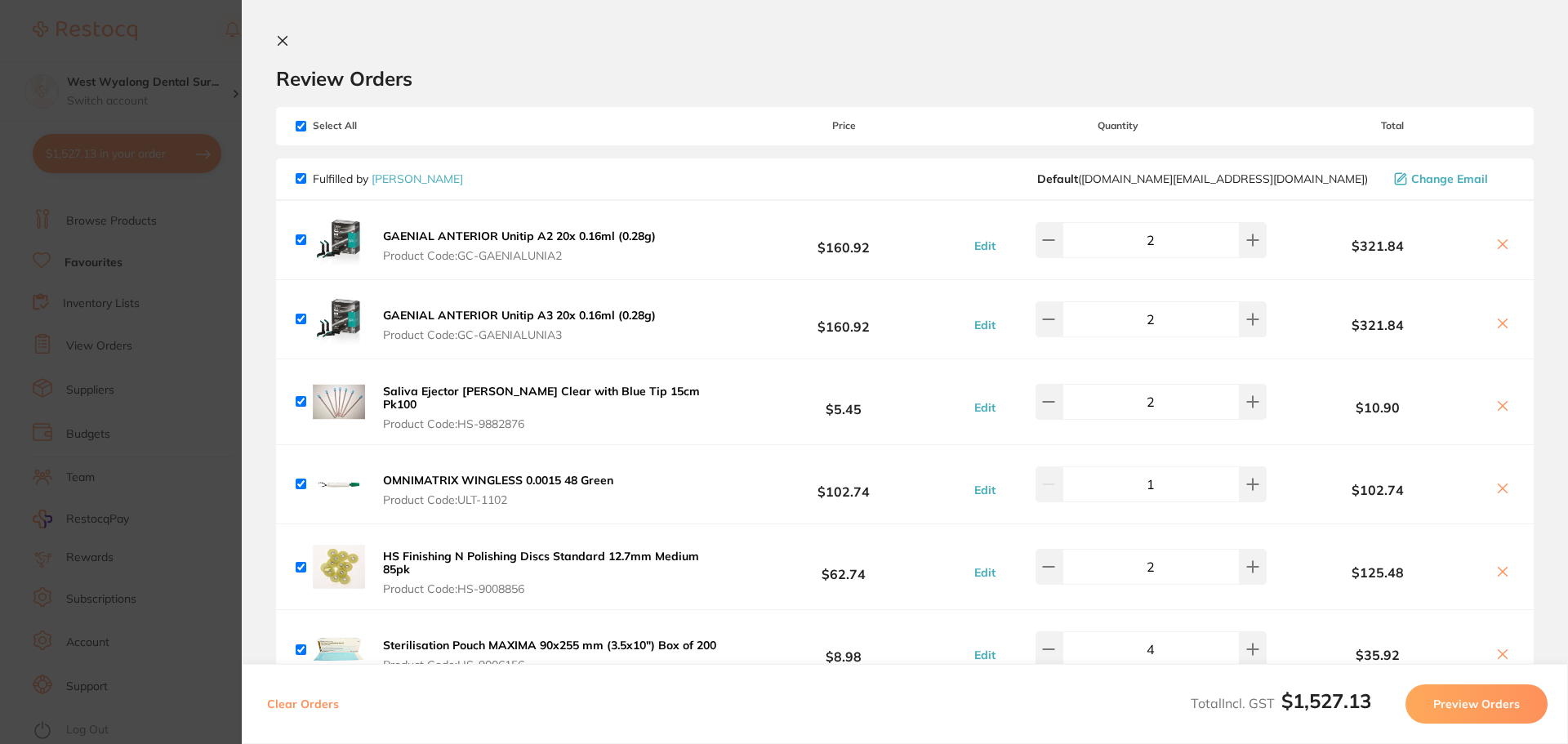
click at [285, 44] on icon at bounding box center [283, 41] width 9 height 9
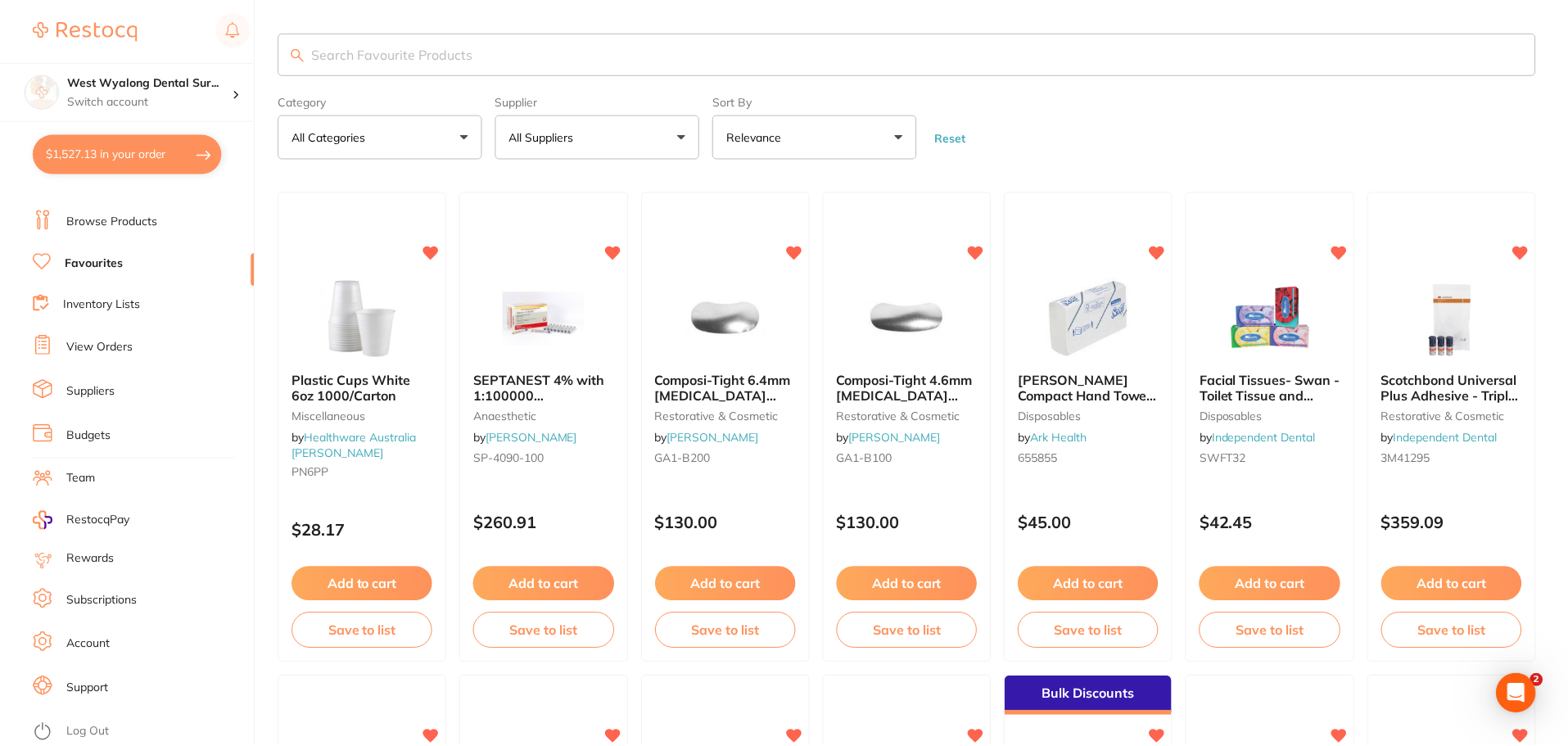
scroll to position [2323, 0]
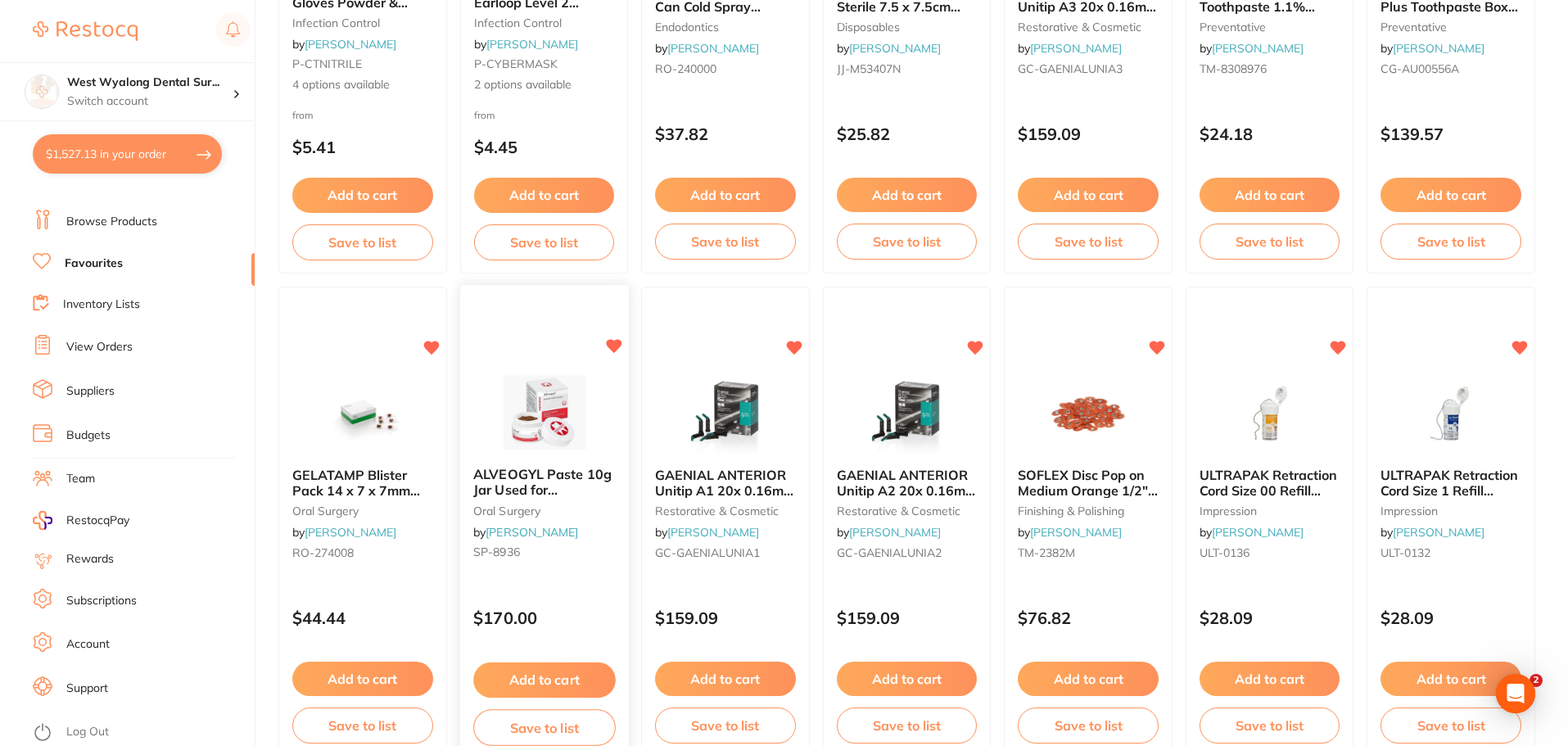
click at [511, 682] on button "Add to cart" at bounding box center [544, 679] width 142 height 35
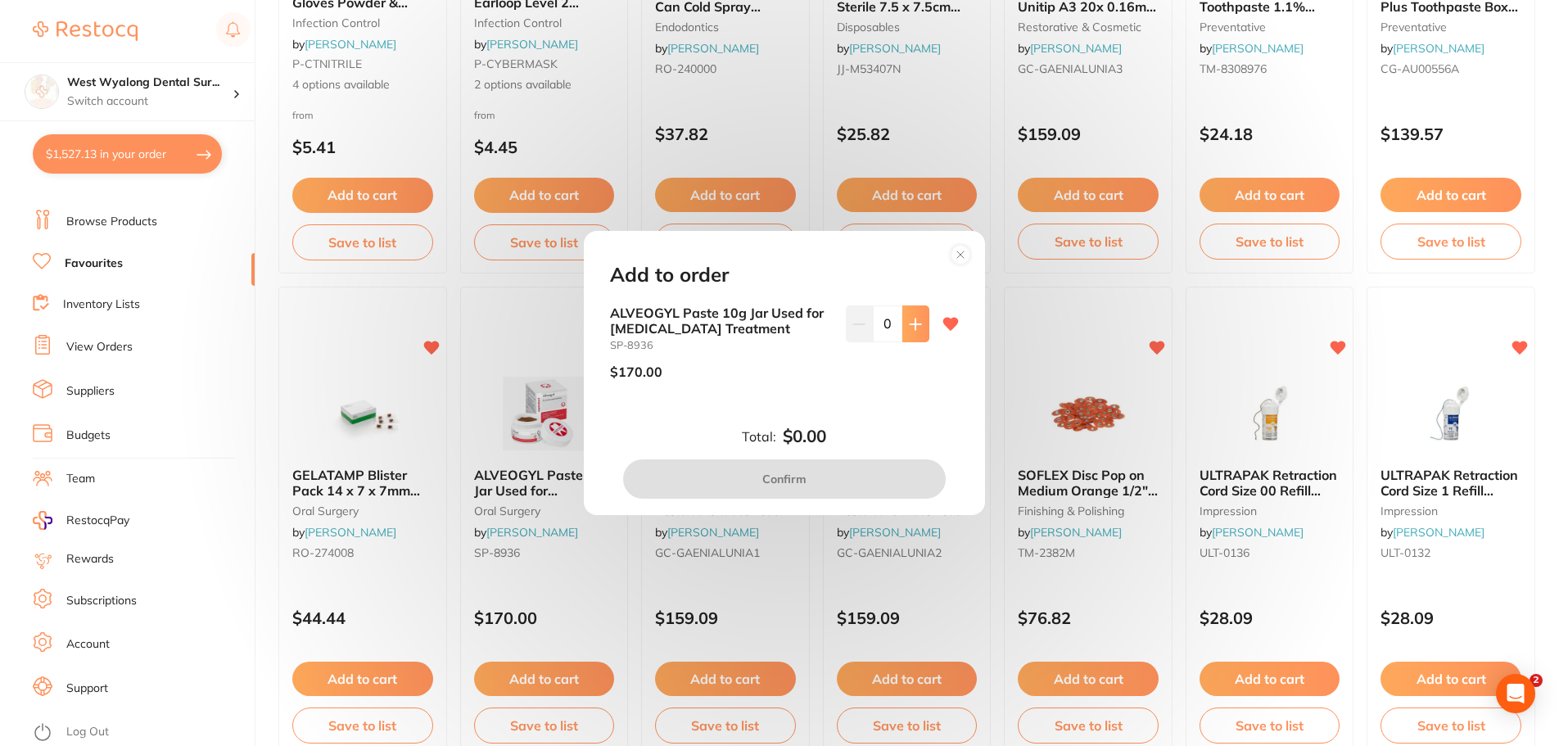
click at [906, 334] on button at bounding box center [916, 323] width 27 height 36
type input "1"
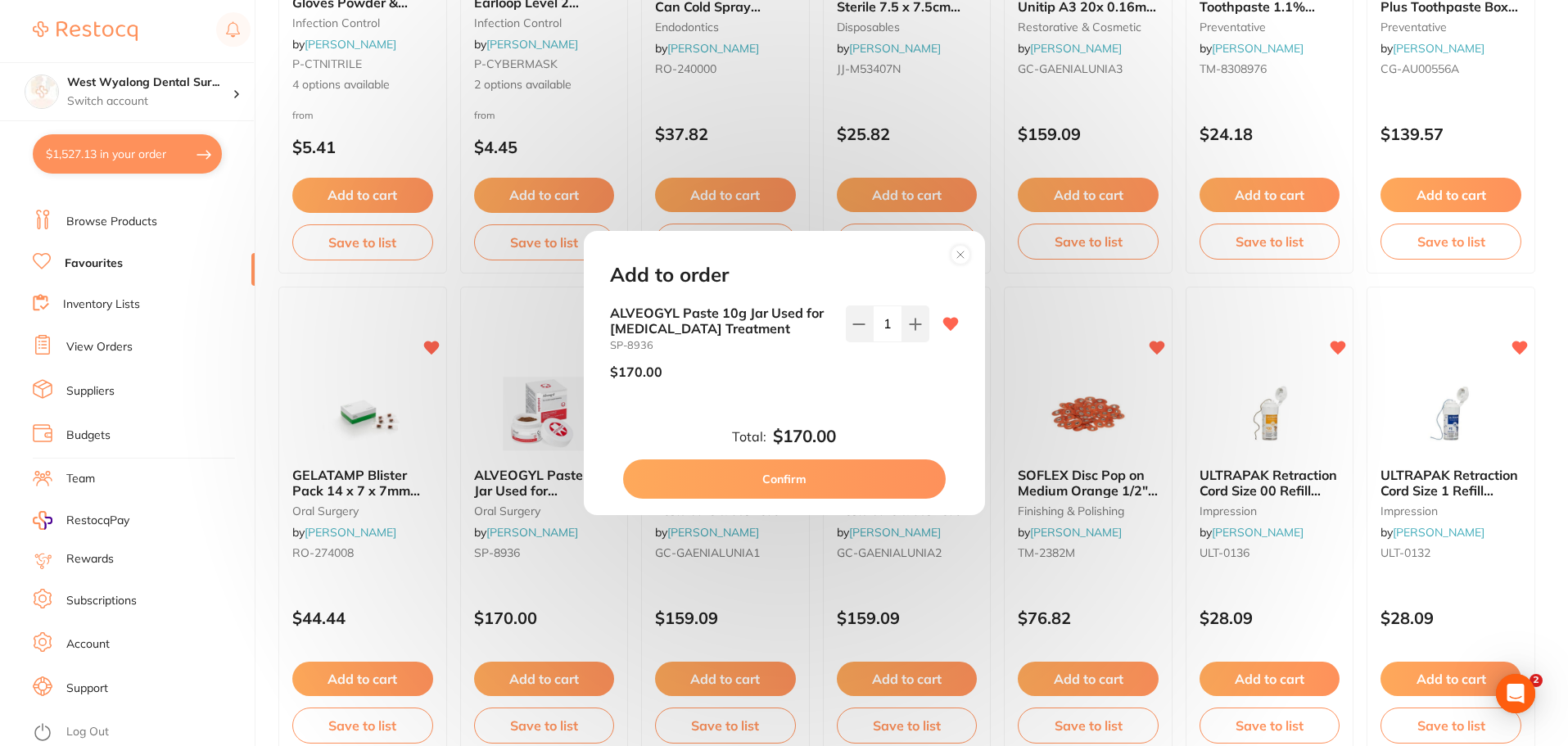
click at [701, 487] on button "Confirm" at bounding box center [784, 479] width 322 height 39
checkbox input "false"
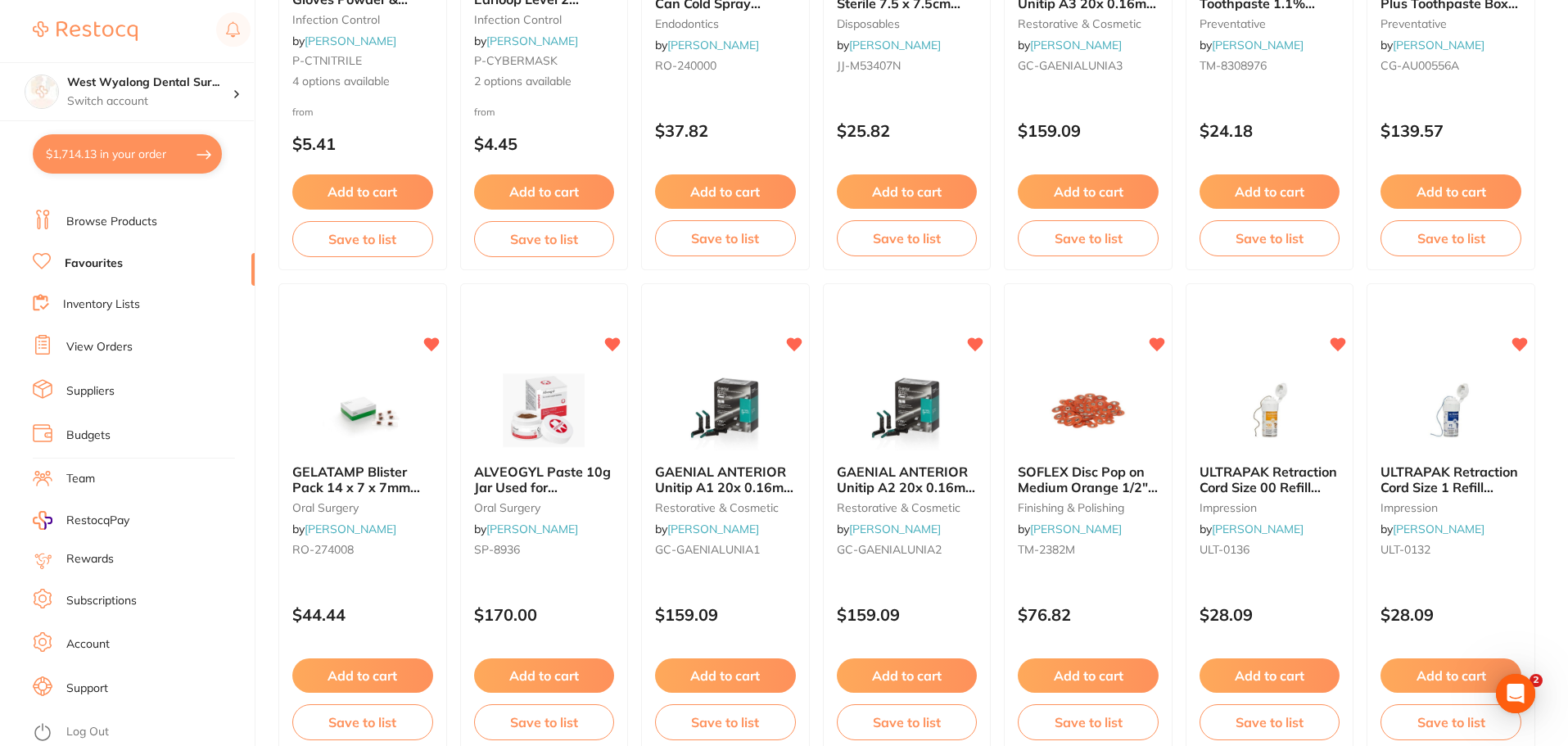
scroll to position [2323, 0]
